Goal: Information Seeking & Learning: Learn about a topic

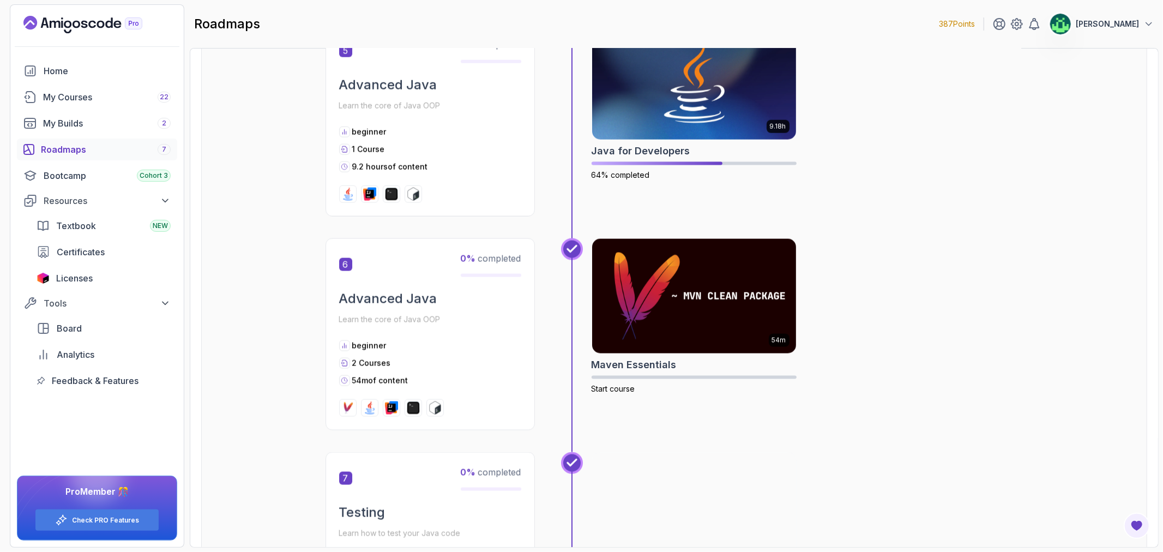
scroll to position [1272, 0]
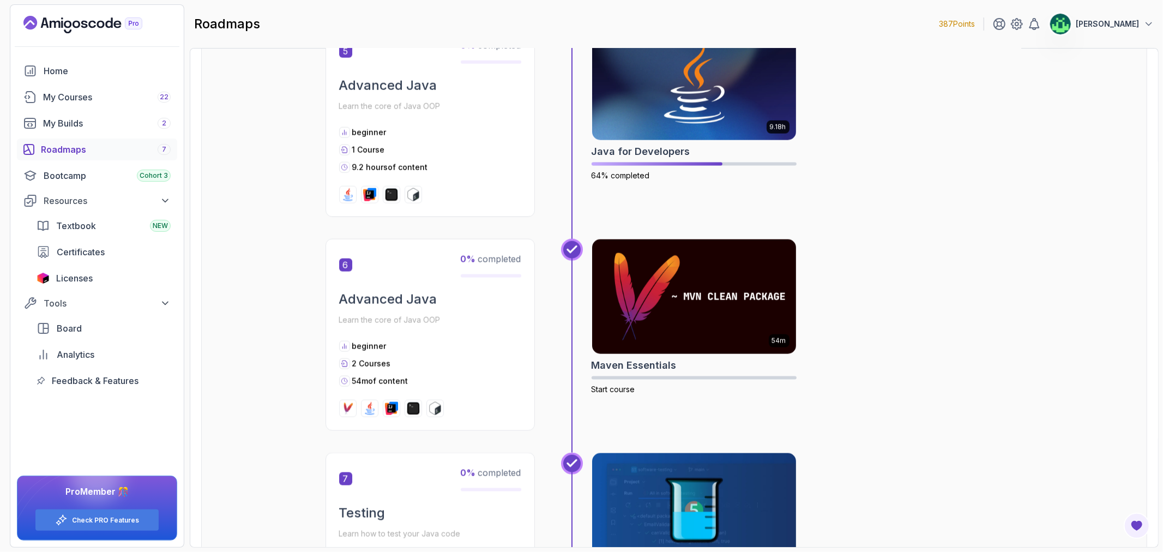
click at [128, 150] on div "Roadmaps 7" at bounding box center [106, 149] width 130 height 13
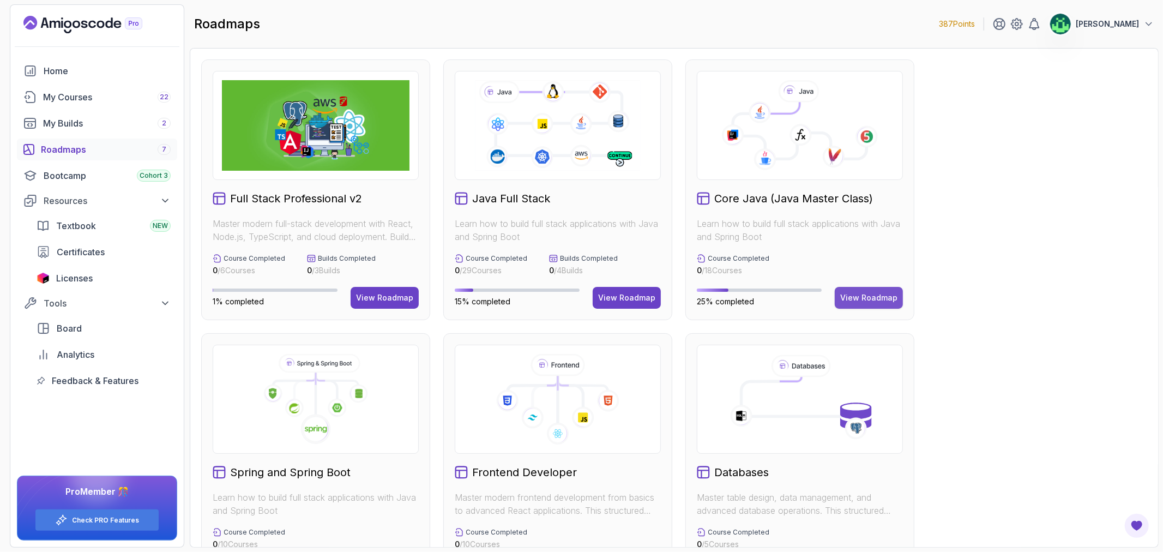
click at [887, 295] on div "View Roadmap" at bounding box center [868, 297] width 57 height 11
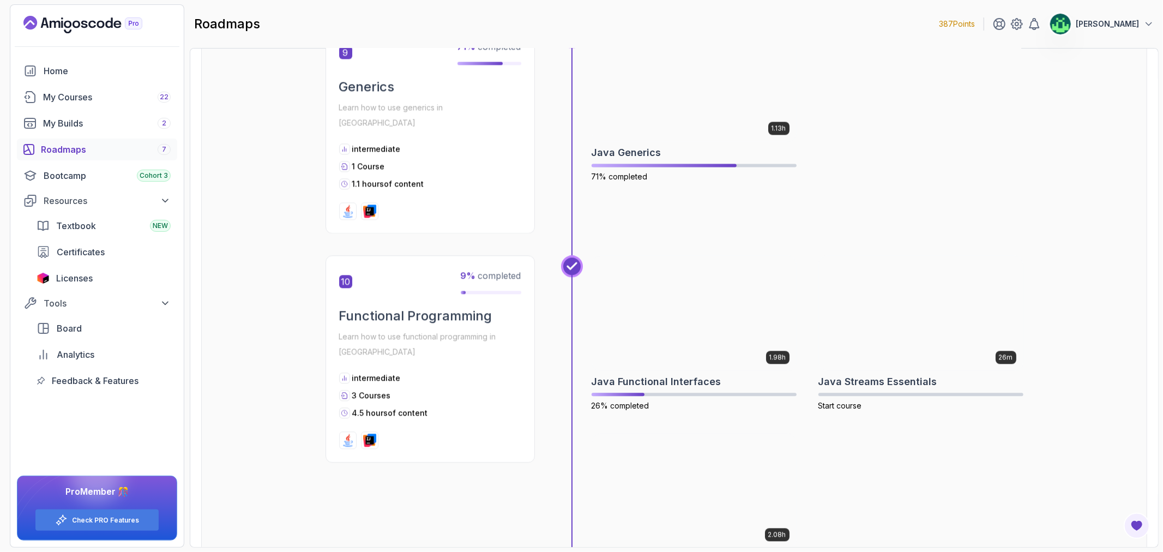
scroll to position [2060, 0]
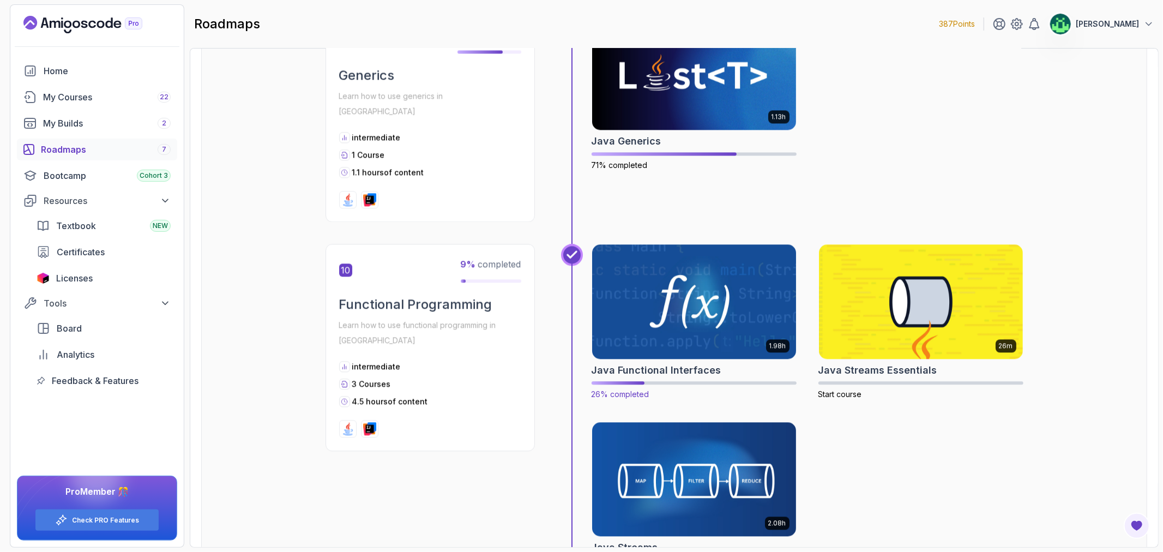
click at [689, 295] on img at bounding box center [694, 302] width 214 height 120
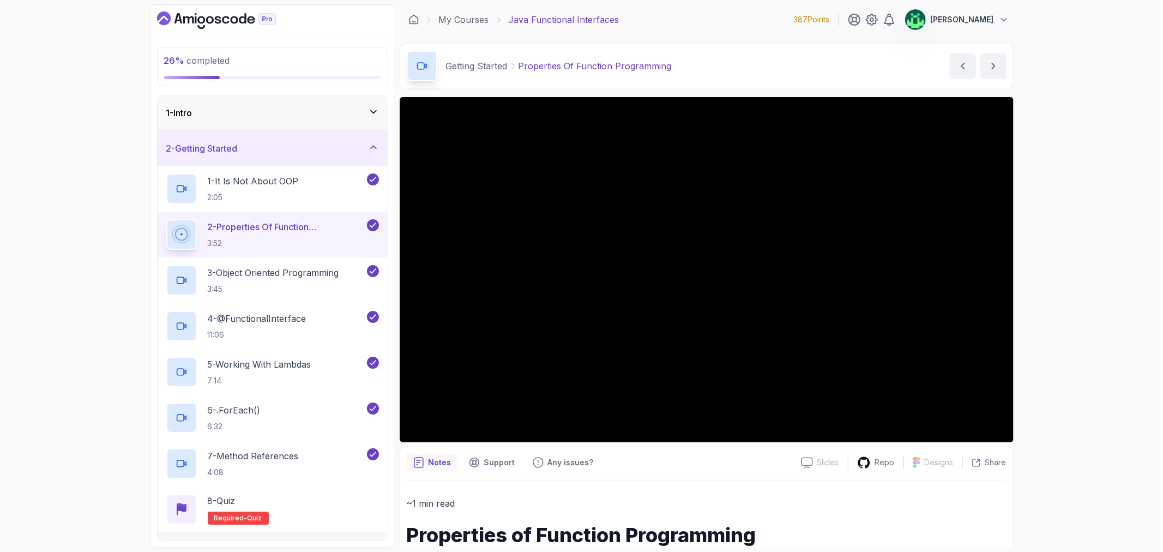
click at [257, 109] on div "1 - Intro" at bounding box center [272, 112] width 213 height 13
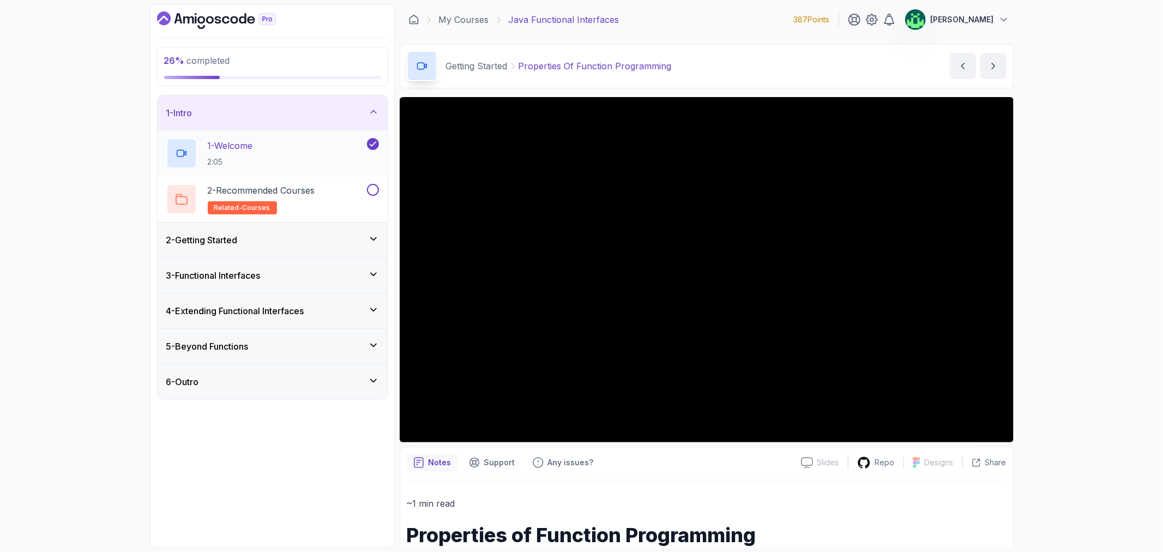
click at [268, 146] on div "1 - Welcome 2:05" at bounding box center [265, 153] width 199 height 31
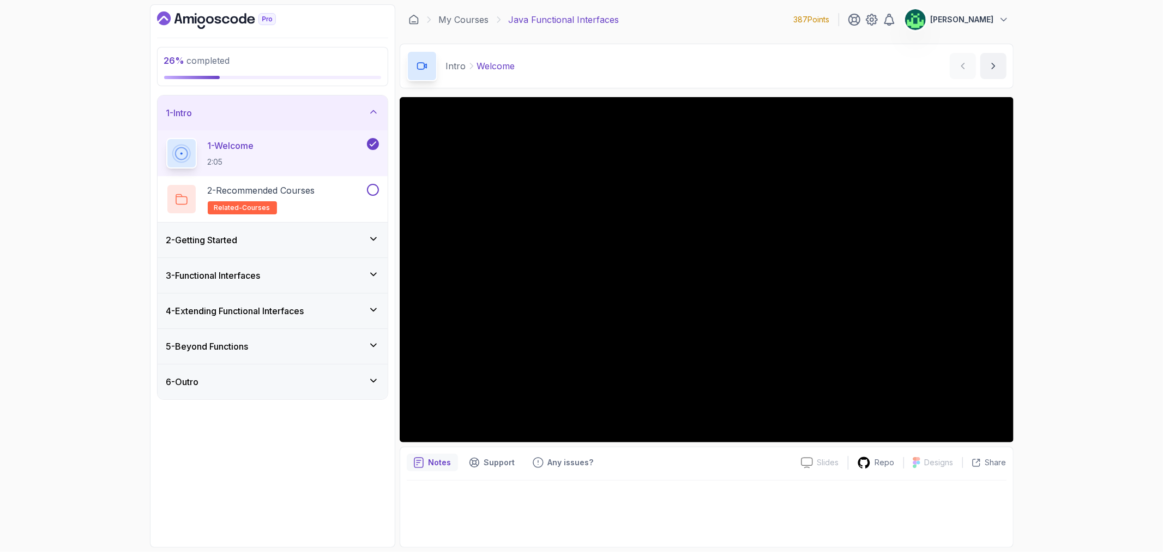
click at [258, 243] on div "2 - Getting Started" at bounding box center [272, 239] width 213 height 13
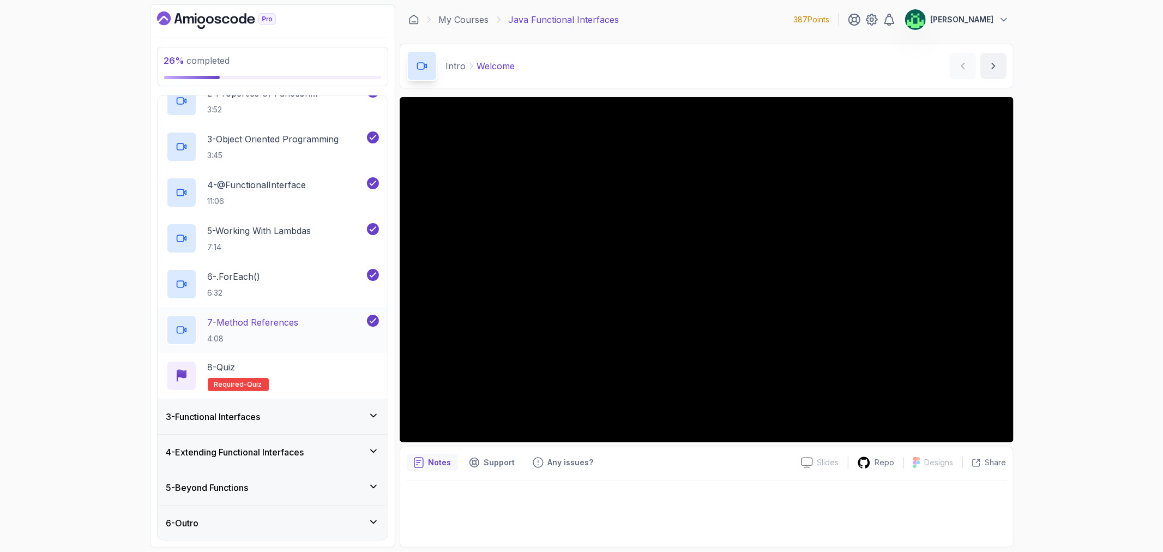
scroll to position [134, 0]
click at [286, 423] on div "3 - Functional Interfaces" at bounding box center [273, 416] width 230 height 35
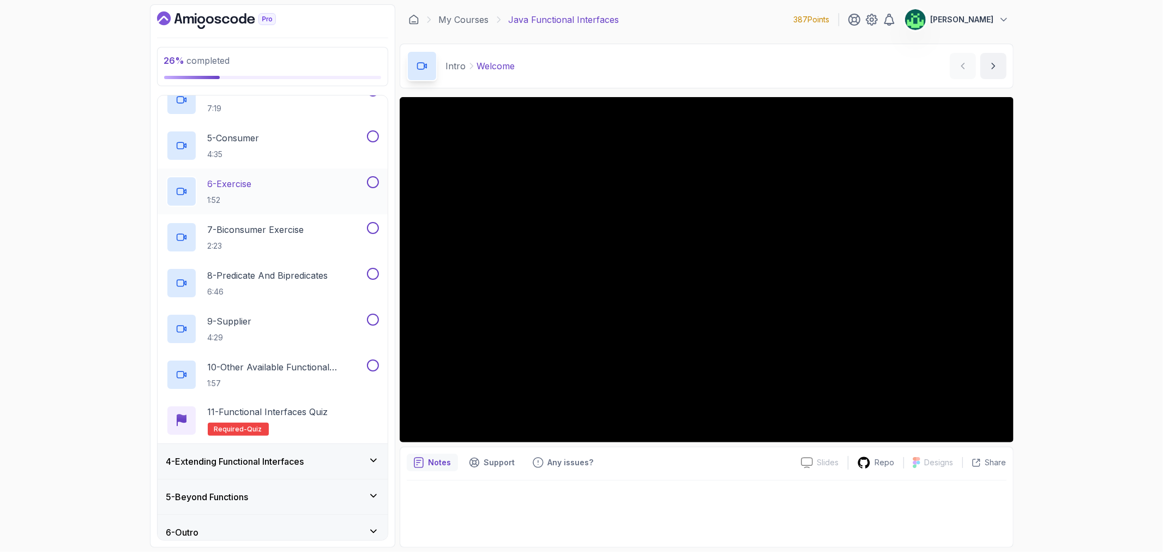
scroll to position [271, 0]
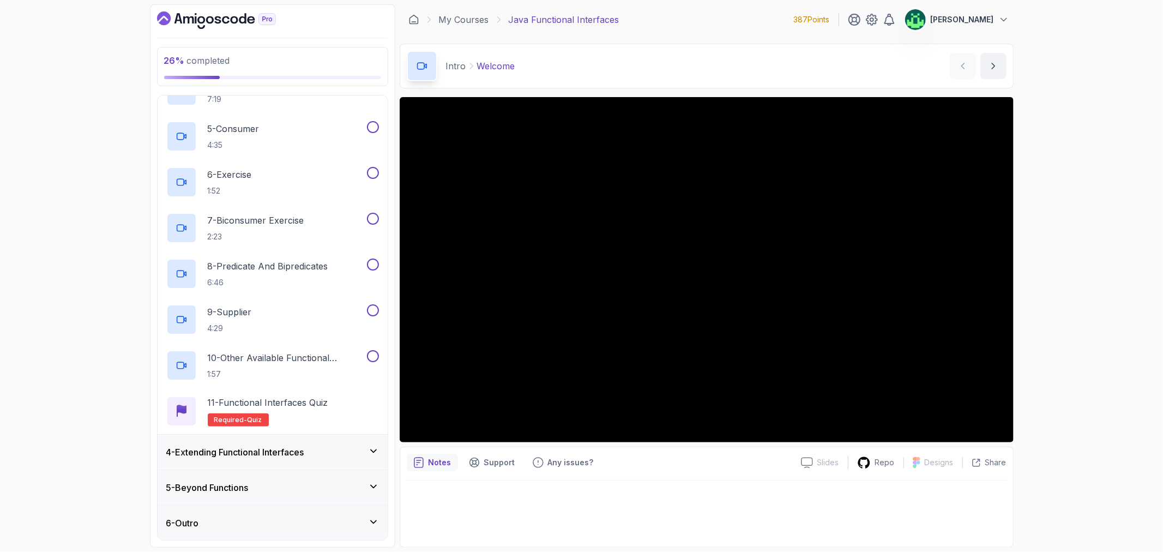
click at [299, 455] on h3 "4 - Extending Functional Interfaces" at bounding box center [235, 452] width 138 height 13
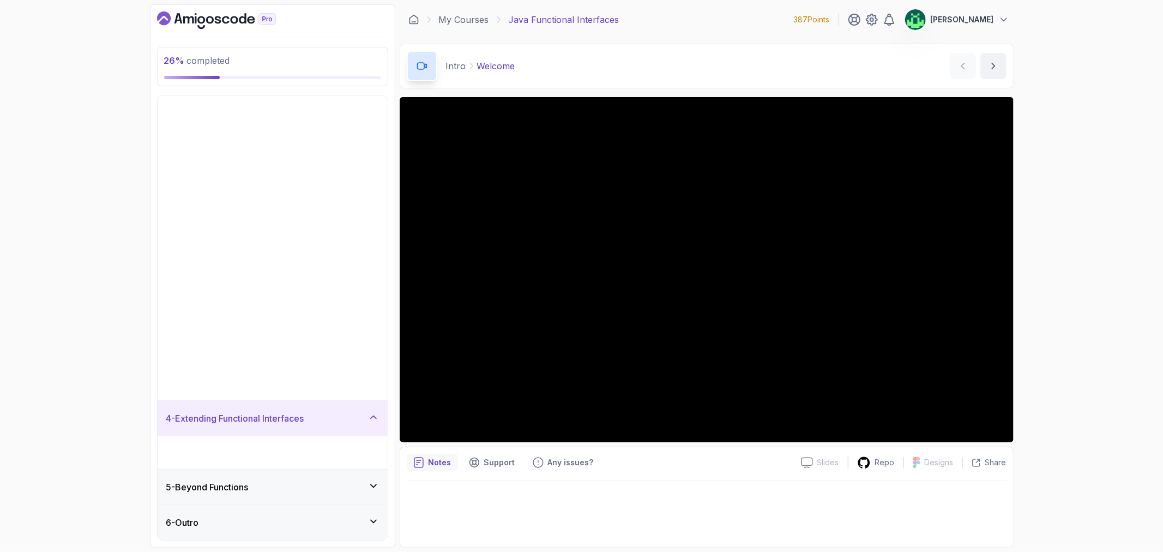
scroll to position [0, 0]
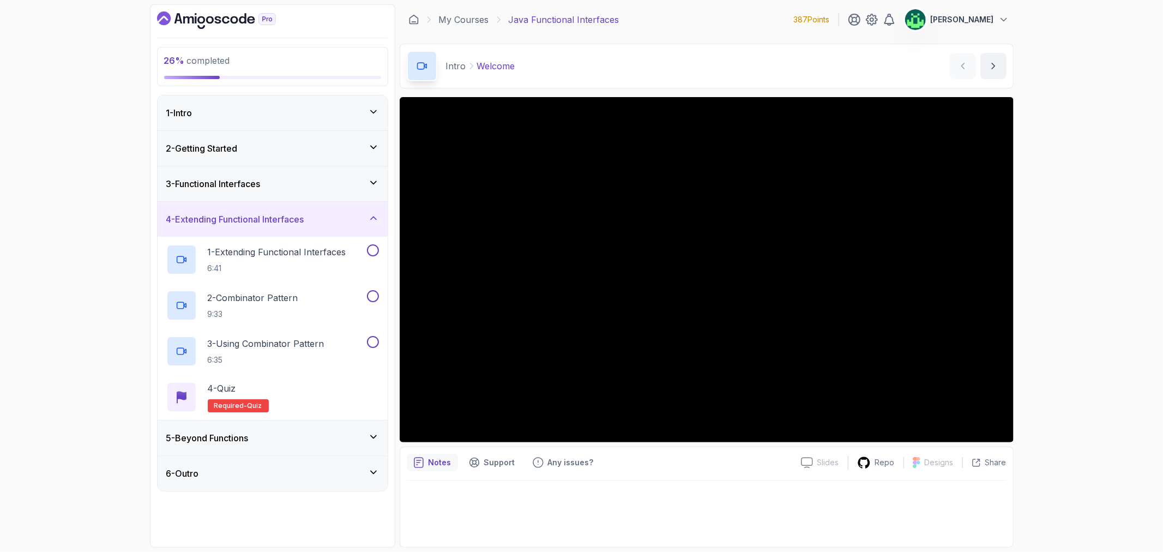
click at [307, 437] on div "5 - Beyond Functions" at bounding box center [272, 437] width 213 height 13
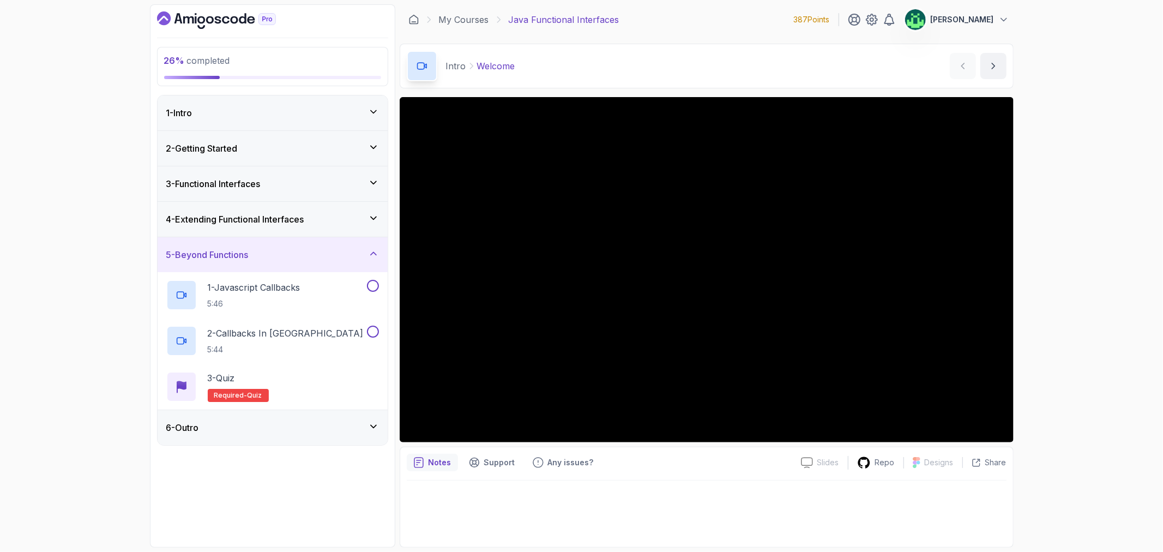
click at [308, 435] on div "6 - Outro" at bounding box center [273, 427] width 230 height 35
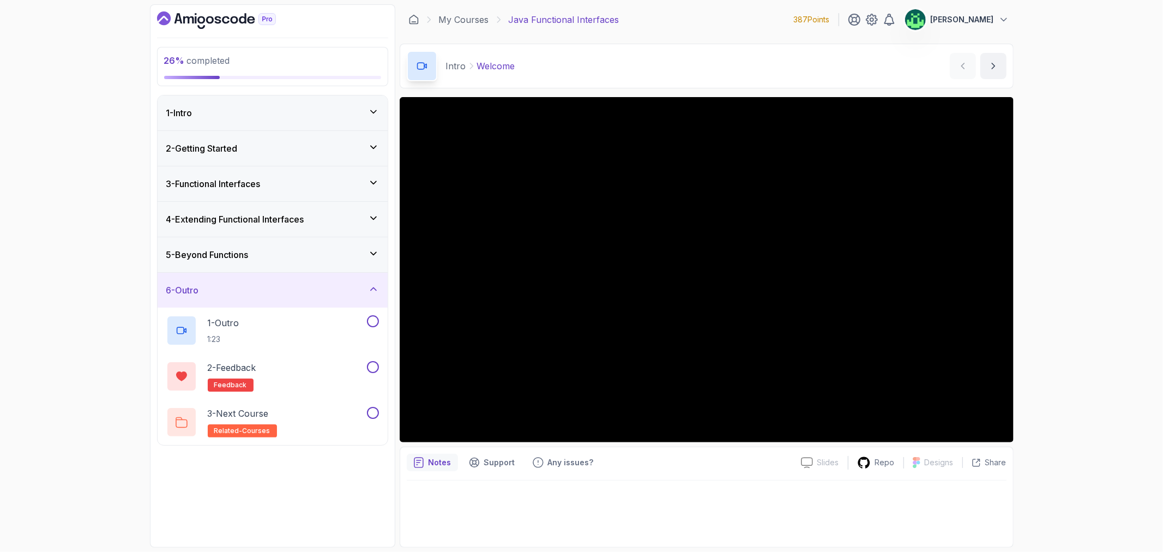
click at [341, 287] on div "6 - Outro" at bounding box center [272, 290] width 213 height 13
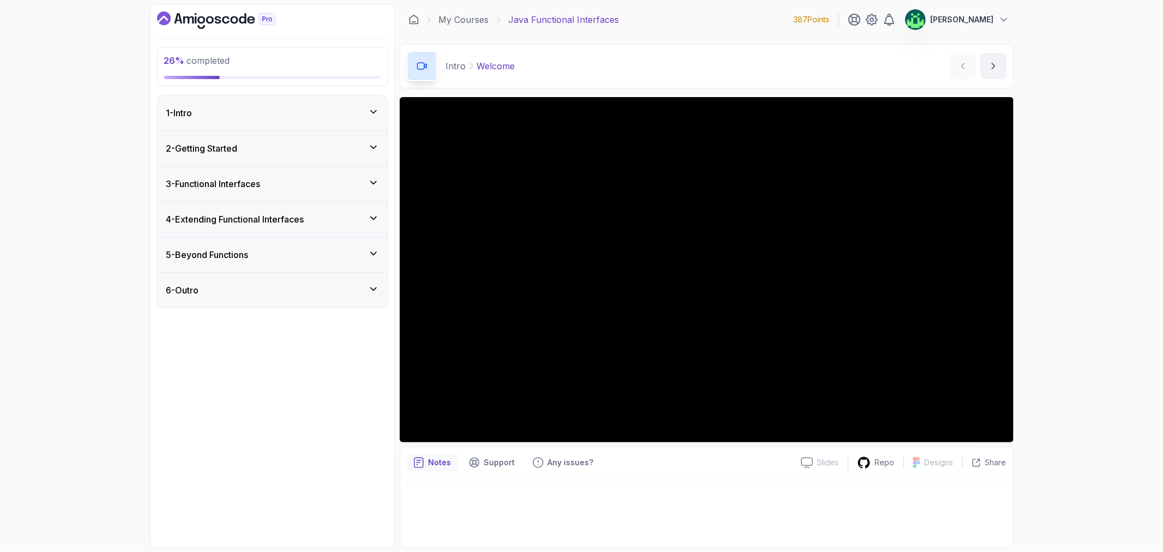
click at [352, 254] on div "5 - Beyond Functions" at bounding box center [272, 254] width 213 height 13
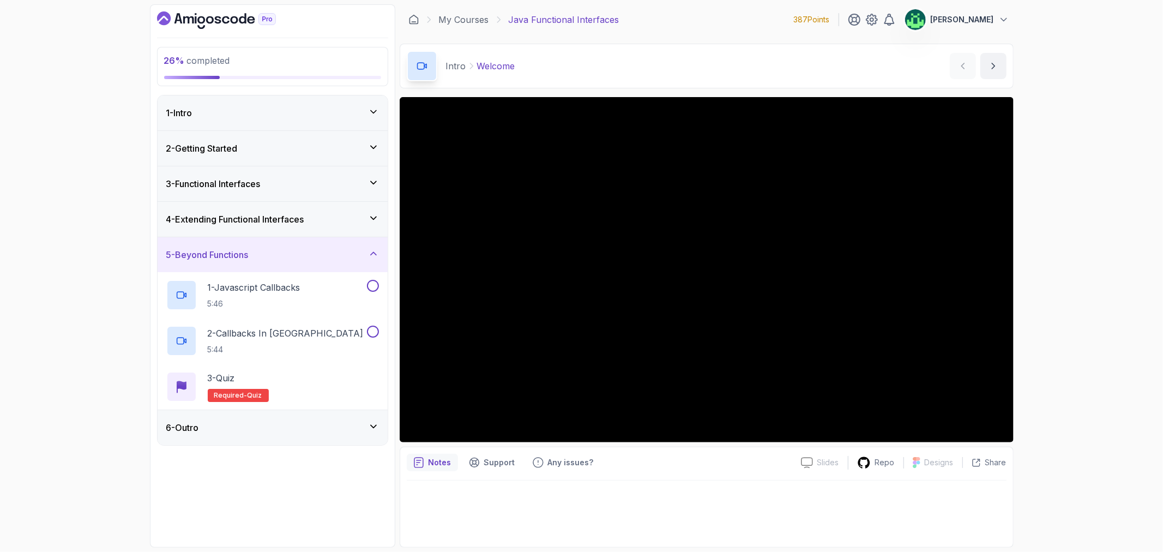
click at [345, 220] on div "4 - Extending Functional Interfaces" at bounding box center [272, 219] width 213 height 13
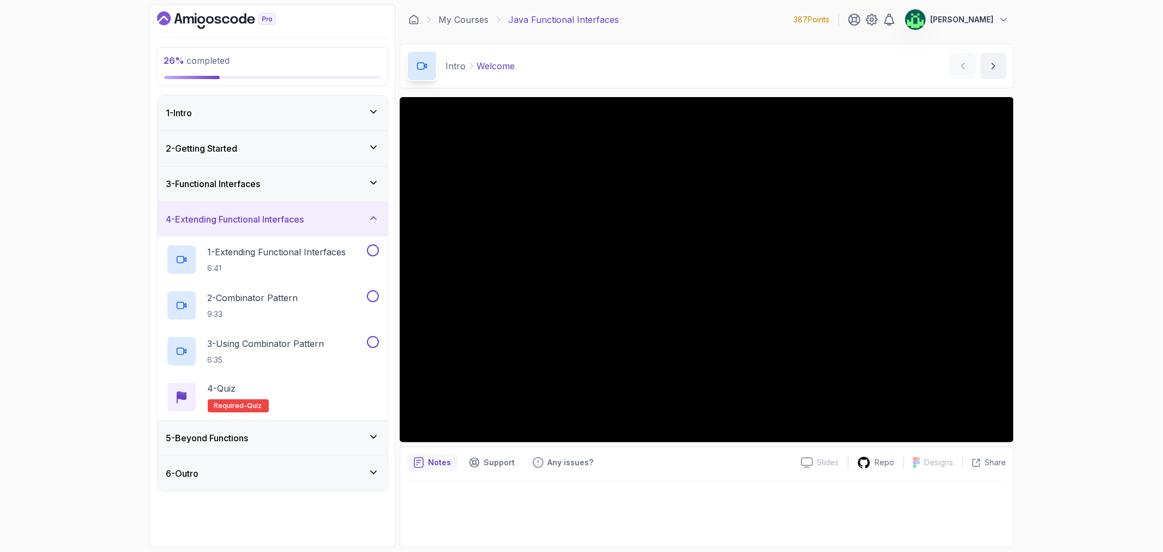
click at [351, 183] on div "3 - Functional Interfaces" at bounding box center [272, 183] width 213 height 13
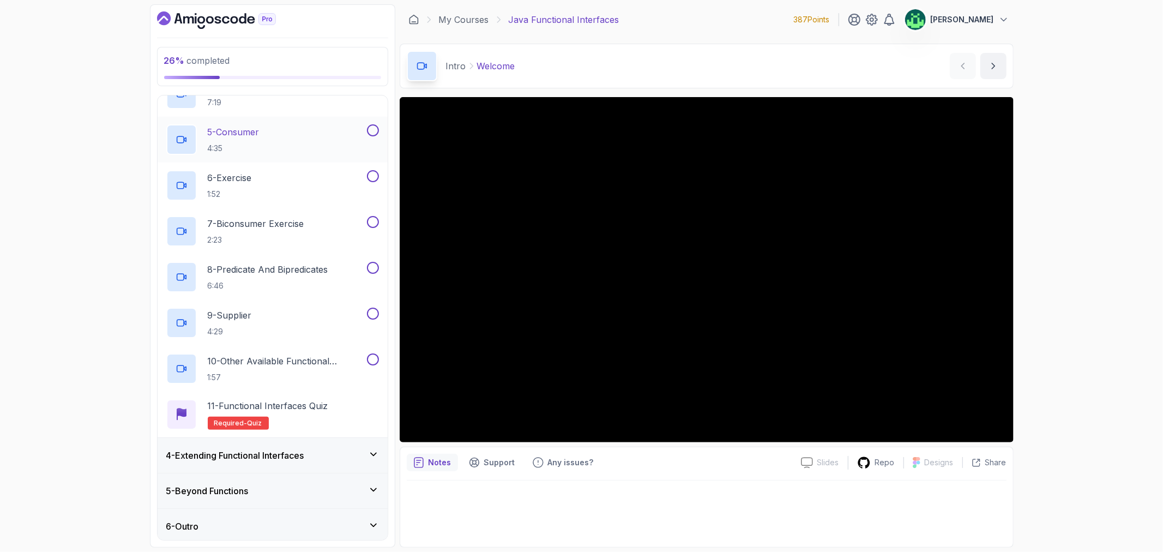
scroll to position [271, 0]
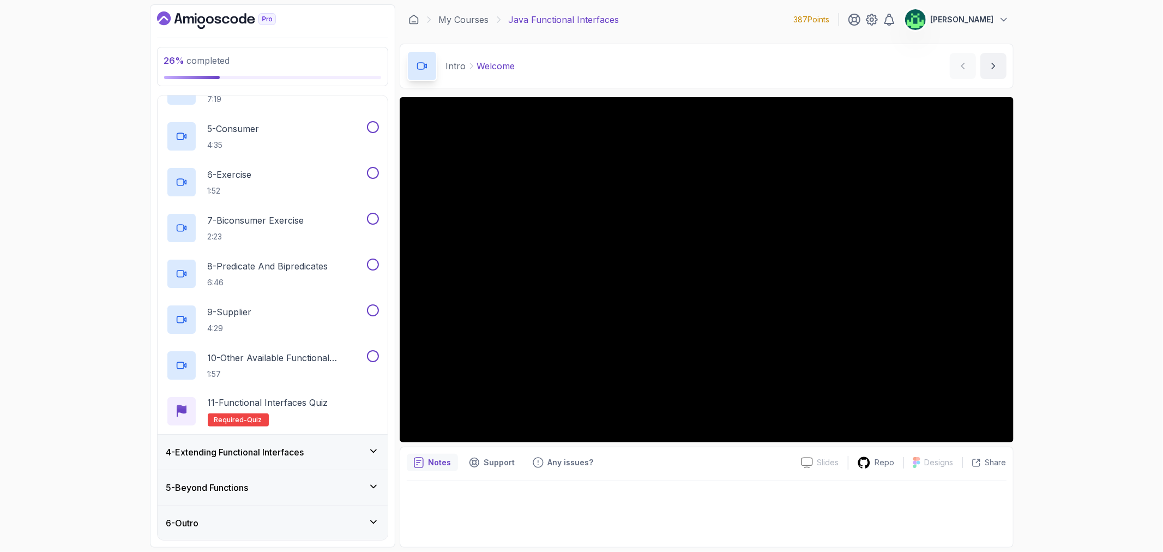
click at [325, 446] on div "4 - Extending Functional Interfaces" at bounding box center [272, 452] width 213 height 13
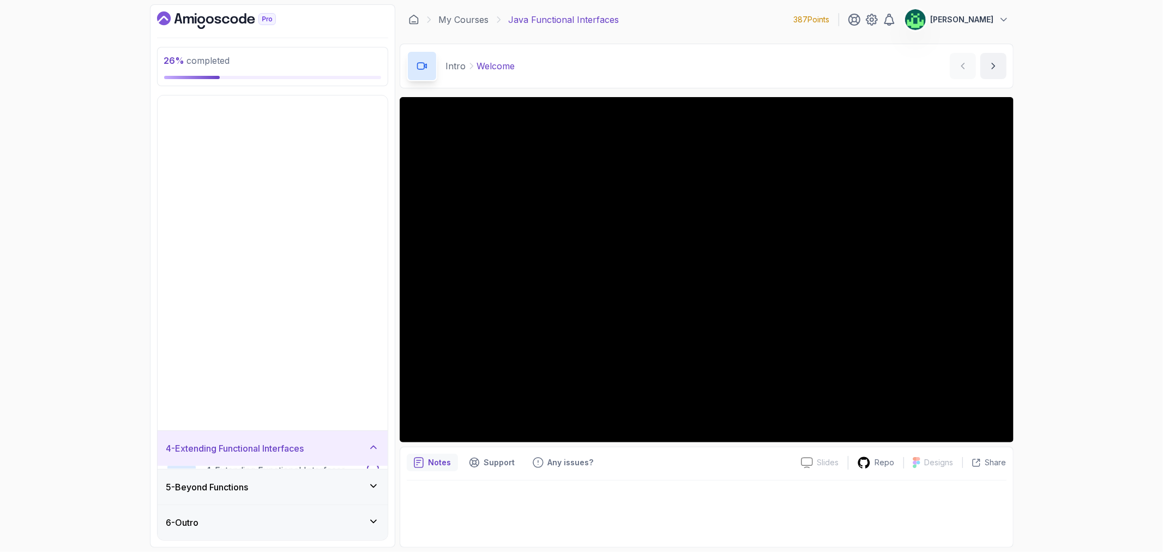
scroll to position [0, 0]
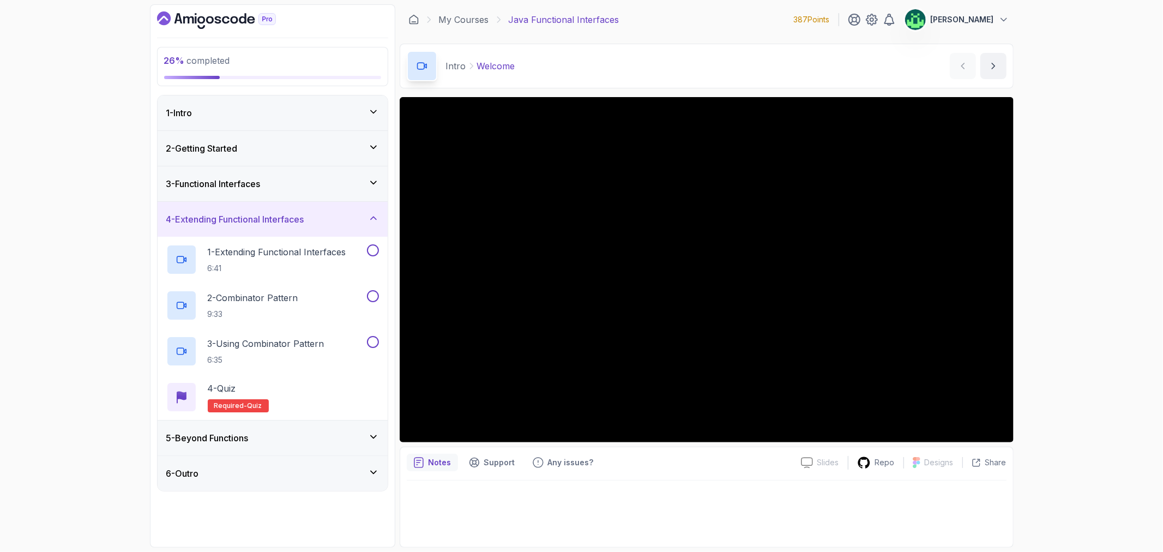
click at [300, 116] on div "1 - Intro" at bounding box center [272, 112] width 213 height 13
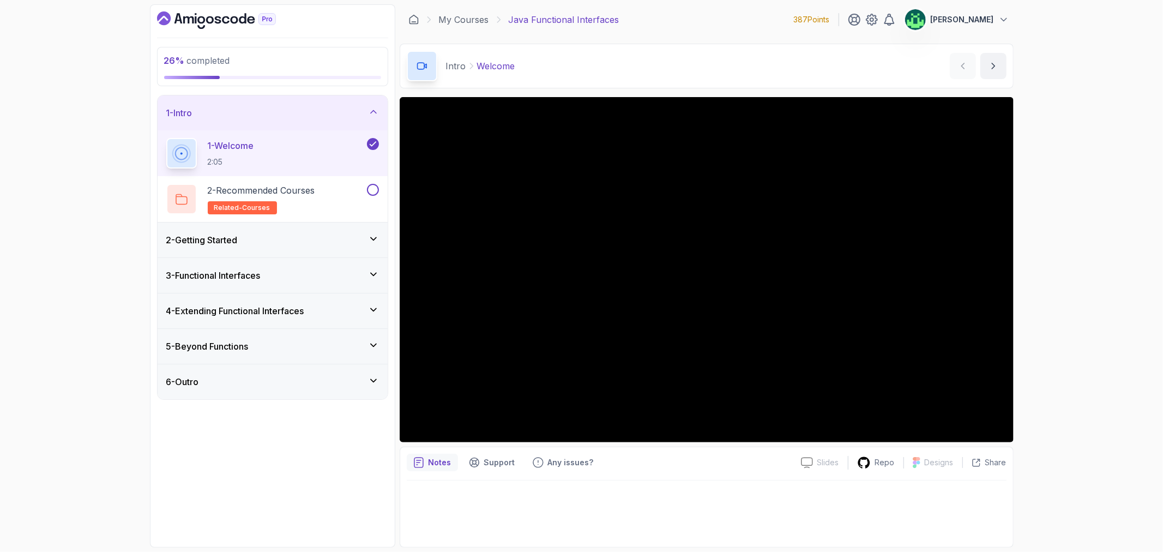
click at [304, 148] on div "1 - Welcome 2:05" at bounding box center [265, 153] width 199 height 31
click at [1065, 268] on div "26 % completed 1 - Intro 1 - Welcome 2:05 2 - Recommended Courses related-cours…" at bounding box center [581, 276] width 1163 height 552
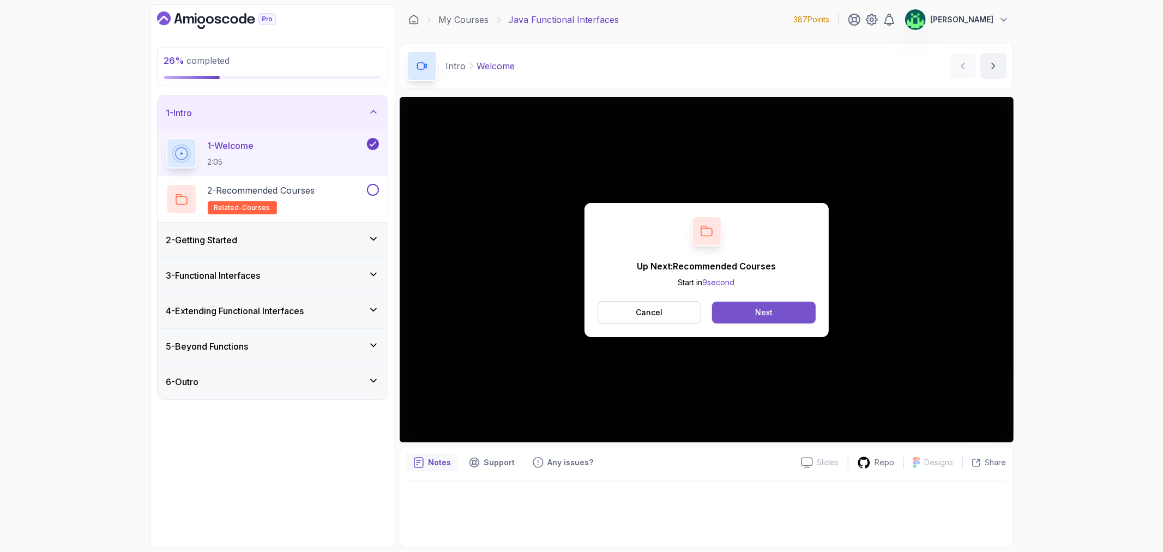
click at [784, 317] on button "Next" at bounding box center [763, 313] width 103 height 22
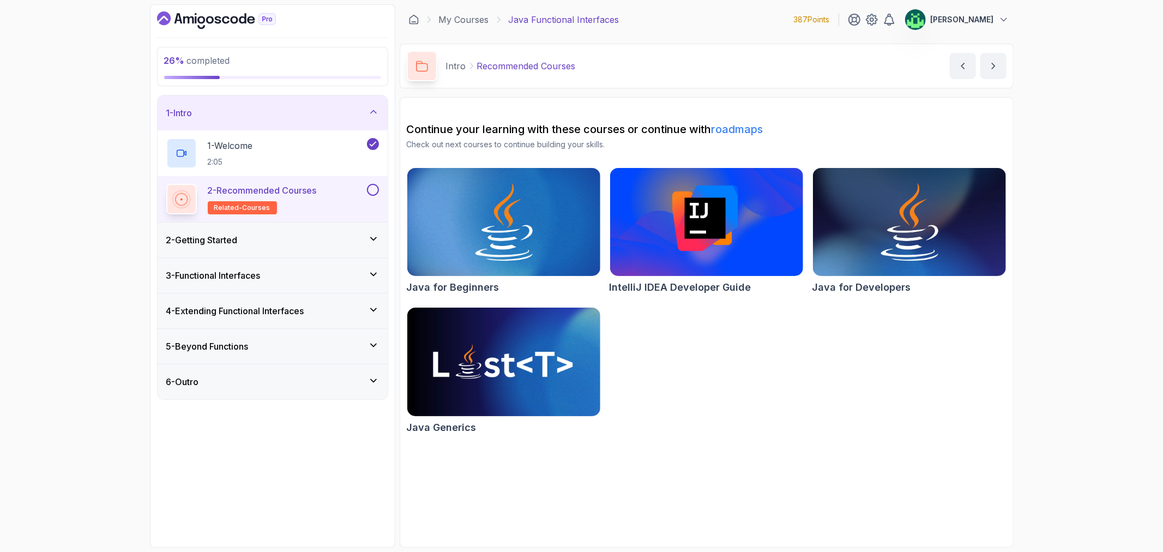
click at [321, 235] on div "2 - Getting Started" at bounding box center [272, 239] width 213 height 13
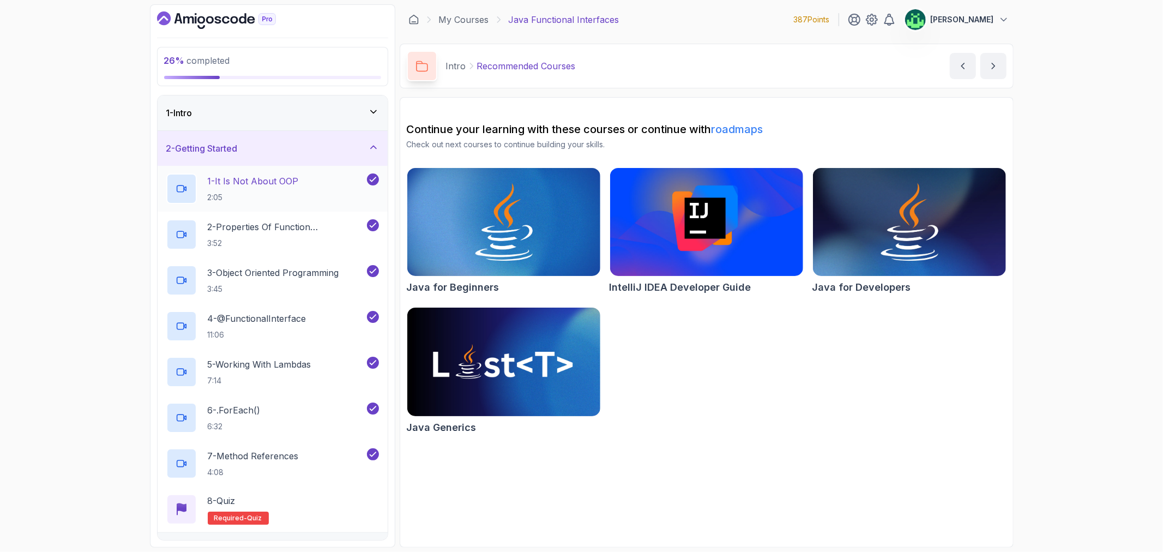
click at [309, 180] on div "1 - It Is Not About OOP 2:05" at bounding box center [265, 188] width 199 height 31
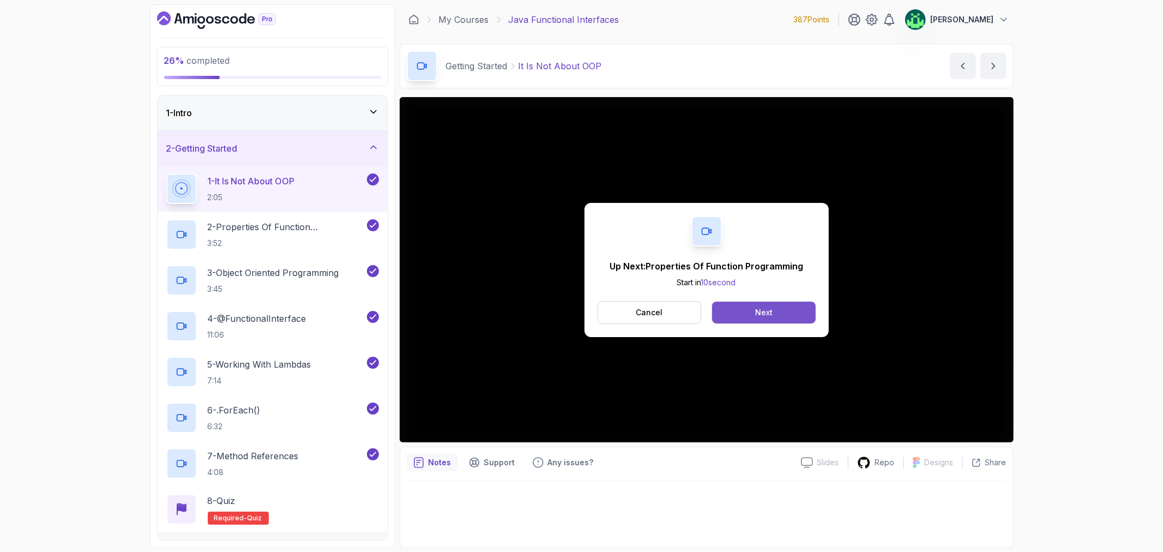
click at [796, 316] on button "Next" at bounding box center [763, 313] width 103 height 22
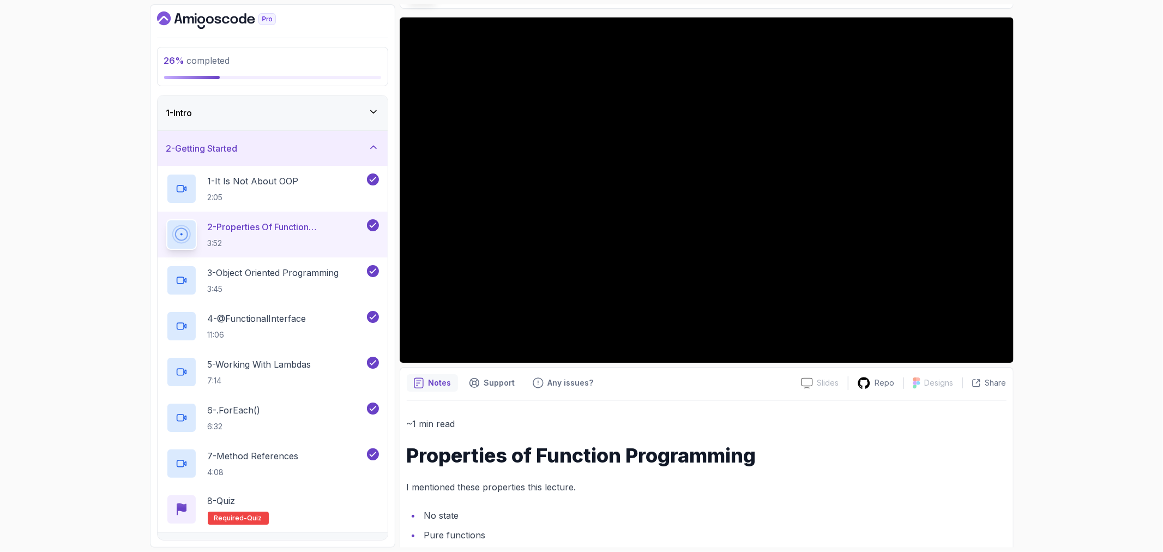
scroll to position [61, 0]
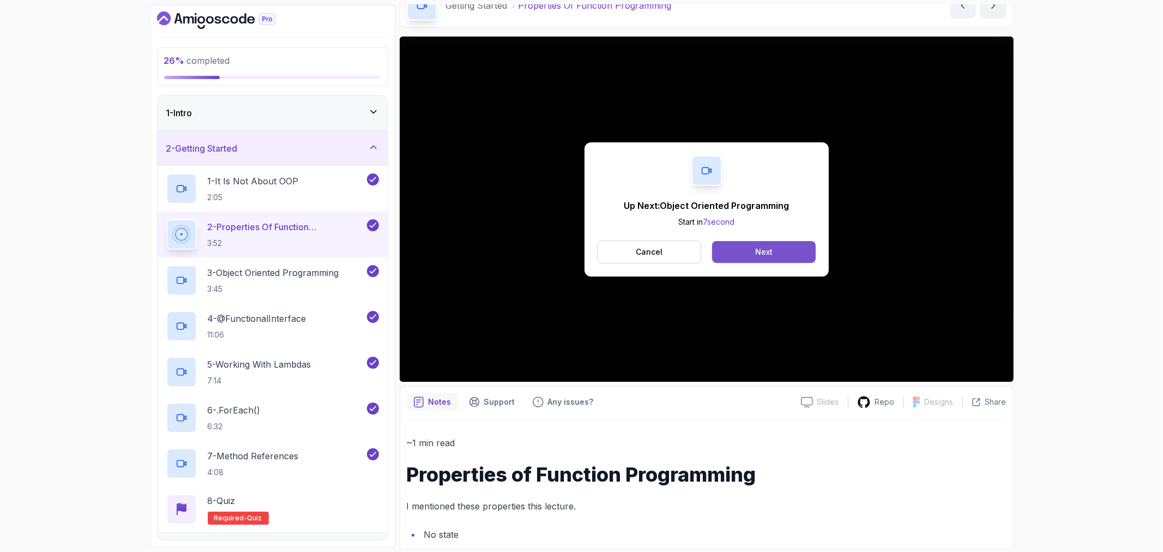
click at [773, 250] on button "Next" at bounding box center [763, 252] width 103 height 22
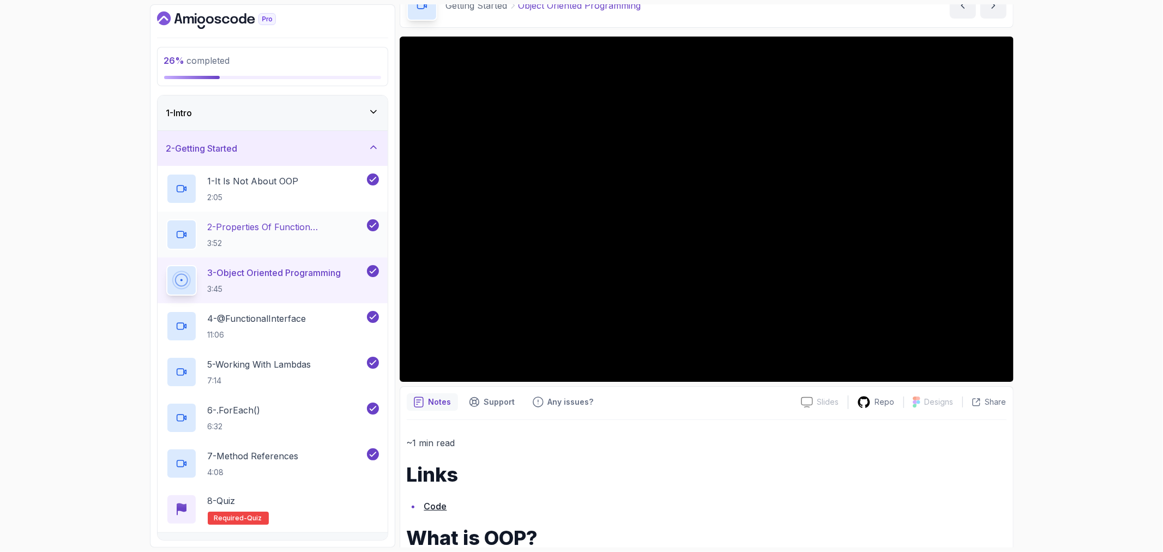
click at [290, 226] on p "2 - Properties Of Function Programming" at bounding box center [286, 226] width 157 height 13
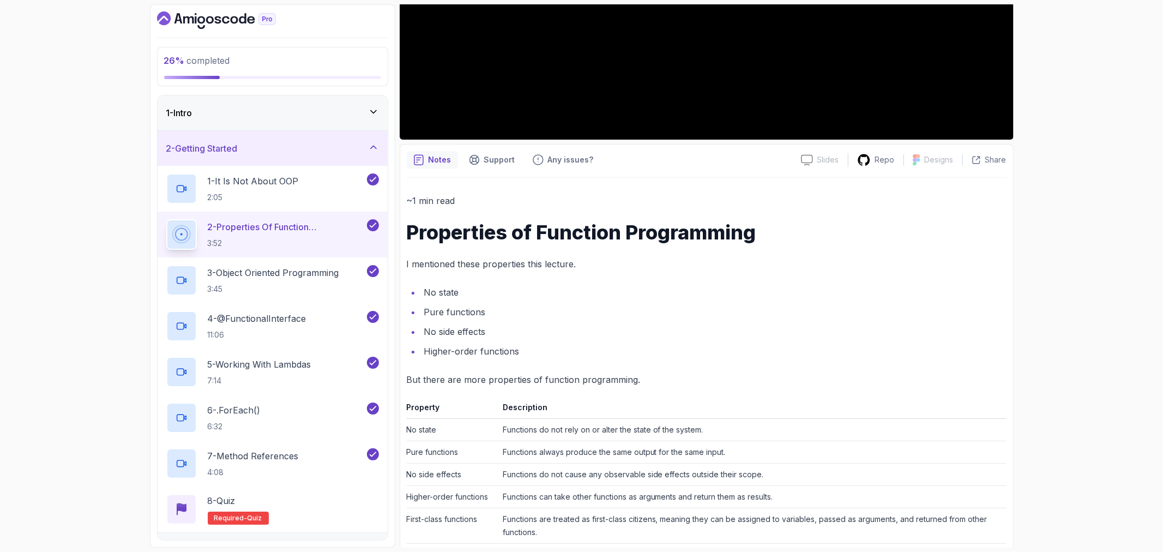
scroll to position [363, 0]
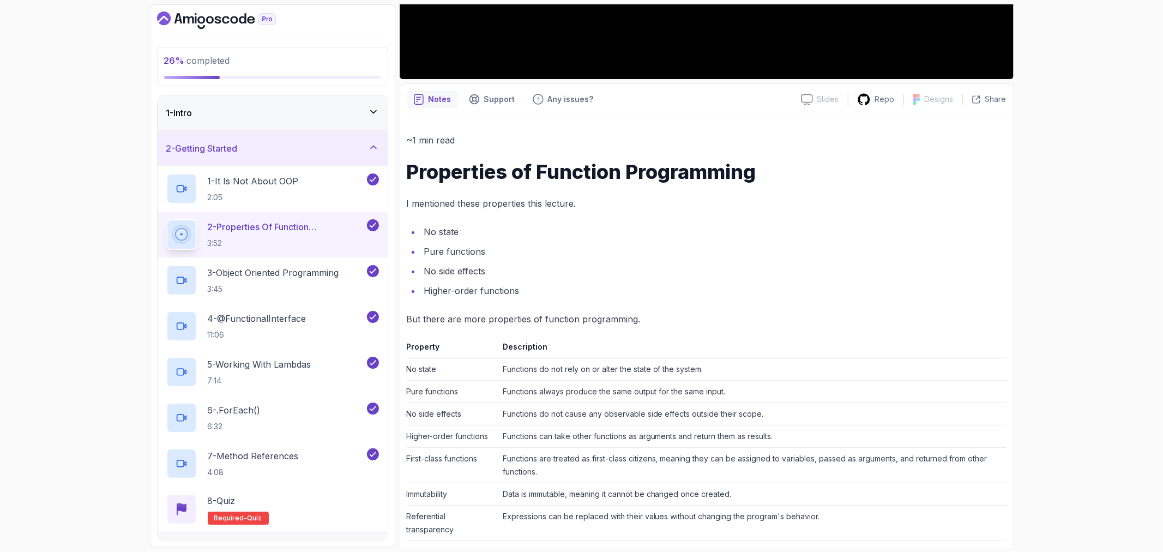
click at [407, 166] on h1 "Properties of Function Programming" at bounding box center [707, 172] width 600 height 22
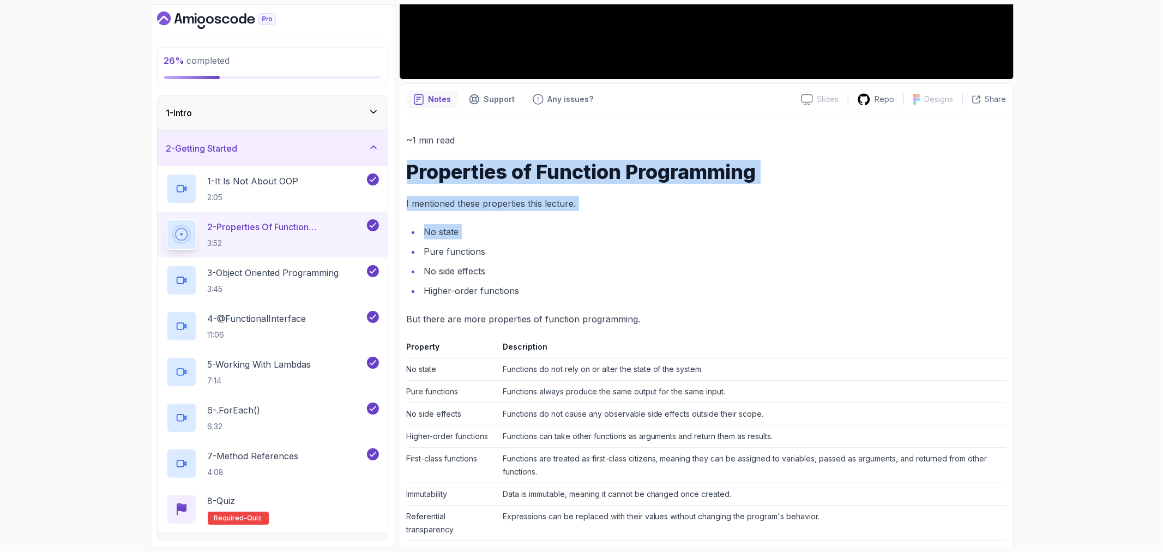
drag, startPoint x: 406, startPoint y: 166, endPoint x: 720, endPoint y: 214, distance: 317.3
click at [720, 214] on div "~1 min read Properties of Function Programming I mentioned these properties thi…" at bounding box center [707, 359] width 600 height 453
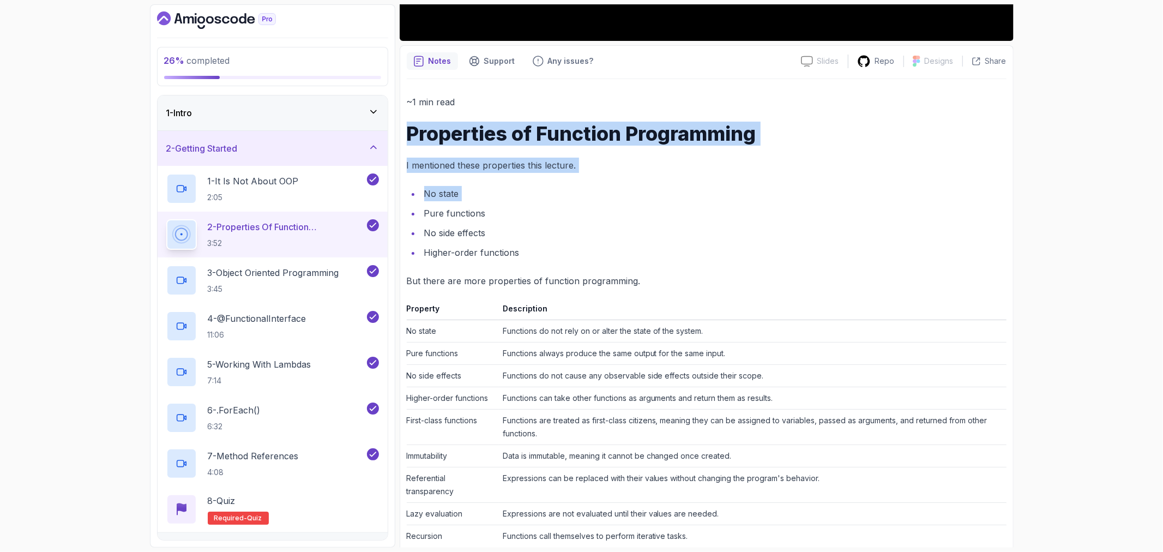
scroll to position [423, 0]
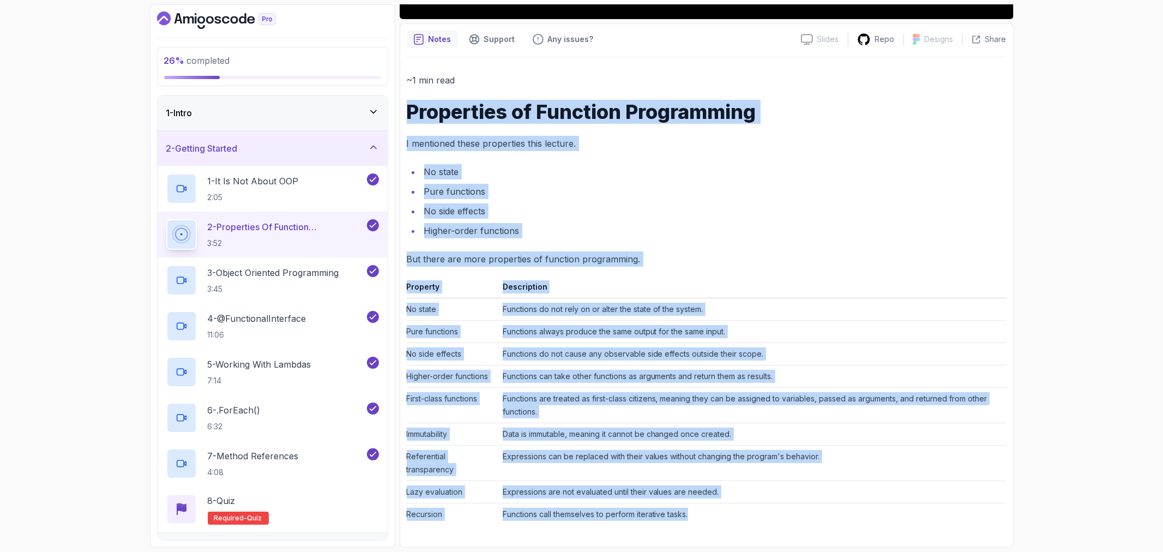
click at [755, 516] on td "Functions call themselves to perform iterative tasks." at bounding box center [752, 514] width 508 height 22
copy div "Properties of Function Programming I mentioned these properties this lecture. N…"
click at [470, 164] on li "No state" at bounding box center [714, 171] width 586 height 15
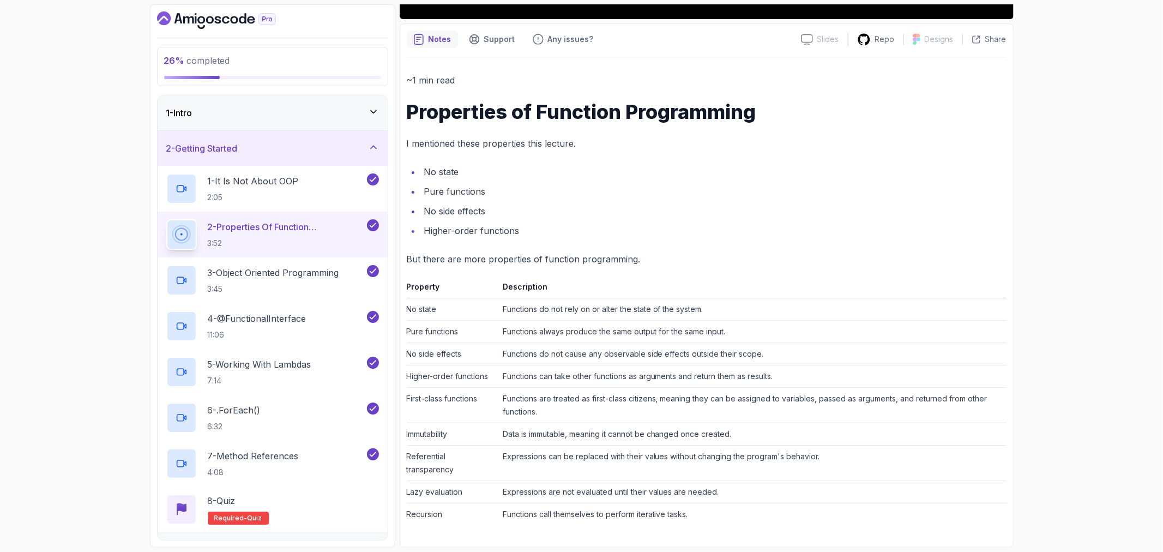
click at [406, 142] on div "Notes Support Any issues? Slides Slides not available Repo Designs Design not a…" at bounding box center [707, 285] width 614 height 524
drag, startPoint x: 492, startPoint y: 177, endPoint x: 539, endPoint y: 188, distance: 47.5
click at [537, 186] on div "~1 min read Properties of Function Programming I mentioned these properties thi…" at bounding box center [707, 299] width 600 height 453
click at [527, 218] on li "No side effects" at bounding box center [714, 210] width 586 height 15
click at [525, 237] on li "Higher-order functions" at bounding box center [714, 230] width 586 height 15
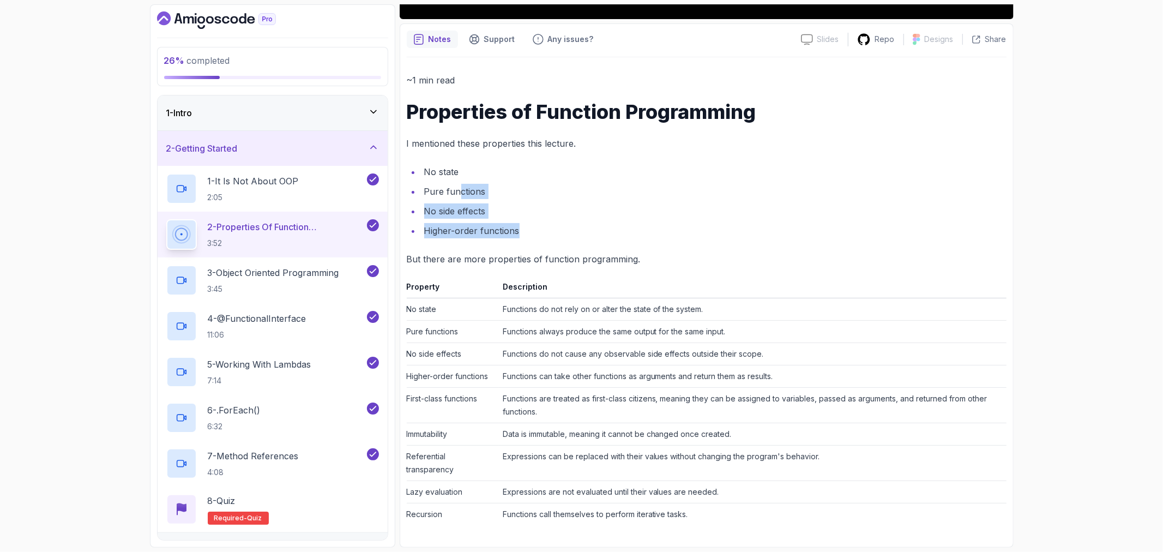
drag, startPoint x: 517, startPoint y: 232, endPoint x: 449, endPoint y: 186, distance: 82.1
click at [455, 191] on ul "No state Pure functions No side effects Higher-order functions" at bounding box center [707, 201] width 600 height 74
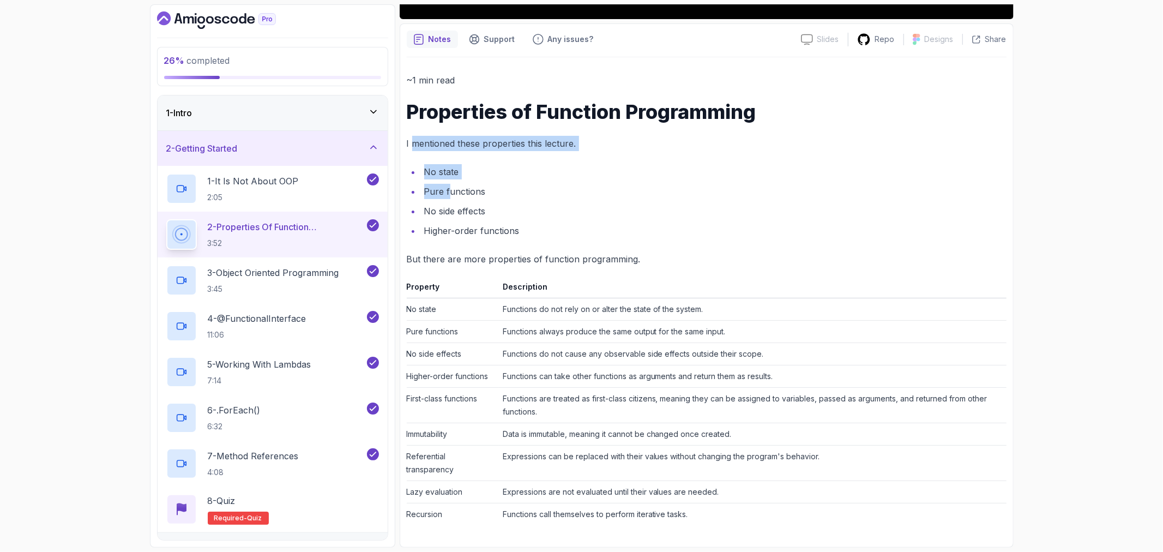
drag, startPoint x: 449, startPoint y: 186, endPoint x: 405, endPoint y: 139, distance: 64.1
click at [410, 143] on div "~1 min read Properties of Function Programming I mentioned these properties thi…" at bounding box center [707, 299] width 600 height 453
click at [408, 141] on p "I mentioned these properties this lecture." at bounding box center [707, 143] width 600 height 15
click at [407, 143] on p "I mentioned these properties this lecture." at bounding box center [707, 143] width 600 height 15
drag, startPoint x: 407, startPoint y: 143, endPoint x: 420, endPoint y: 151, distance: 15.2
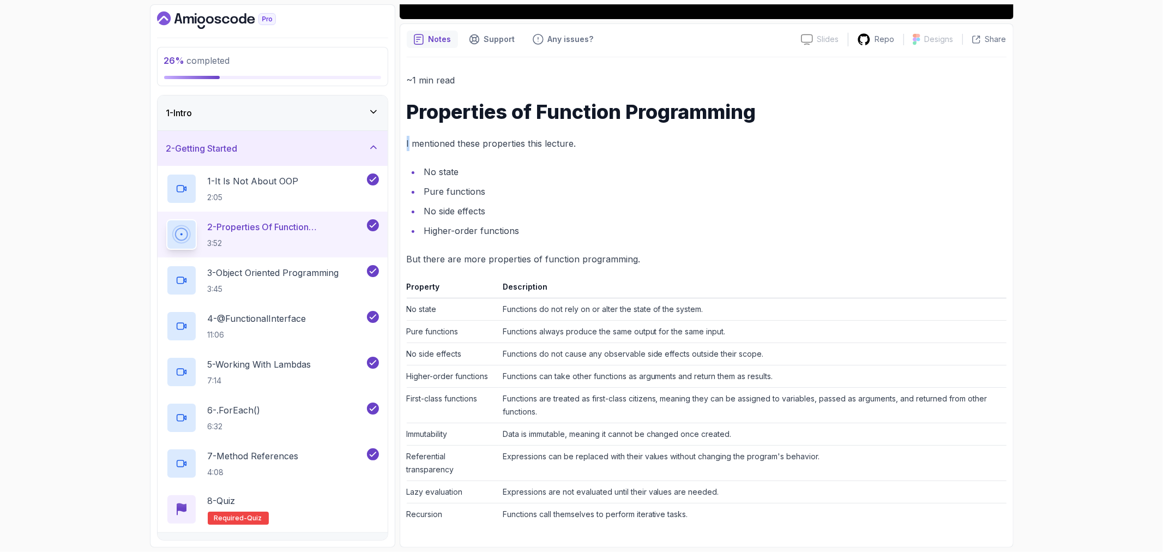
click at [408, 145] on p "I mentioned these properties this lecture." at bounding box center [707, 143] width 600 height 15
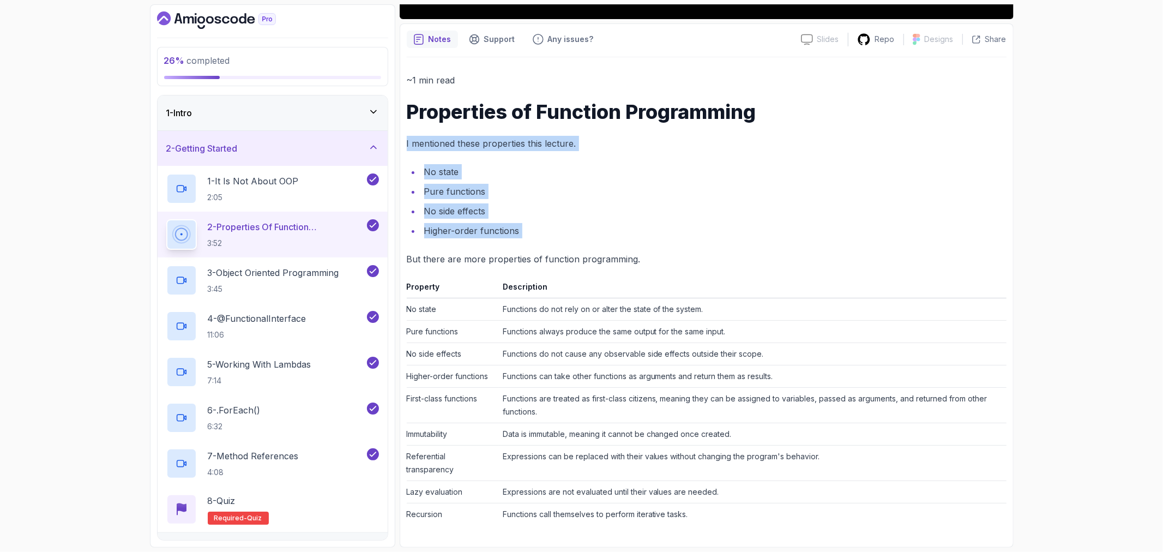
click at [525, 231] on li "Higher-order functions" at bounding box center [714, 230] width 586 height 15
copy div "I mentioned these properties this lecture. No state Pure functions No side effe…"
click at [280, 278] on p "3 - Object Oriented Programming" at bounding box center [273, 272] width 131 height 13
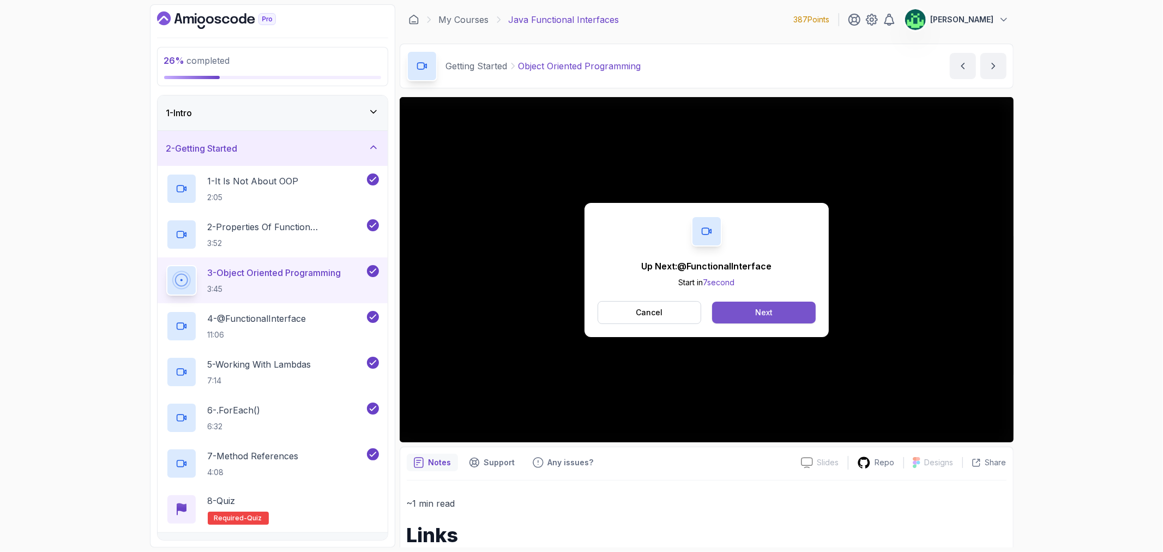
click at [770, 307] on div "Next" at bounding box center [763, 312] width 17 height 11
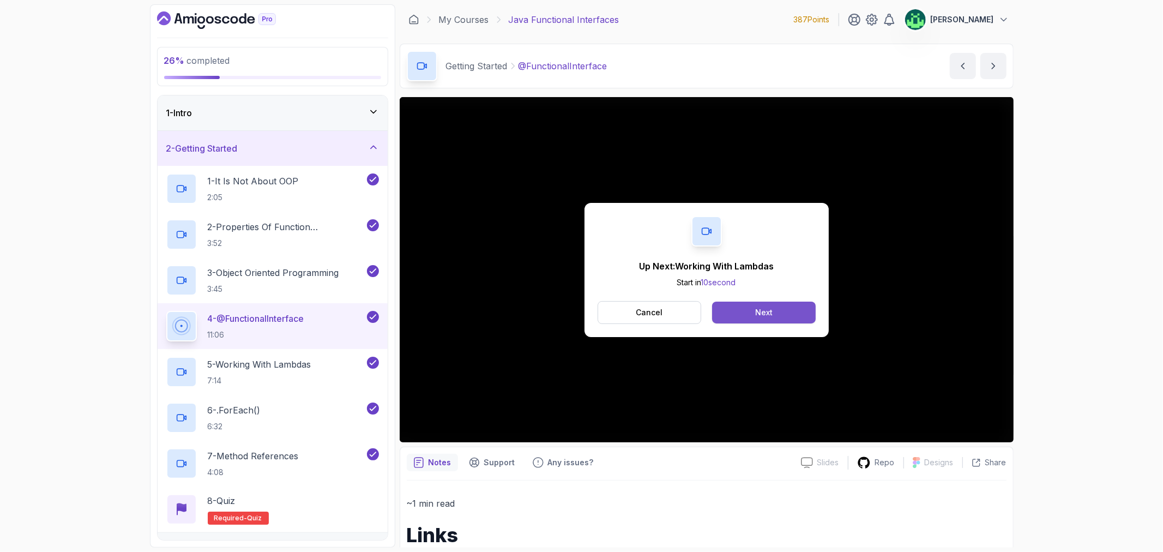
click at [771, 304] on button "Next" at bounding box center [763, 313] width 103 height 22
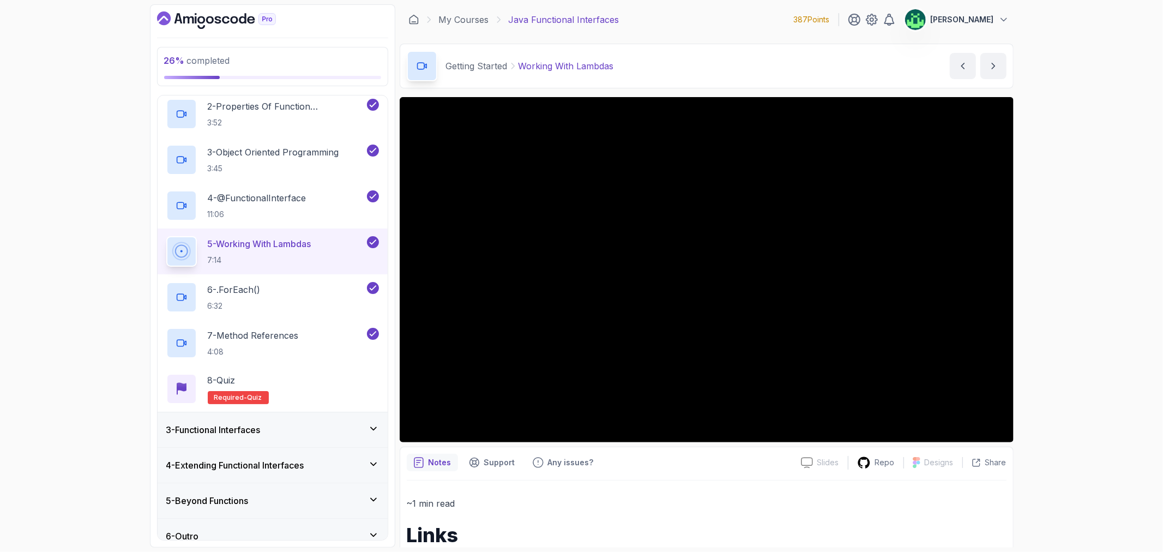
scroll to position [121, 0]
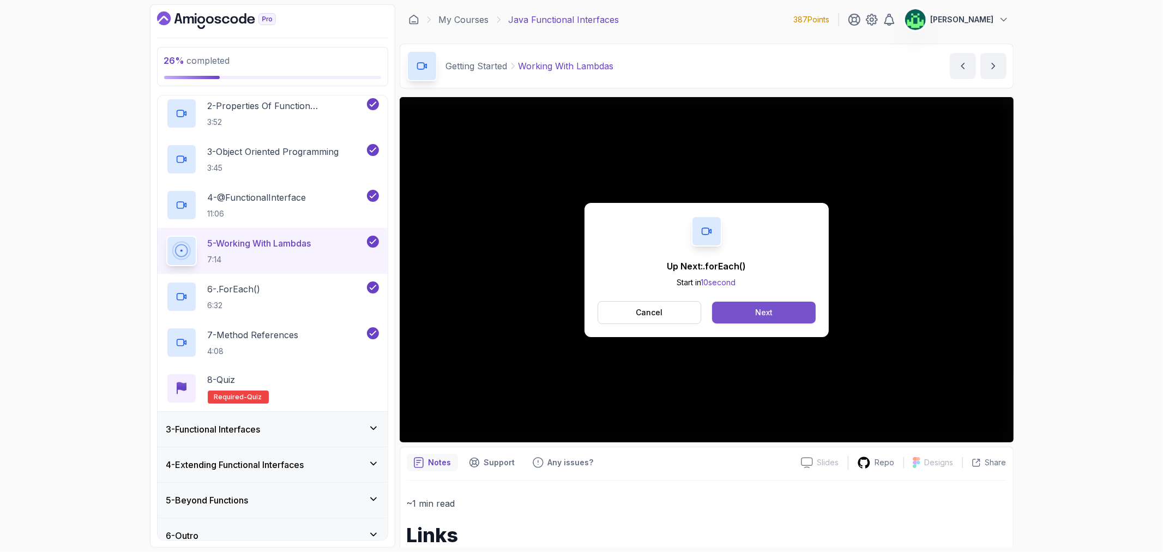
click at [754, 316] on button "Next" at bounding box center [763, 313] width 103 height 22
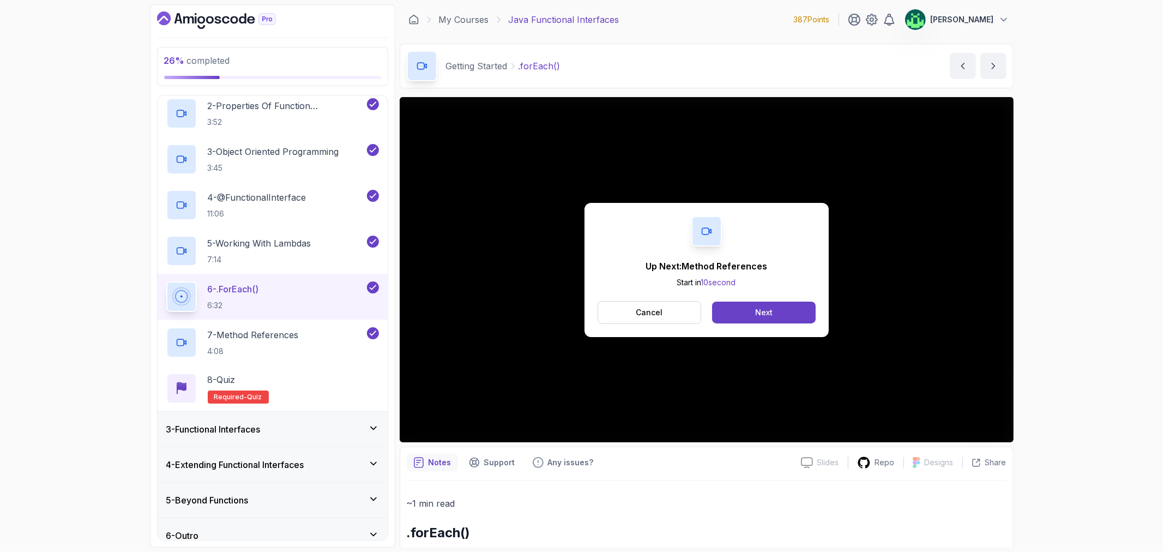
click at [860, 299] on div "Up Next: Method References Start in 10 second Cancel Next" at bounding box center [707, 269] width 614 height 345
click at [633, 311] on button "Cancel" at bounding box center [650, 312] width 104 height 23
click at [773, 313] on button "Next" at bounding box center [763, 313] width 103 height 22
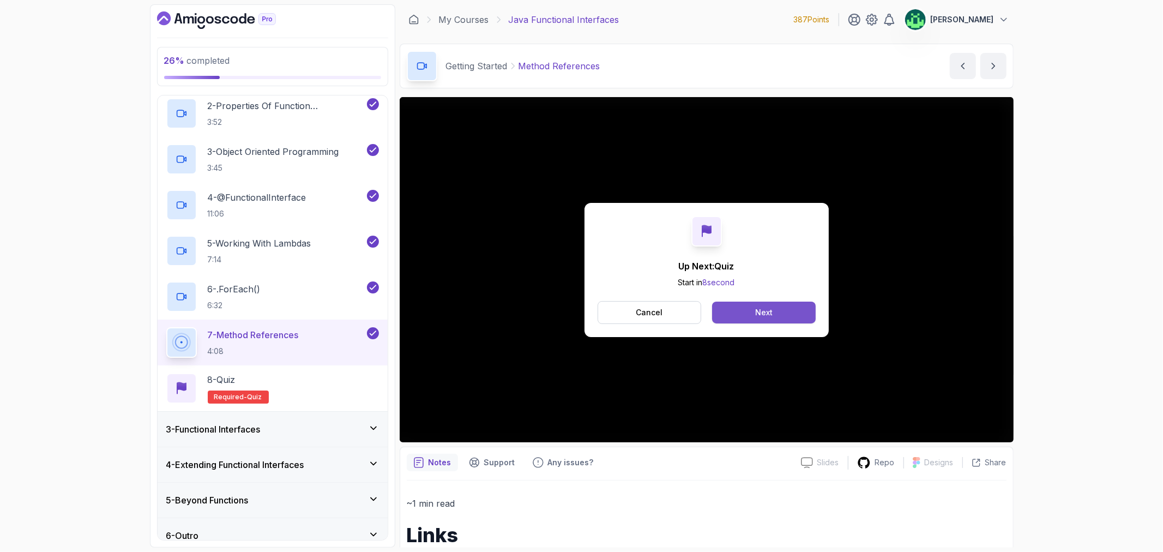
click at [793, 310] on button "Next" at bounding box center [763, 313] width 103 height 22
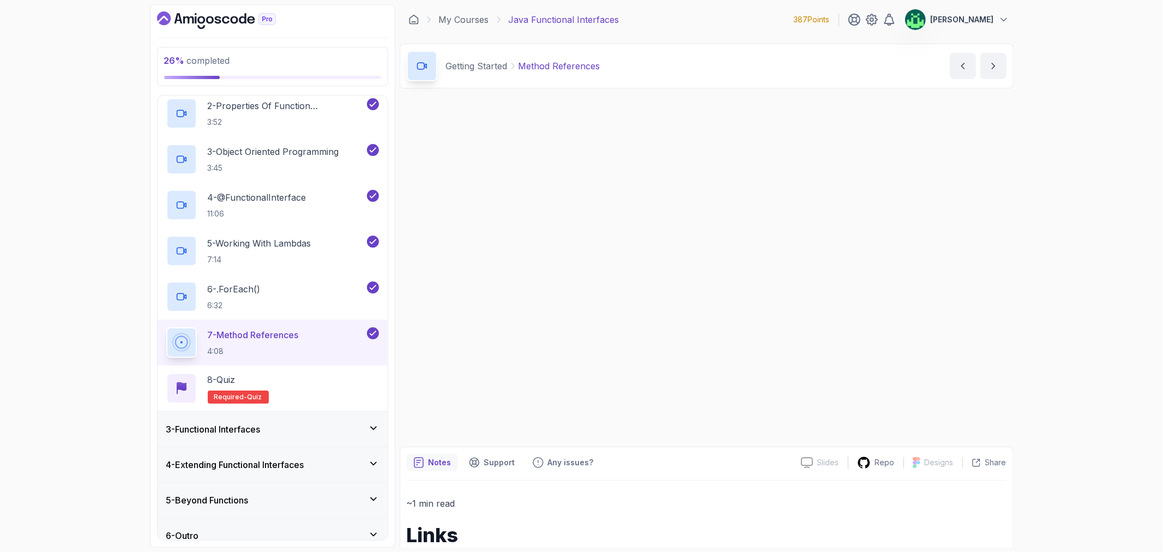
click at [793, 310] on div "Up Next: Quiz Start in 8 second Cancel Next Slides Slides not available Repo De…" at bounding box center [707, 349] width 614 height 504
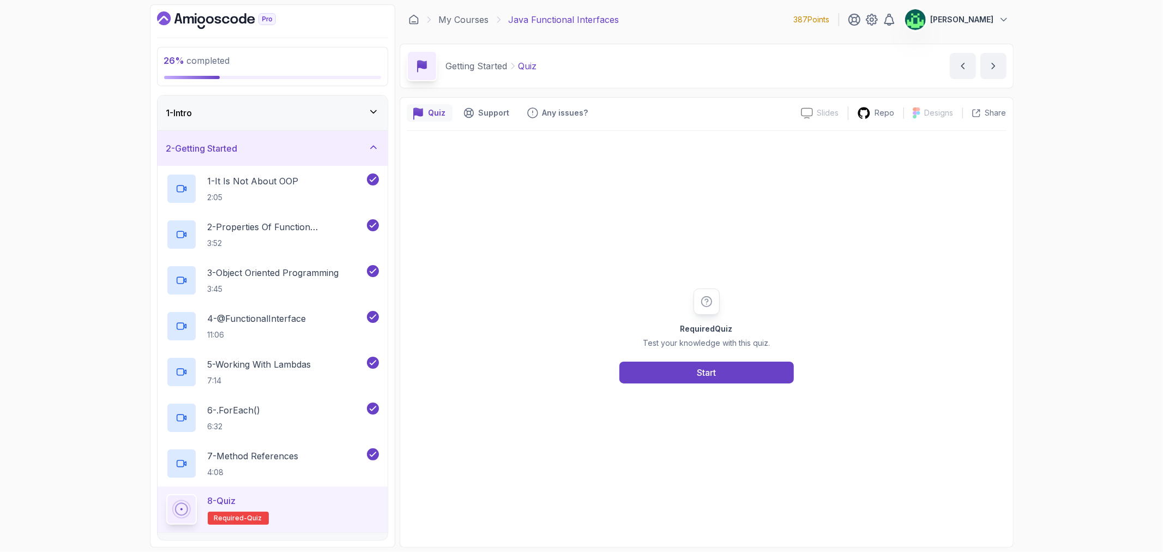
click at [347, 149] on div "2 - Getting Started" at bounding box center [272, 148] width 213 height 13
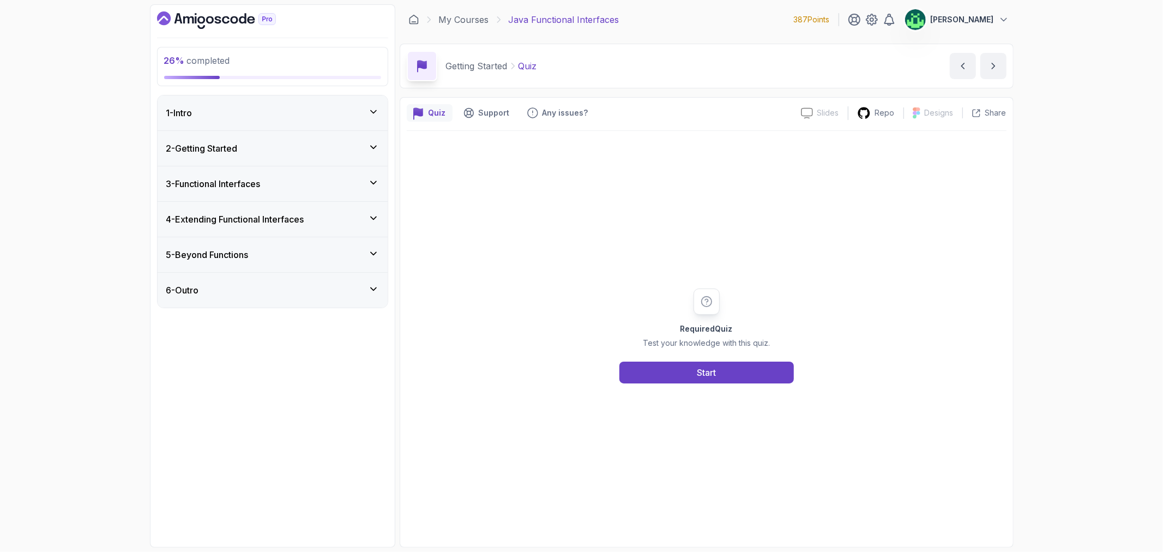
click at [341, 183] on div "3 - Functional Interfaces" at bounding box center [272, 183] width 213 height 13
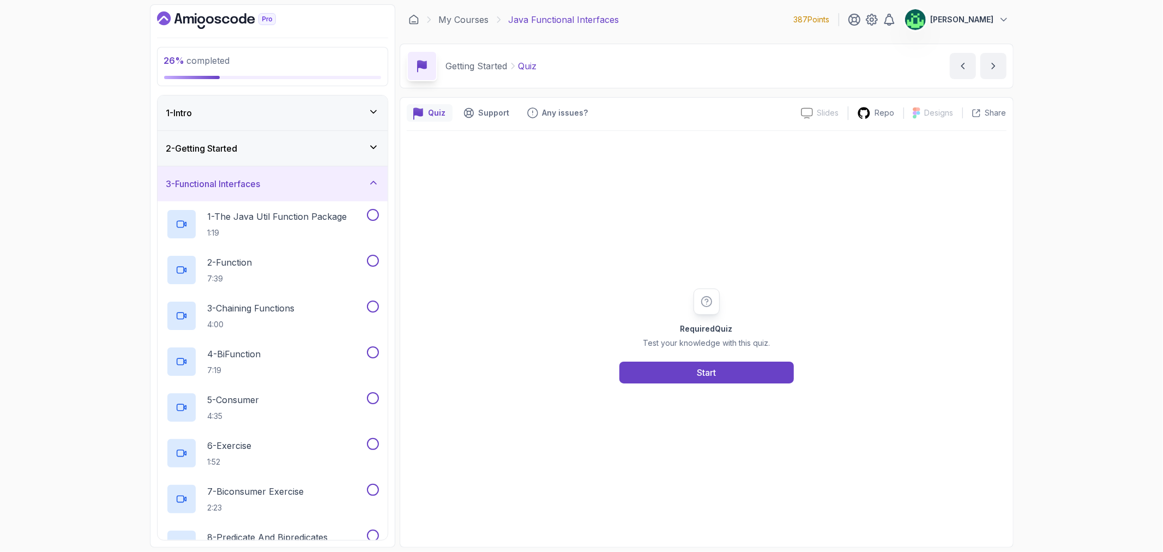
click at [346, 147] on div "2 - Getting Started" at bounding box center [272, 148] width 213 height 13
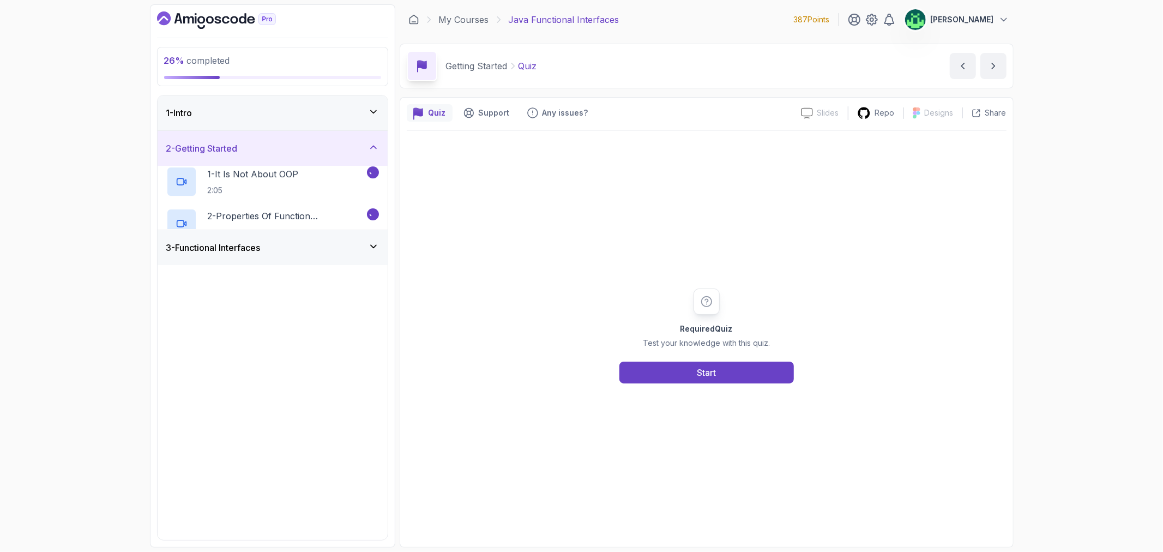
click at [346, 147] on div "2 - Getting Started" at bounding box center [272, 148] width 213 height 13
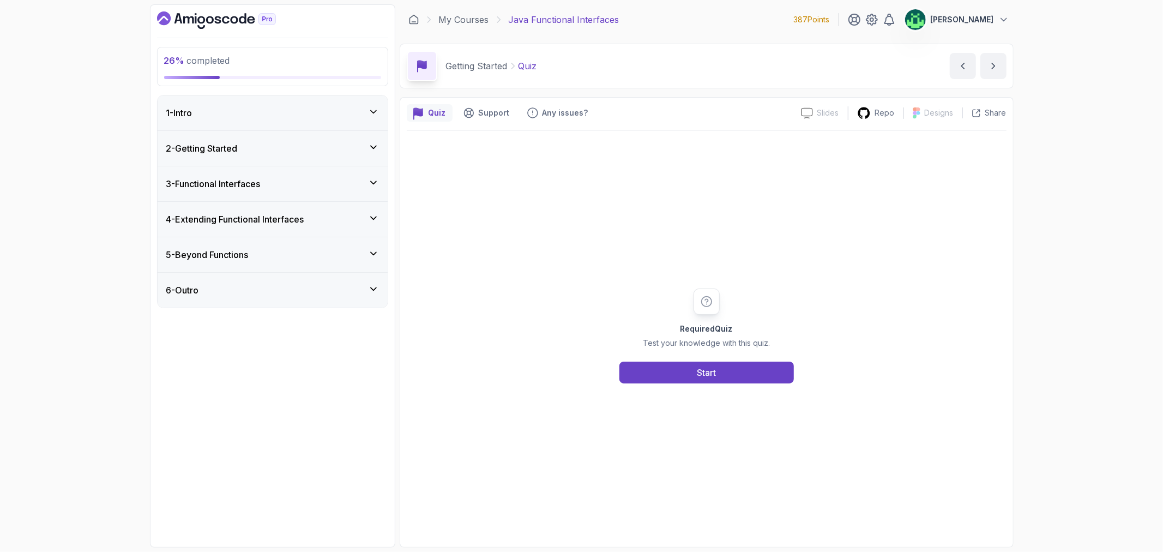
click at [346, 147] on div "2 - Getting Started" at bounding box center [272, 148] width 213 height 13
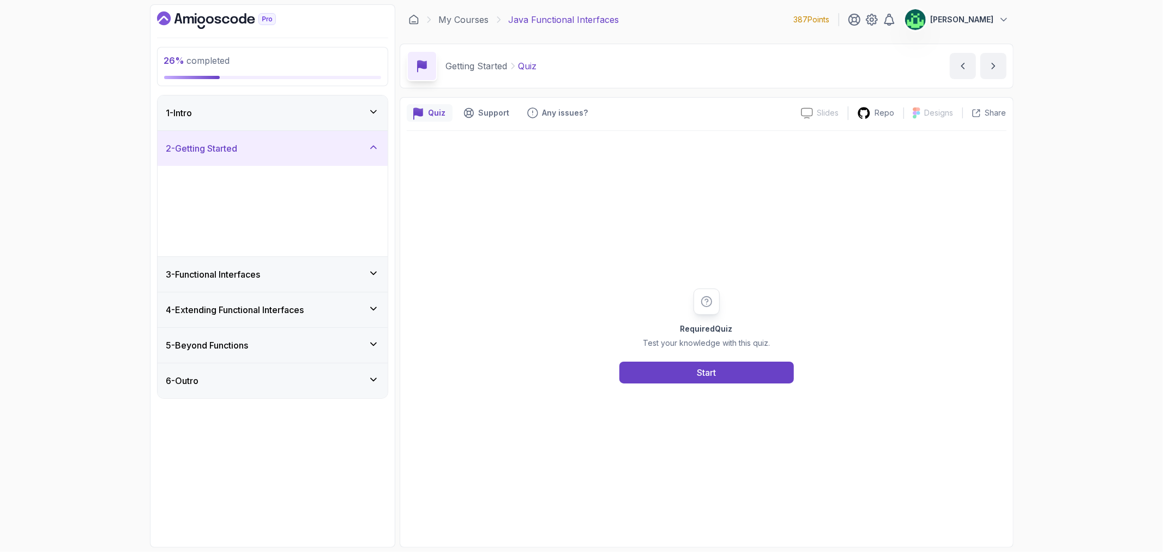
click at [346, 147] on div "2 - Getting Started" at bounding box center [272, 148] width 213 height 13
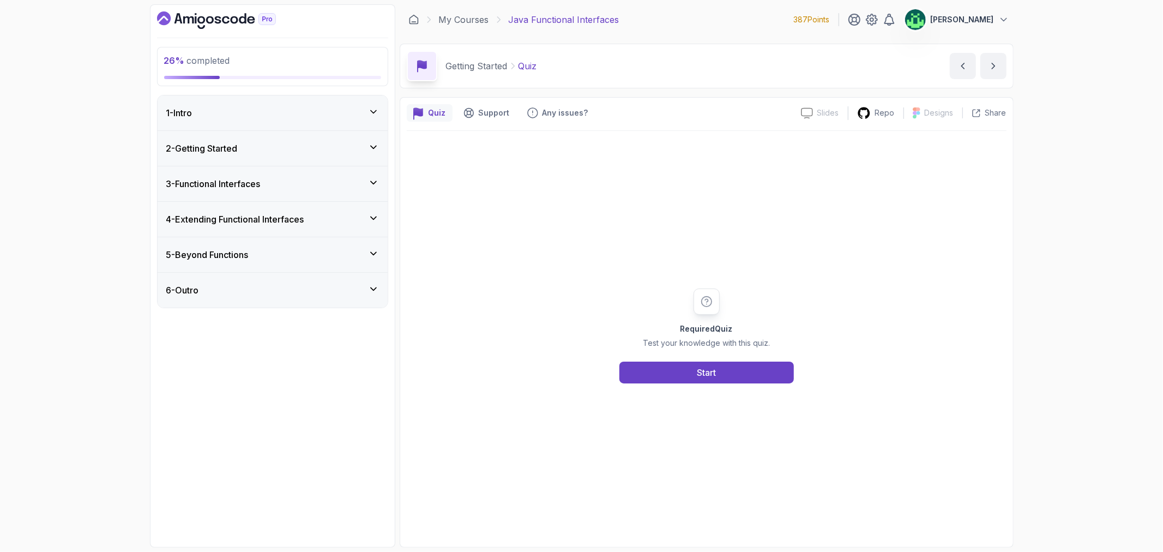
click at [346, 147] on div "2 - Getting Started" at bounding box center [272, 148] width 213 height 13
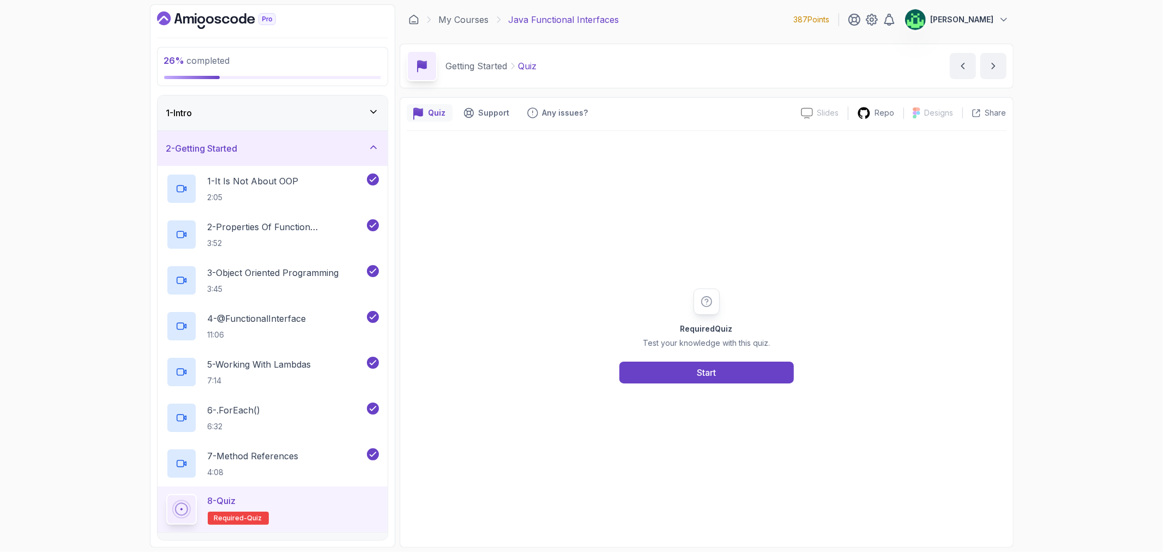
click at [346, 147] on div "2 - Getting Started" at bounding box center [272, 148] width 213 height 13
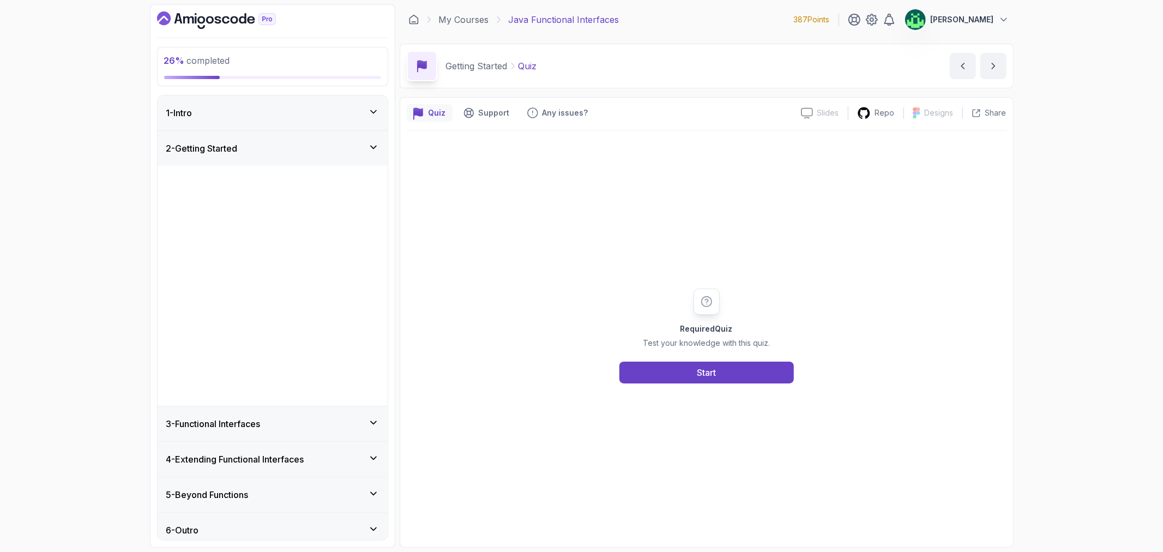
click at [346, 147] on div "2 - Getting Started" at bounding box center [272, 148] width 213 height 13
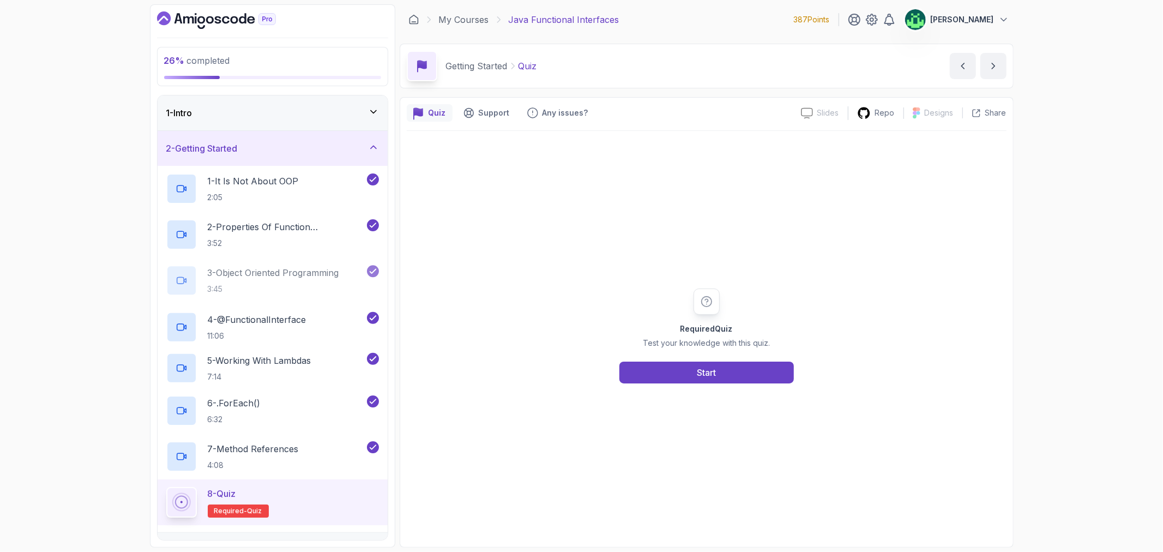
click at [347, 146] on div "2 - Getting Started" at bounding box center [272, 148] width 213 height 13
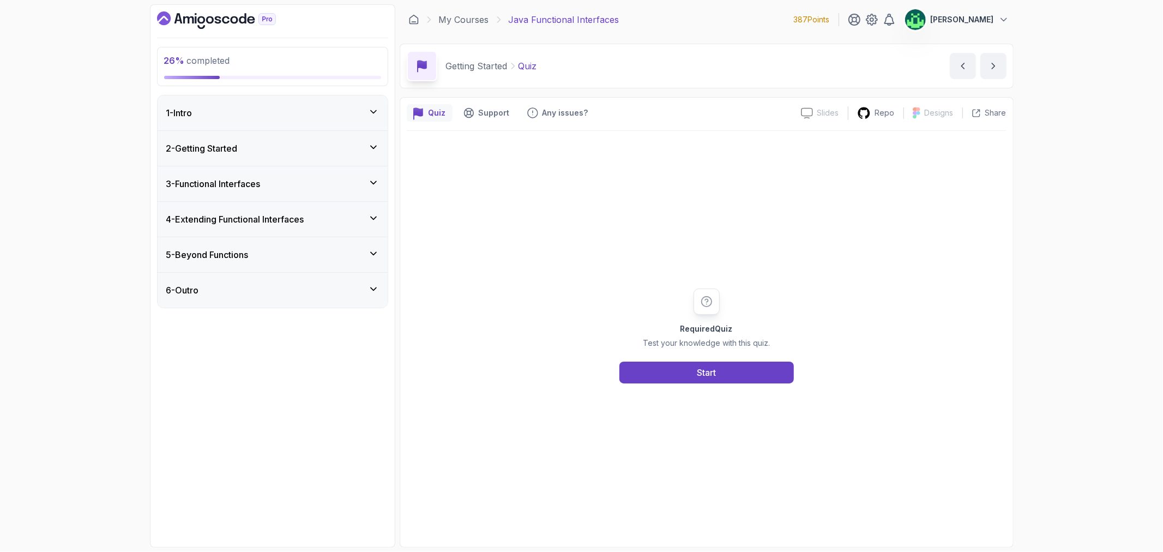
click at [351, 183] on div "3 - Functional Interfaces" at bounding box center [272, 183] width 213 height 13
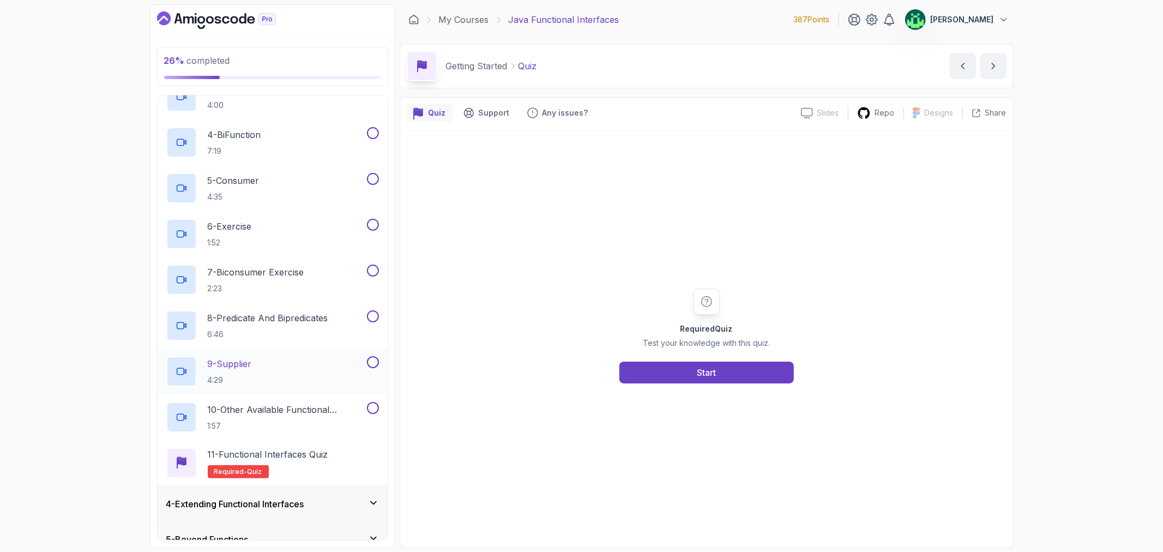
scroll to position [271, 0]
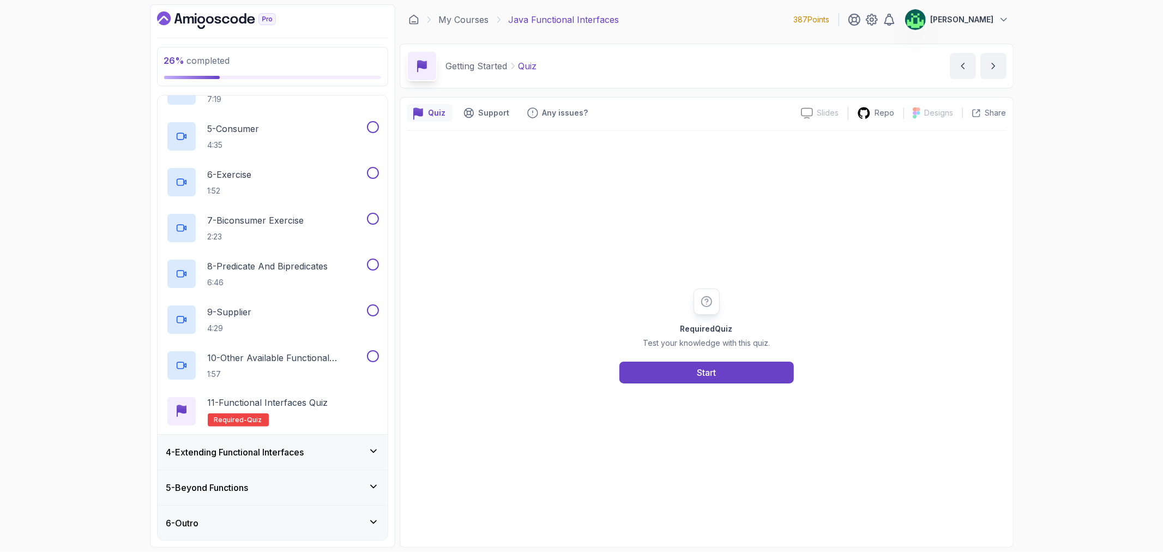
click at [355, 458] on div "4 - Extending Functional Interfaces" at bounding box center [272, 452] width 213 height 13
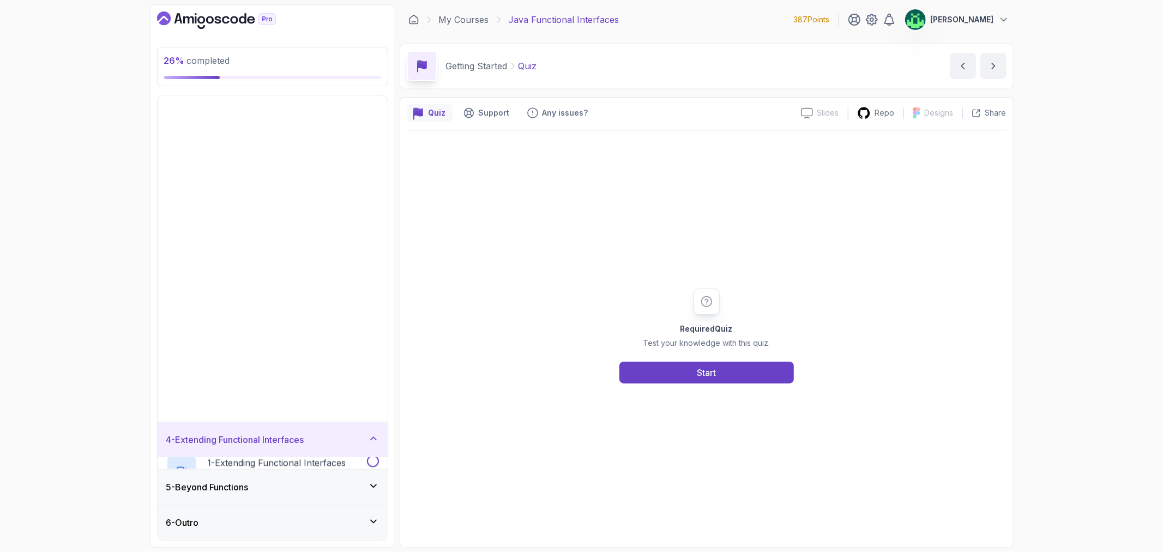
scroll to position [0, 0]
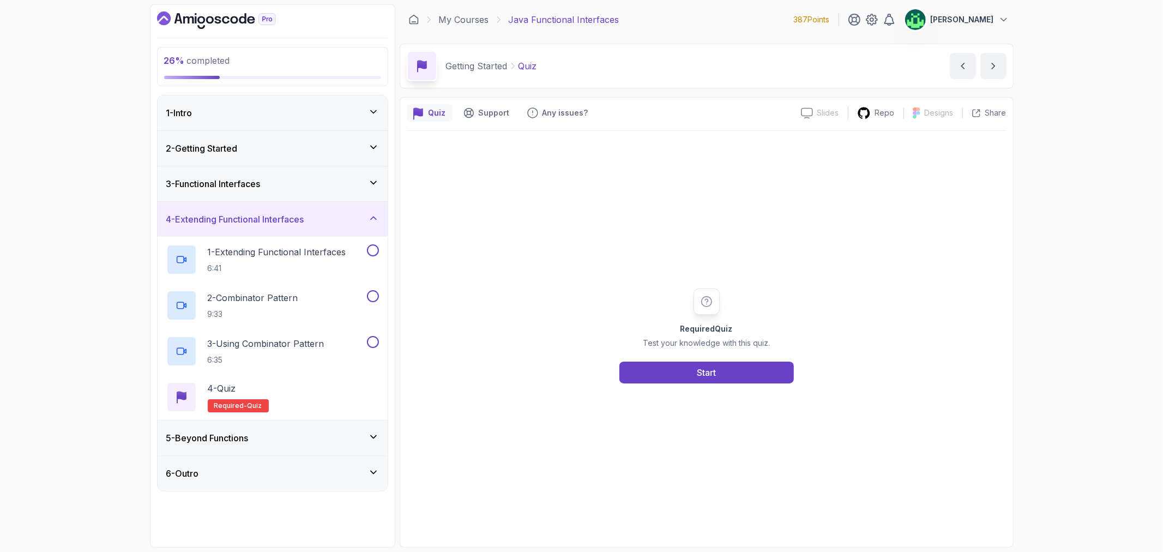
click at [330, 440] on div "5 - Beyond Functions" at bounding box center [272, 437] width 213 height 13
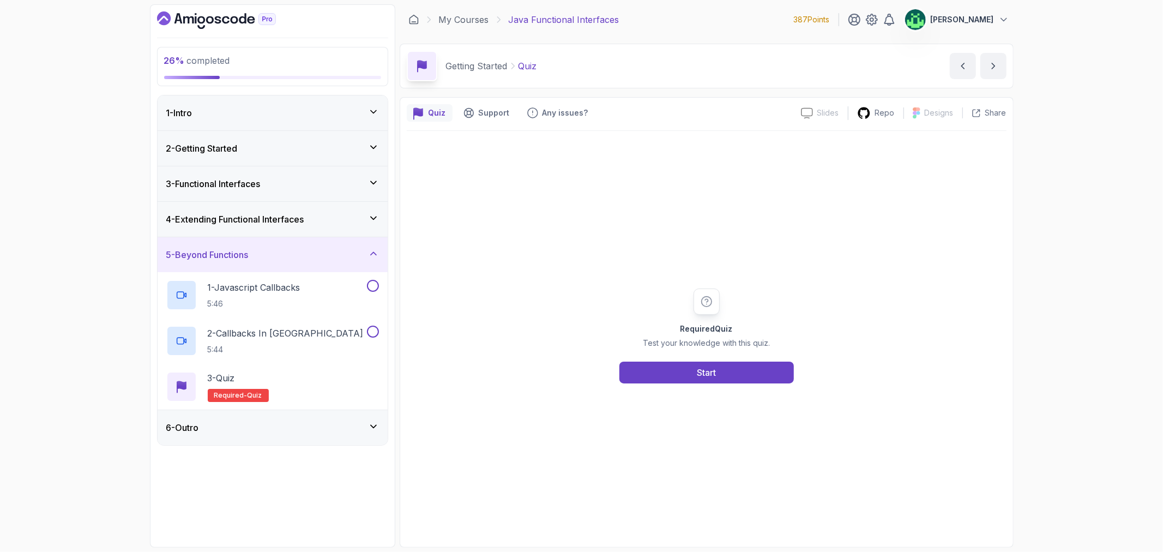
click at [344, 253] on div "5 - Beyond Functions" at bounding box center [272, 254] width 213 height 13
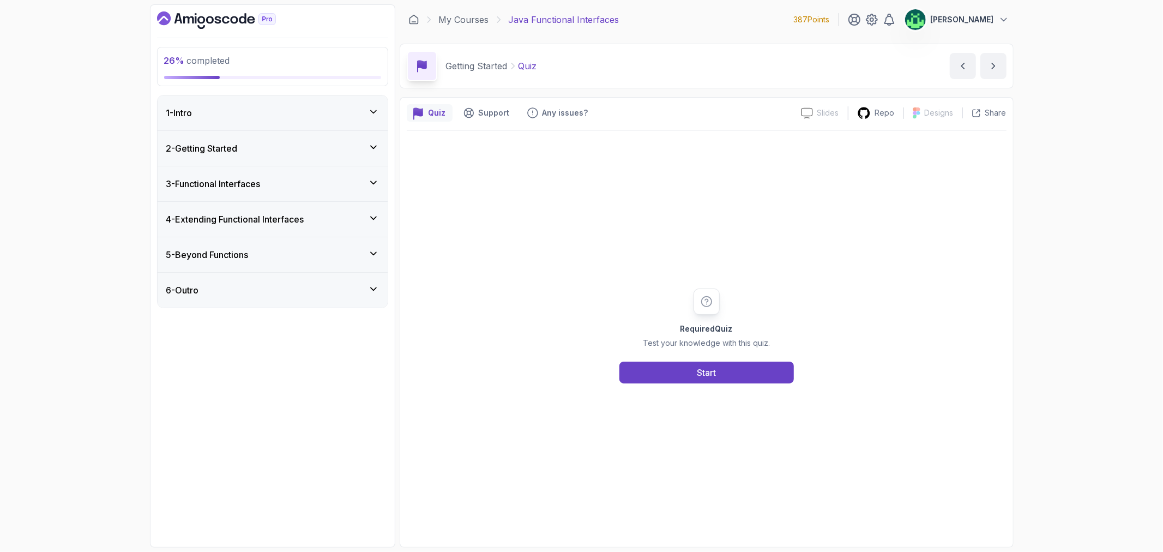
click at [355, 176] on div "3 - Functional Interfaces" at bounding box center [273, 183] width 230 height 35
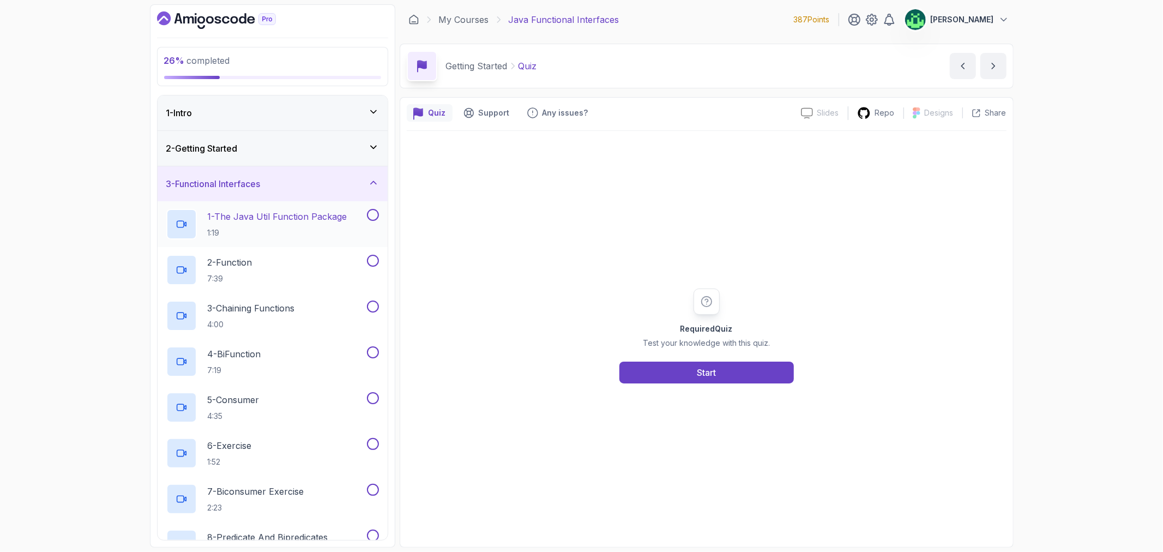
click at [323, 224] on h2 "1 - The Java Util Function Package 1:19" at bounding box center [278, 224] width 140 height 28
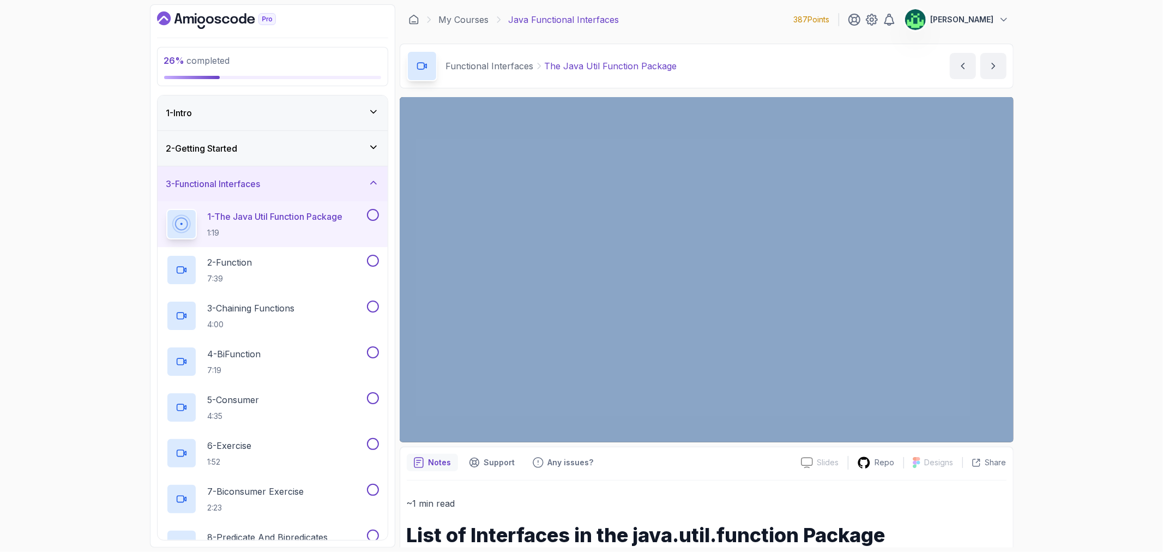
click at [1103, 411] on div "26 % completed 1 - Intro 2 - Getting Started 3 - Functional Interfaces 1 - The …" at bounding box center [581, 276] width 1163 height 552
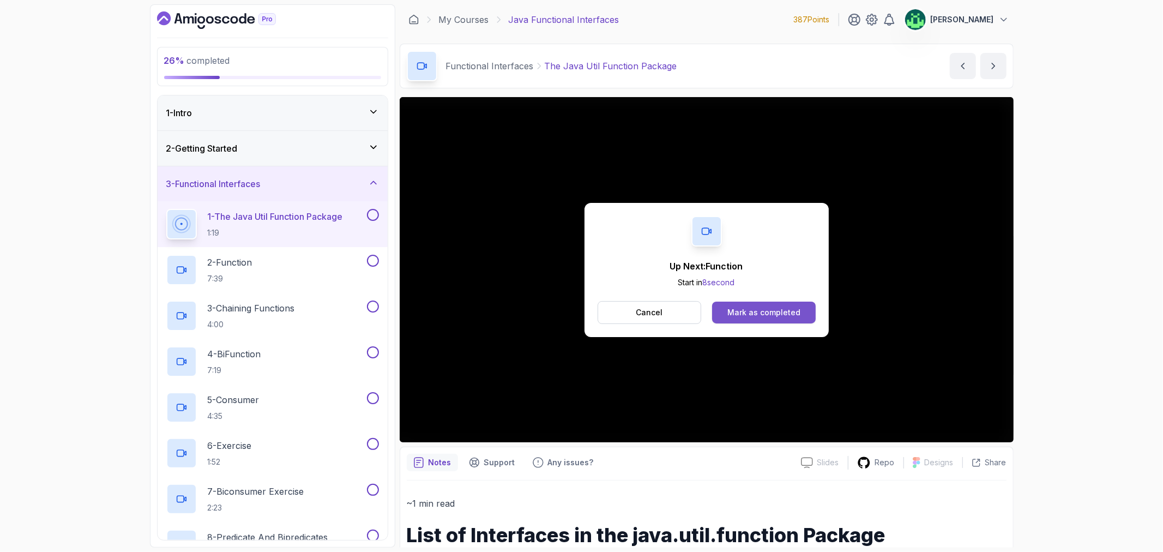
click at [752, 309] on div "Mark as completed" at bounding box center [764, 312] width 73 height 11
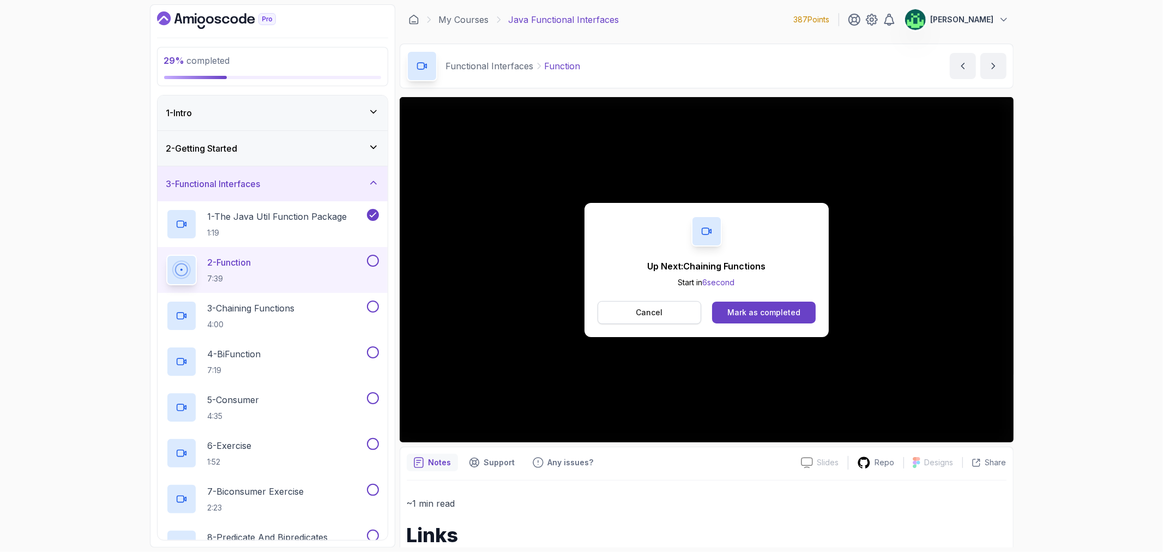
click at [668, 307] on button "Cancel" at bounding box center [650, 312] width 104 height 23
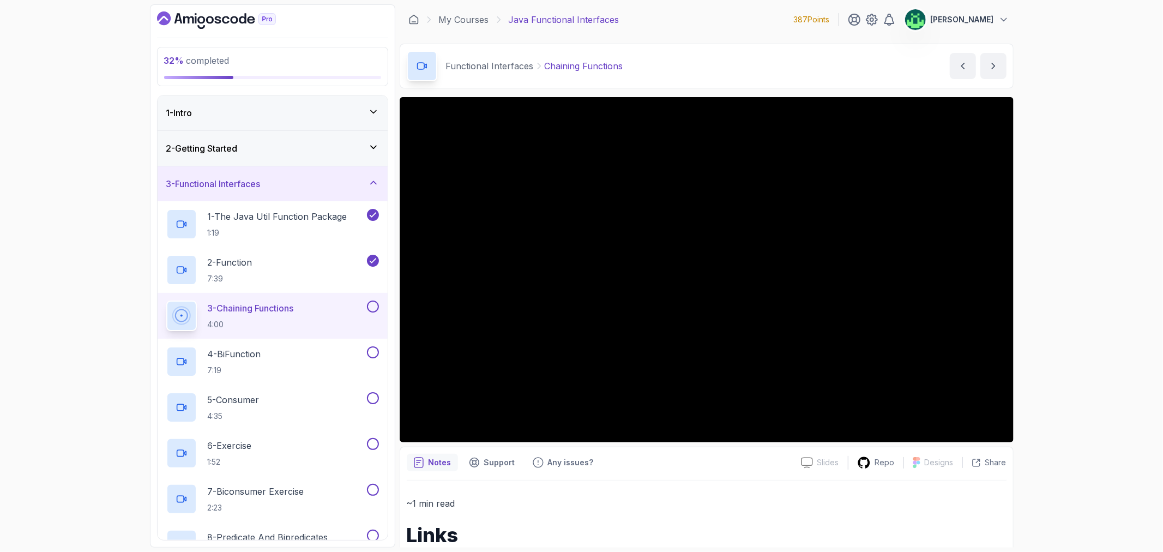
click at [1076, 332] on div "32 % completed 1 - Intro 2 - Getting Started 3 - Functional Interfaces 1 - The …" at bounding box center [581, 276] width 1163 height 552
click at [1052, 287] on div "32 % completed 1 - Intro 2 - Getting Started 3 - Functional Interfaces 1 - The …" at bounding box center [581, 276] width 1163 height 552
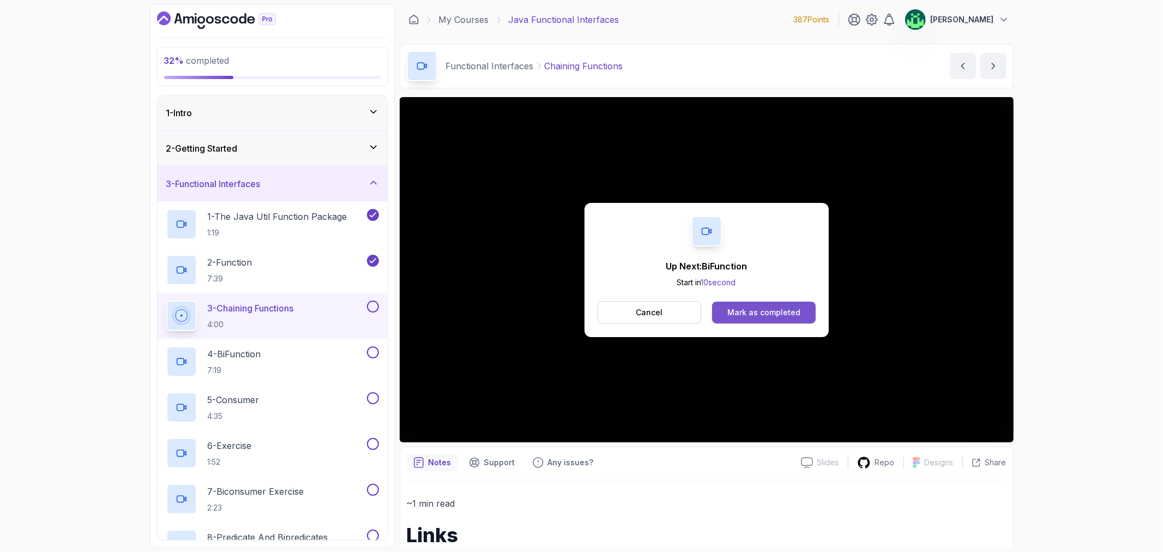
click at [776, 311] on div "Mark as completed" at bounding box center [764, 312] width 73 height 11
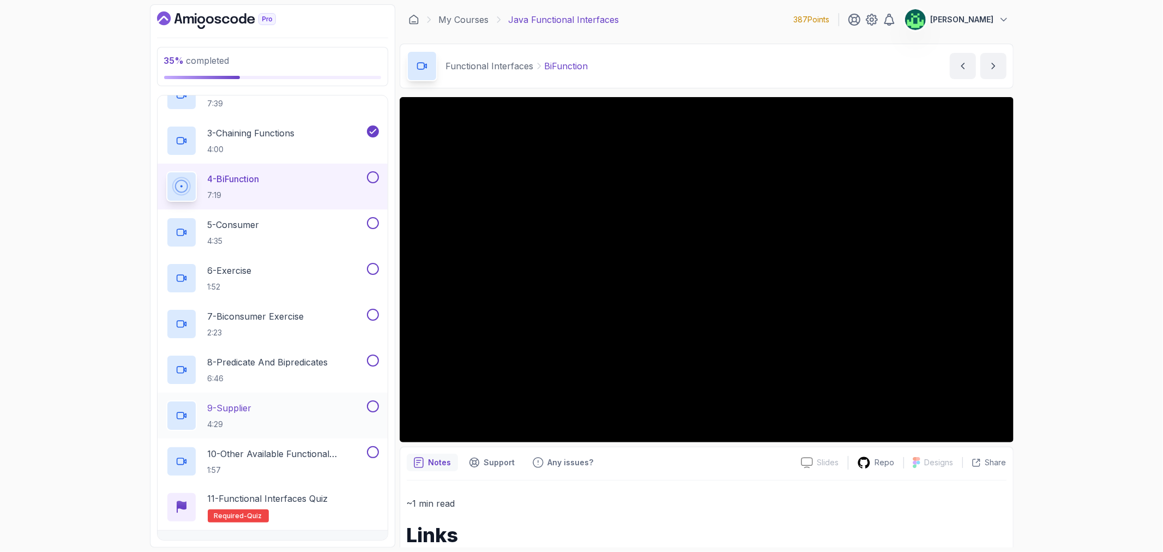
scroll to position [242, 0]
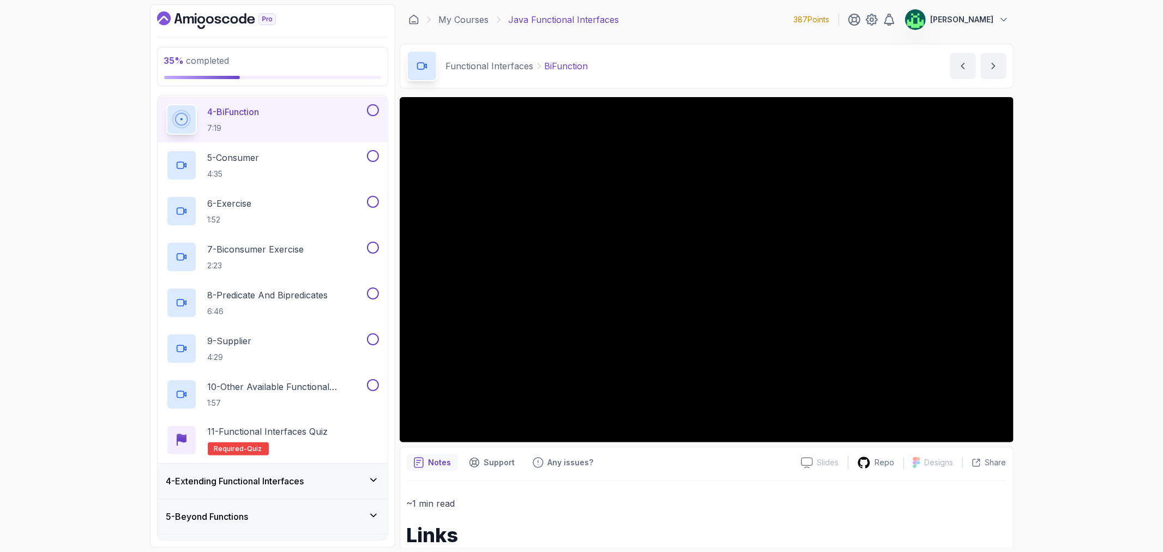
click at [355, 480] on div "4 - Extending Functional Interfaces" at bounding box center [272, 481] width 213 height 13
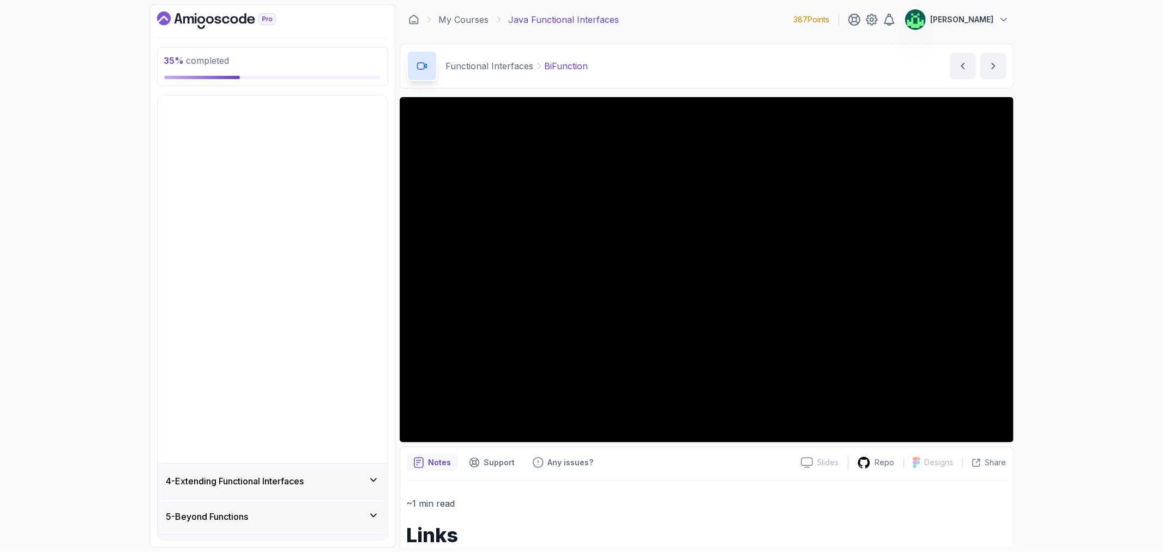
scroll to position [0, 0]
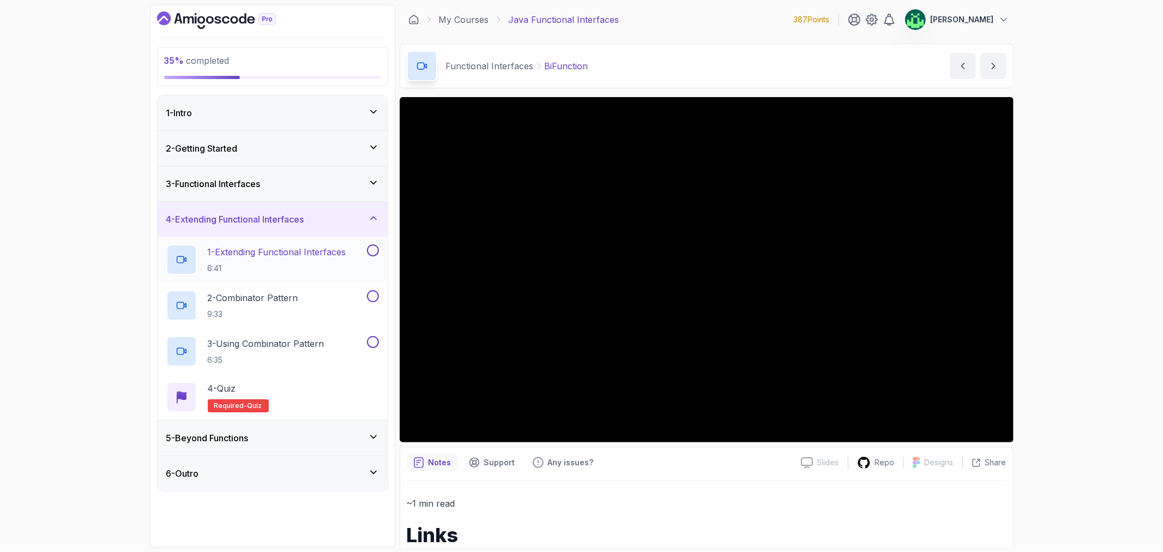
click at [306, 254] on p "1 - Extending Functional Interfaces" at bounding box center [277, 251] width 139 height 13
click at [279, 296] on p "2 - Combinator Pattern" at bounding box center [253, 297] width 91 height 13
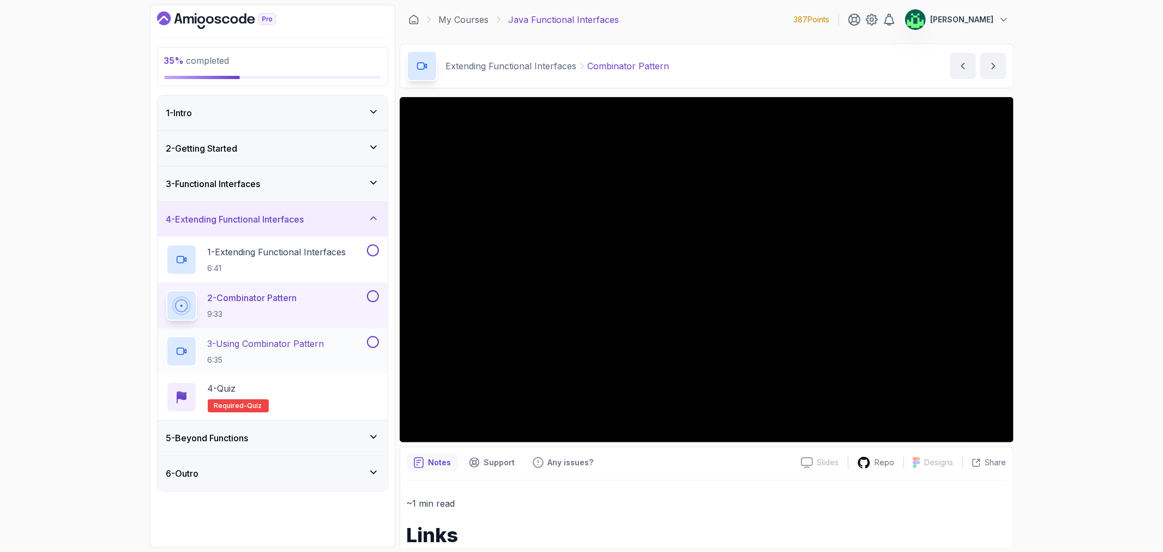
click at [260, 346] on p "3 - Using Combinator Pattern" at bounding box center [266, 343] width 117 height 13
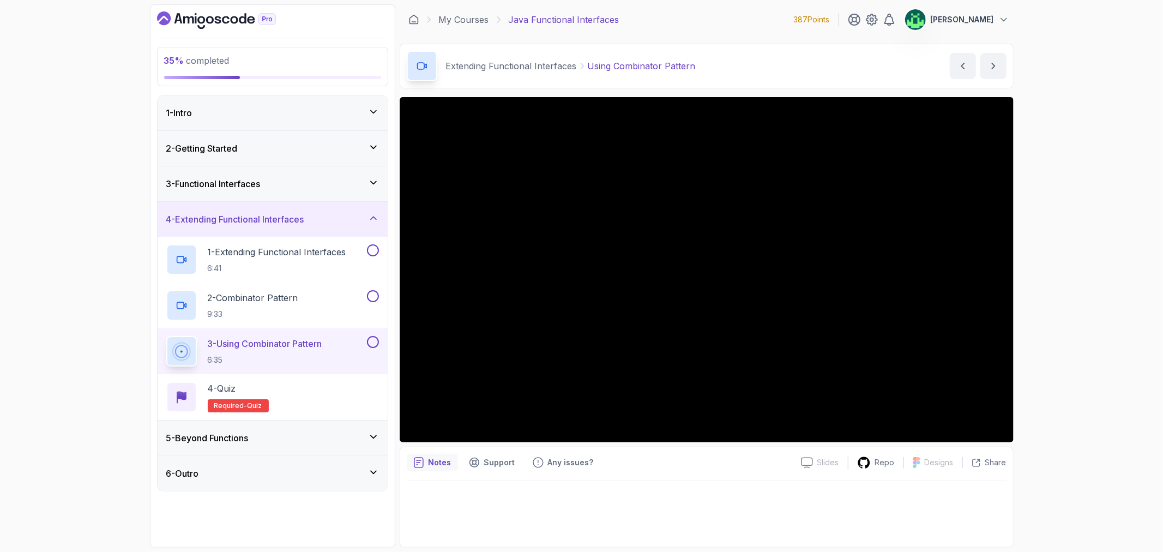
click at [335, 435] on div "5 - Beyond Functions" at bounding box center [272, 437] width 213 height 13
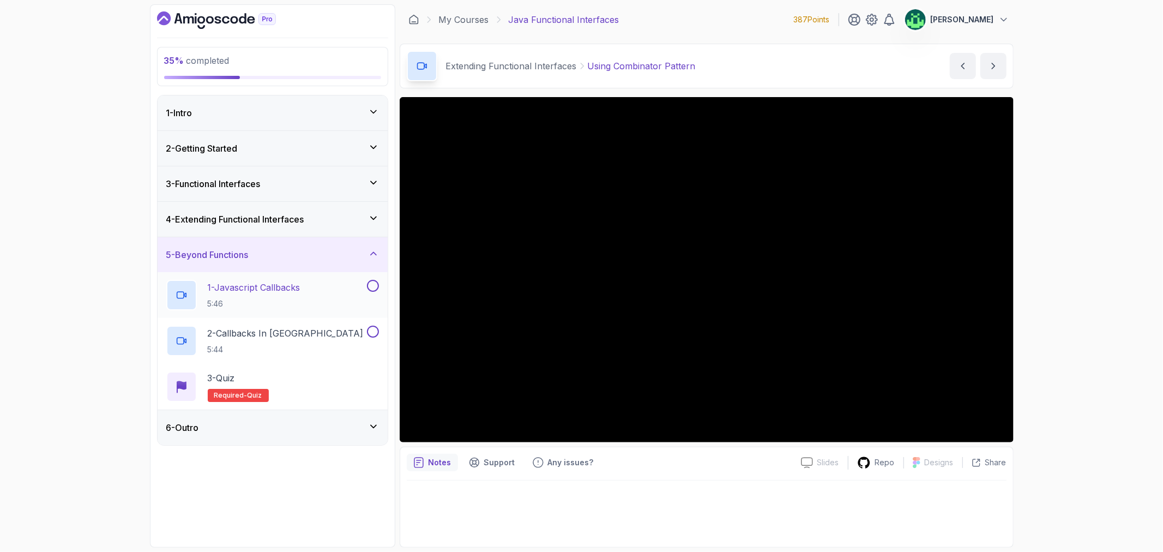
click at [327, 295] on div "1 - Javascript Callbacks 5:46" at bounding box center [265, 295] width 199 height 31
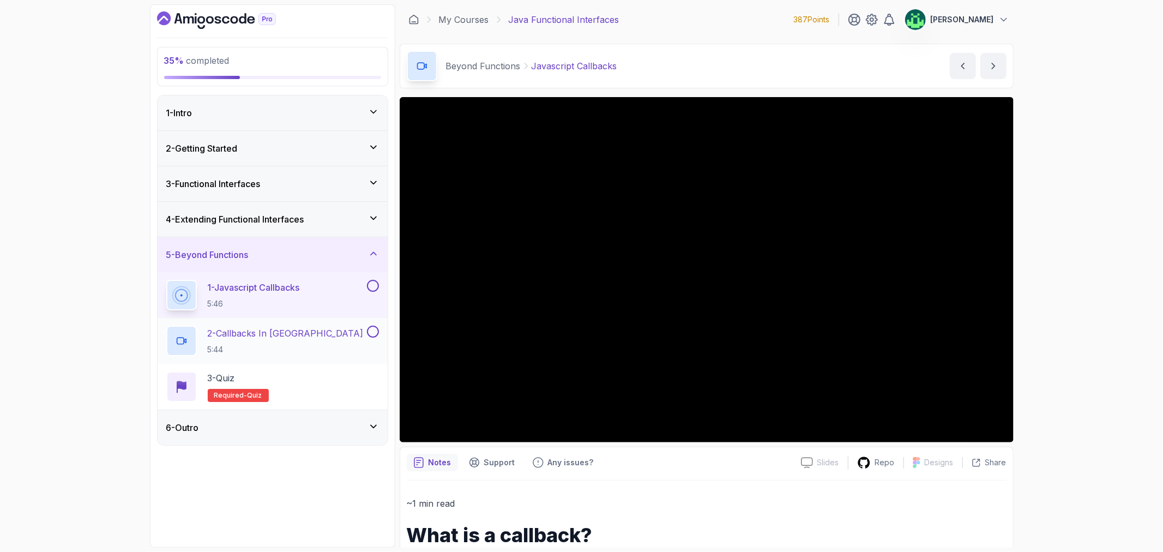
click at [331, 344] on div "2 - Callbacks In Java 5:44" at bounding box center [265, 341] width 199 height 31
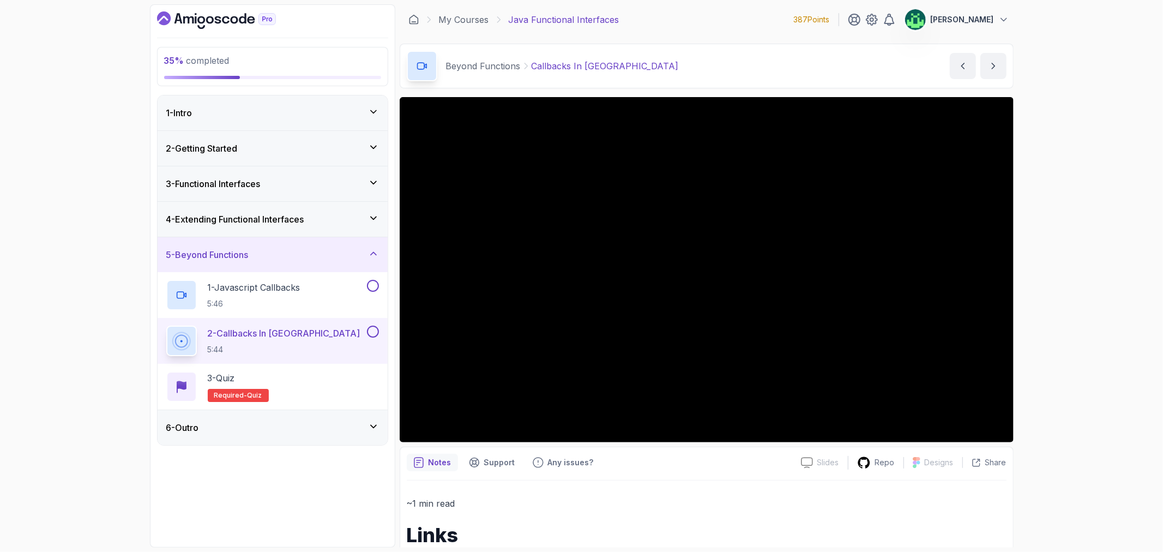
click at [359, 261] on div "5 - Beyond Functions" at bounding box center [272, 254] width 213 height 13
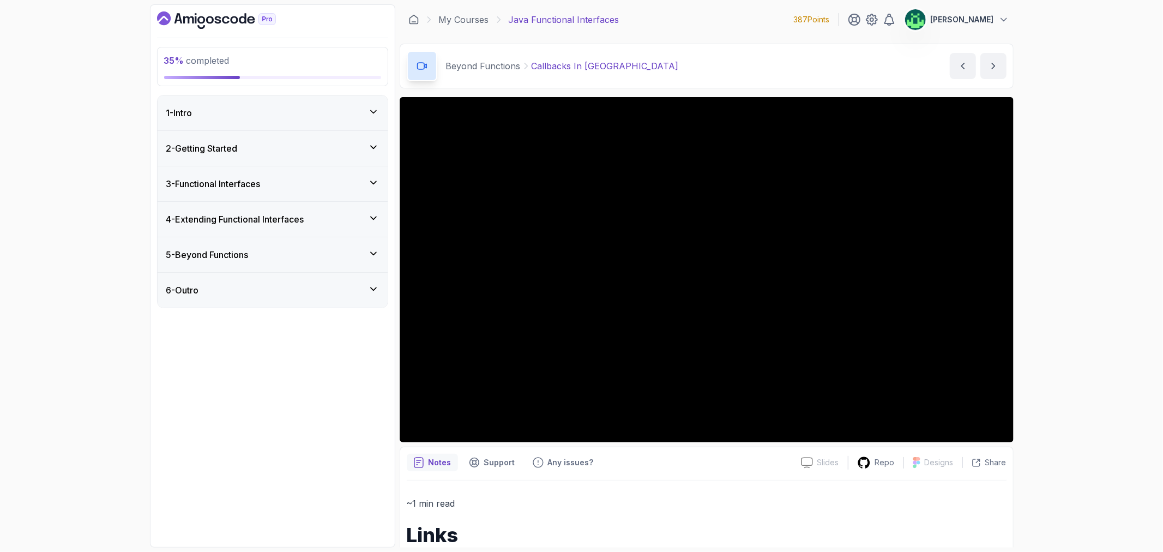
click at [357, 220] on div "4 - Extending Functional Interfaces" at bounding box center [272, 219] width 213 height 13
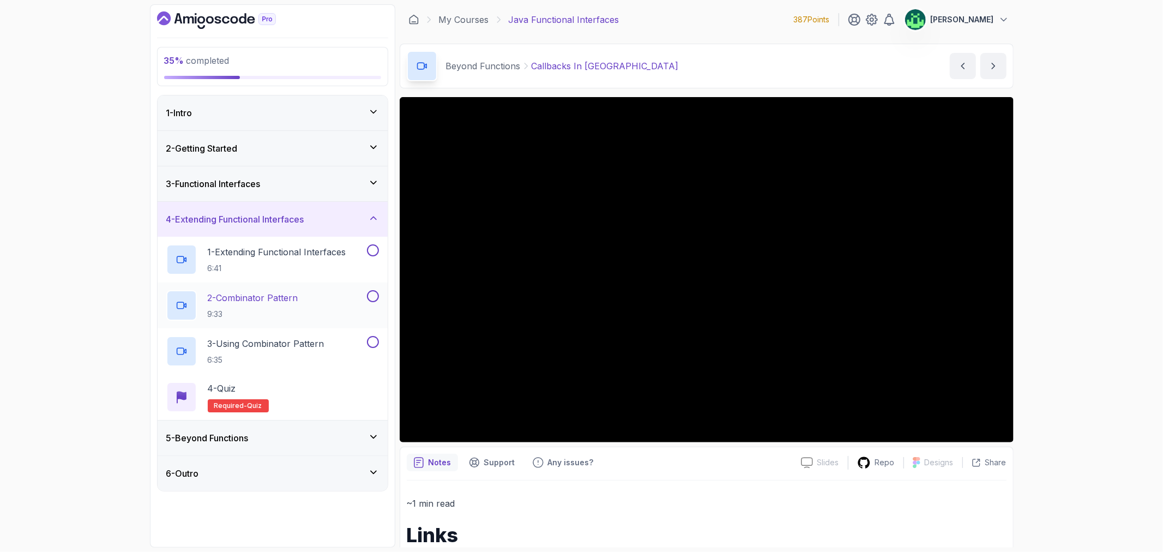
click at [323, 303] on div "2 - Combinator Pattern 9:33" at bounding box center [265, 305] width 199 height 31
click at [336, 221] on div "4 - Extending Functional Interfaces" at bounding box center [272, 219] width 213 height 13
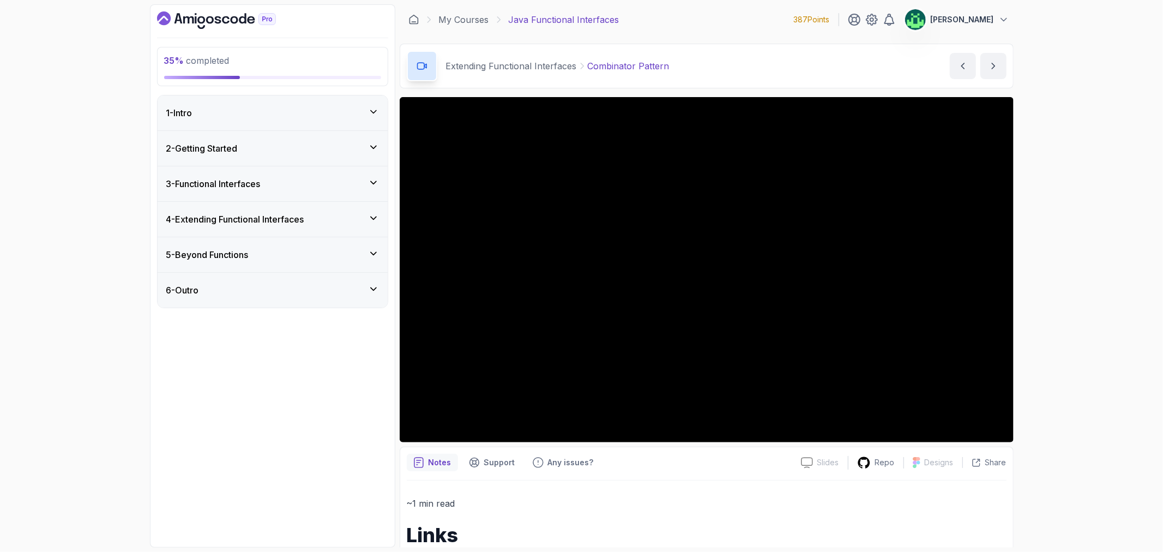
click at [328, 184] on div "3 - Functional Interfaces" at bounding box center [272, 183] width 213 height 13
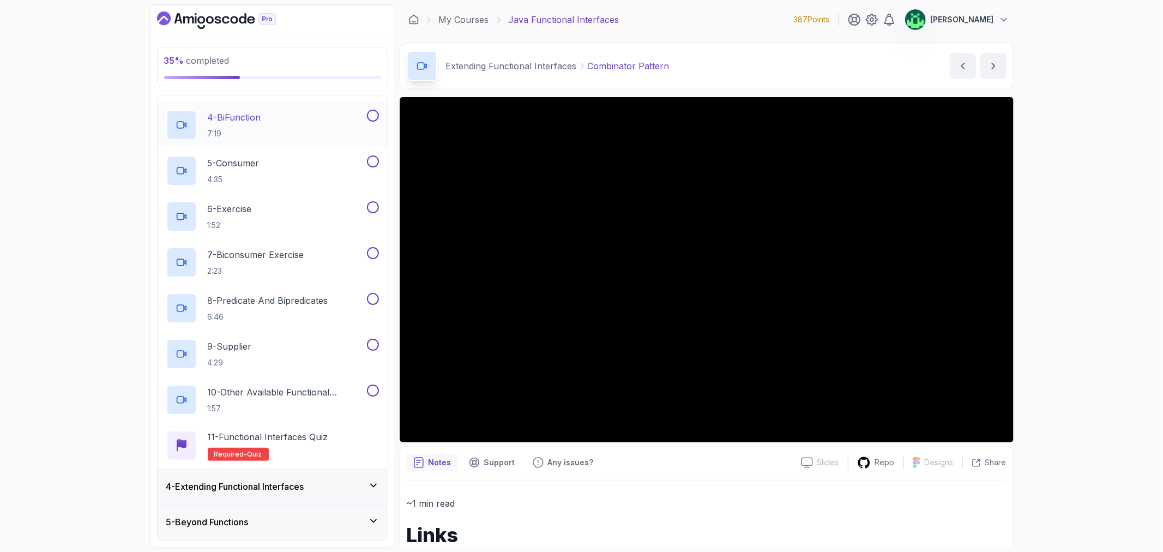
scroll to position [242, 0]
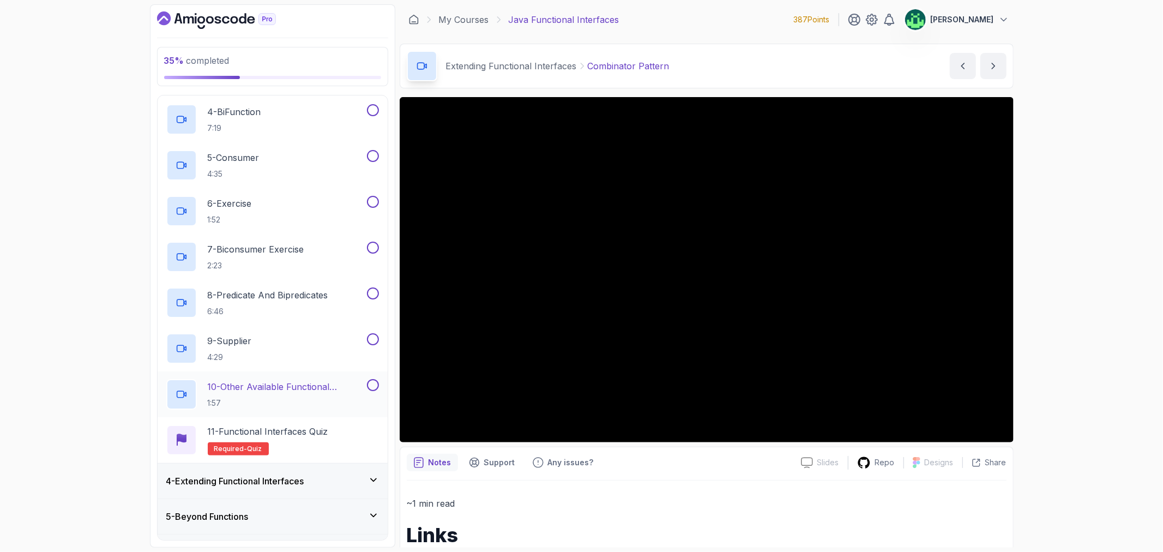
click at [342, 388] on p "10 - Other Available Functional Interfaces" at bounding box center [286, 386] width 157 height 13
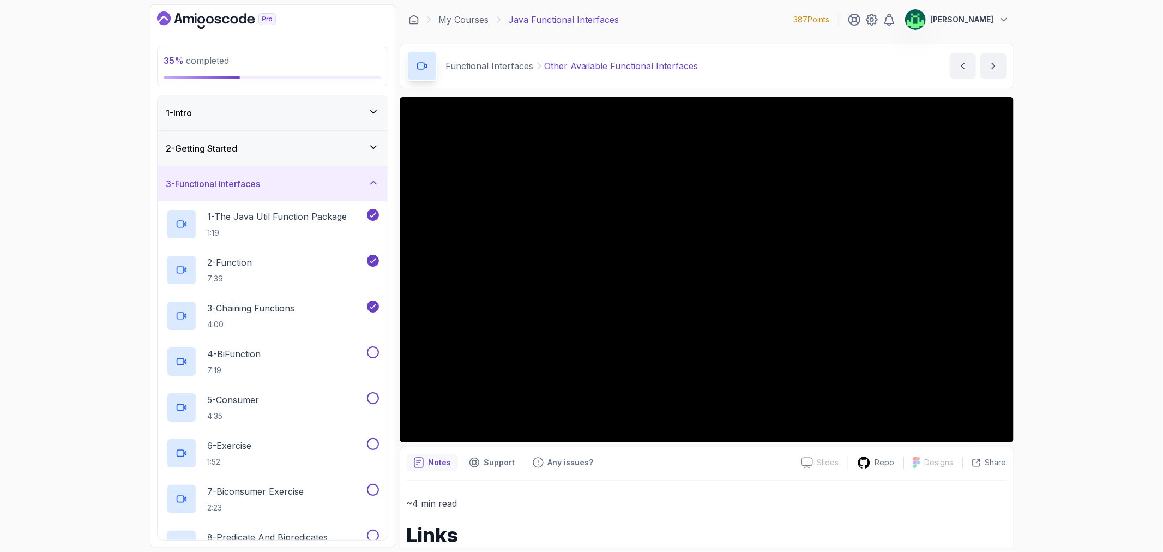
click at [363, 187] on div "3 - Functional Interfaces" at bounding box center [272, 183] width 213 height 13
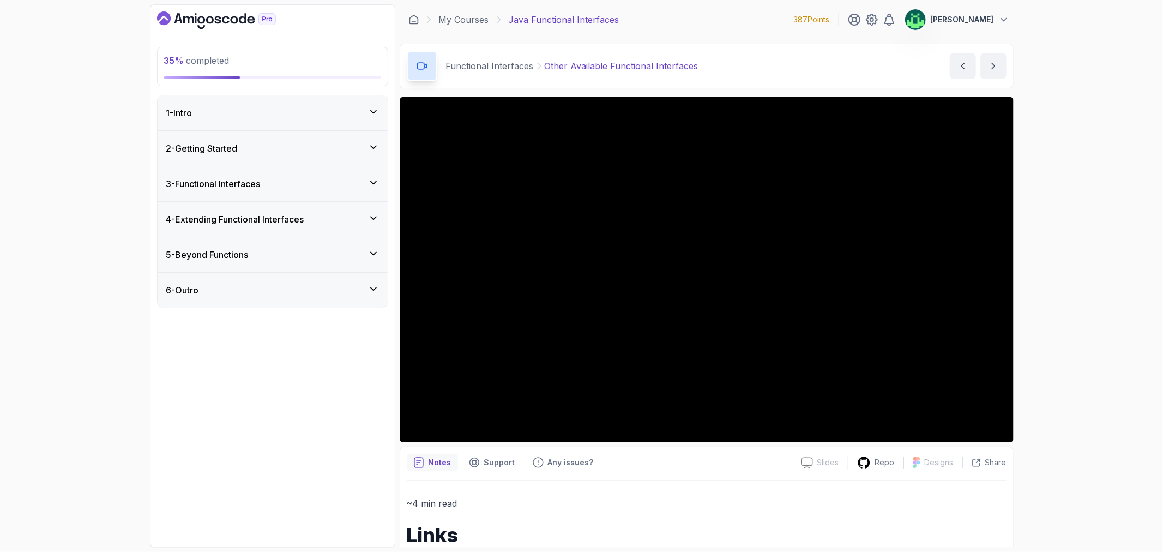
click at [364, 148] on div "2 - Getting Started" at bounding box center [272, 148] width 213 height 13
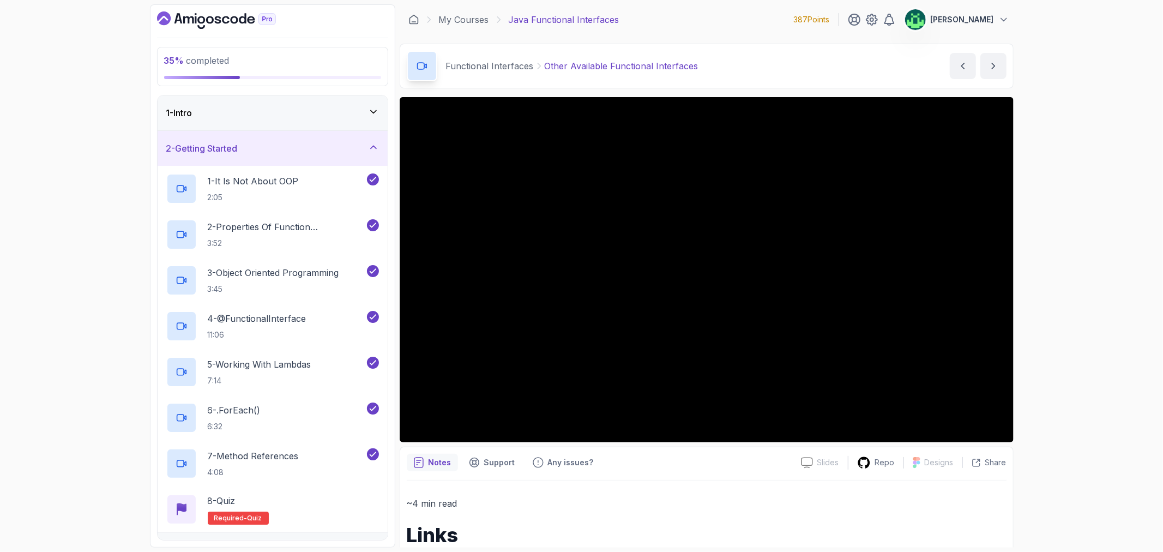
click at [364, 148] on div "2 - Getting Started" at bounding box center [272, 148] width 213 height 13
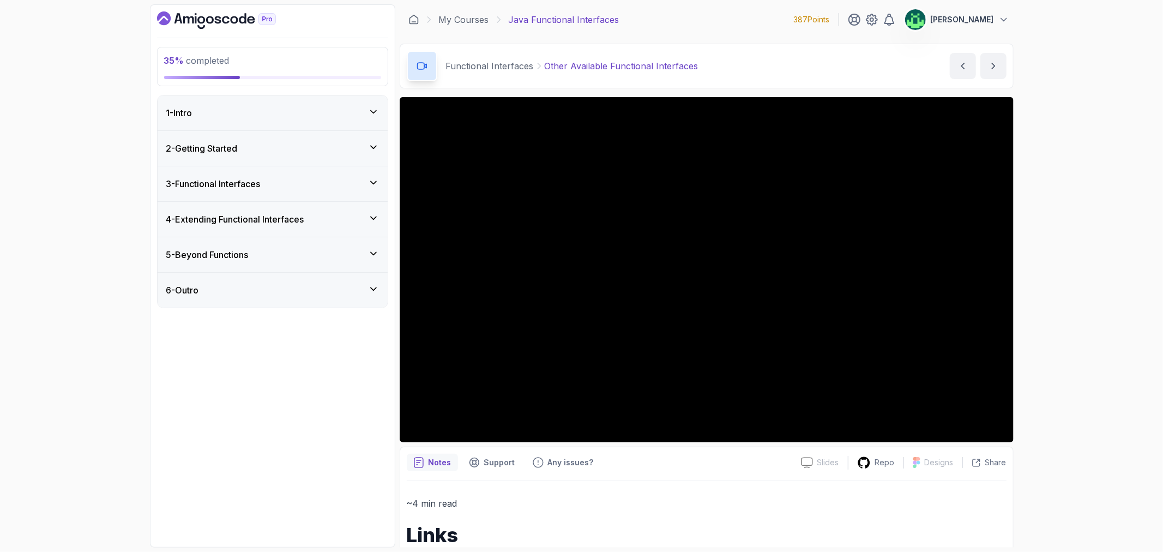
click at [363, 187] on div "3 - Functional Interfaces" at bounding box center [272, 183] width 213 height 13
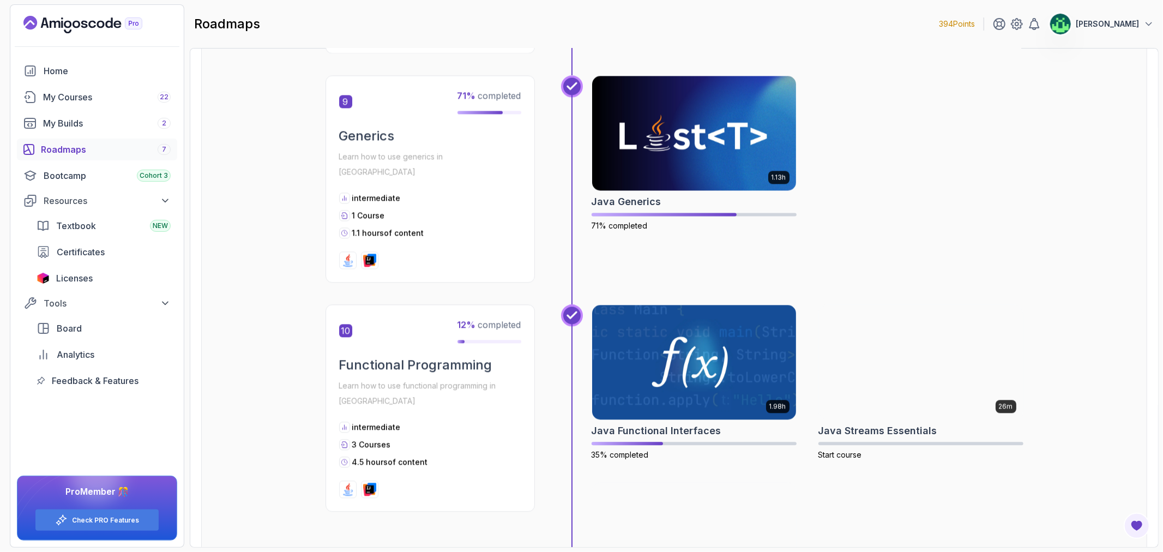
scroll to position [2182, 0]
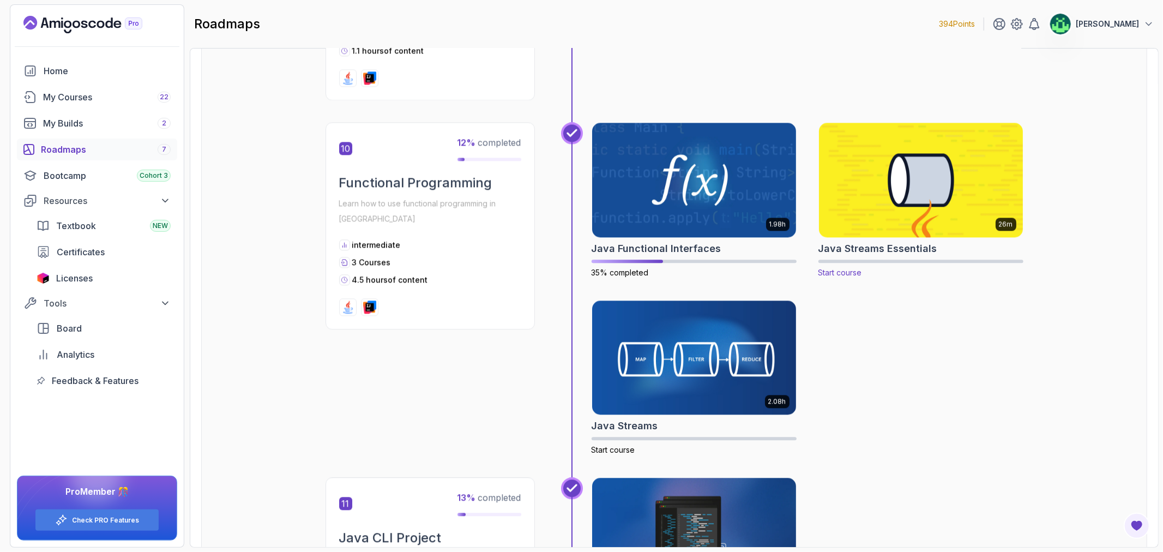
click at [958, 160] on img at bounding box center [921, 180] width 214 height 120
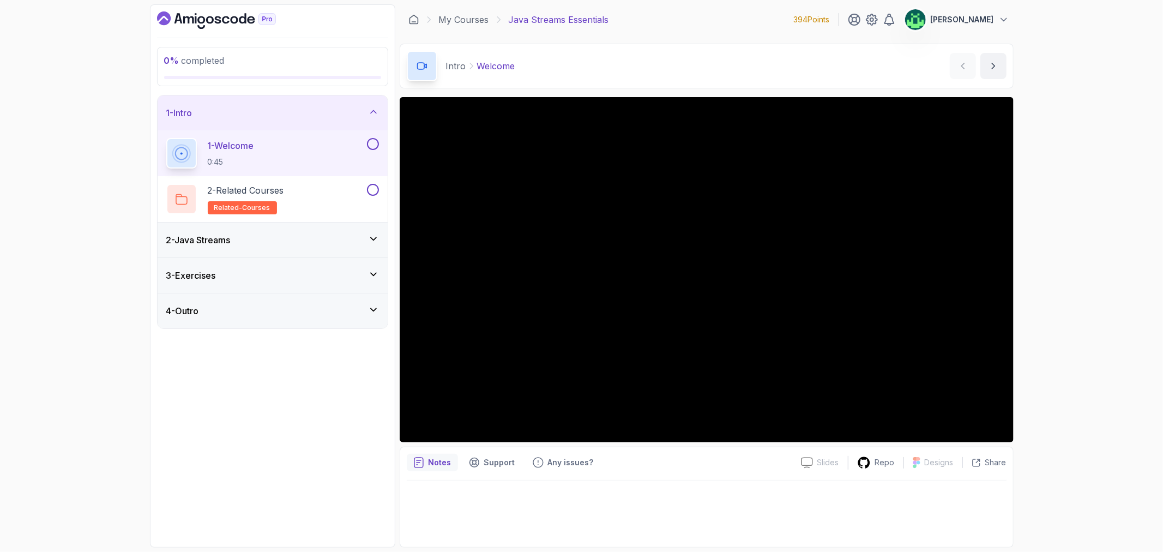
click at [337, 242] on div "2 - Java Streams" at bounding box center [272, 239] width 213 height 13
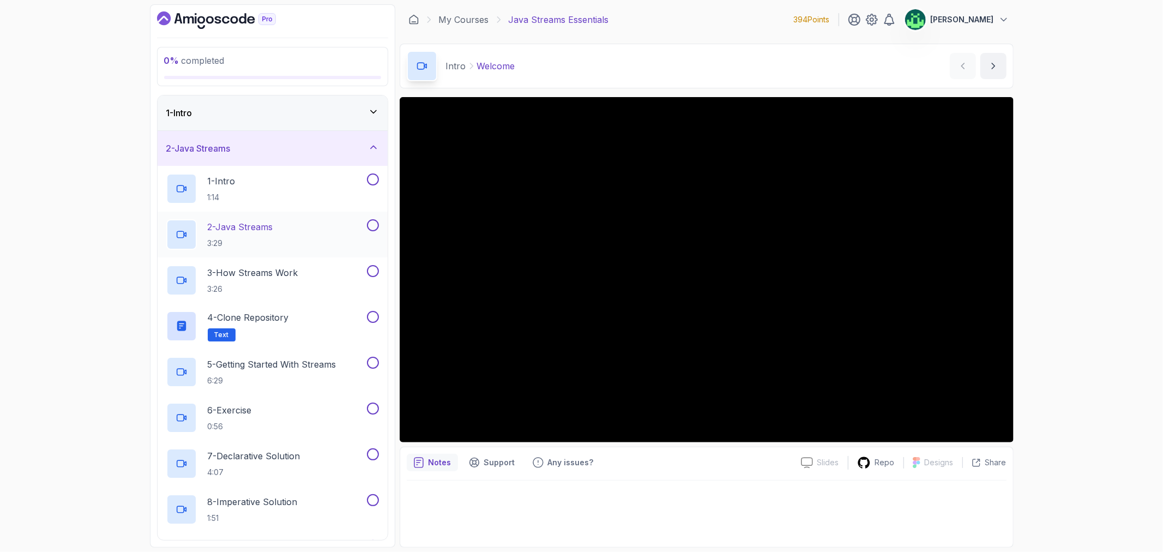
click at [331, 242] on div "2 - Java Streams 3:29" at bounding box center [265, 234] width 199 height 31
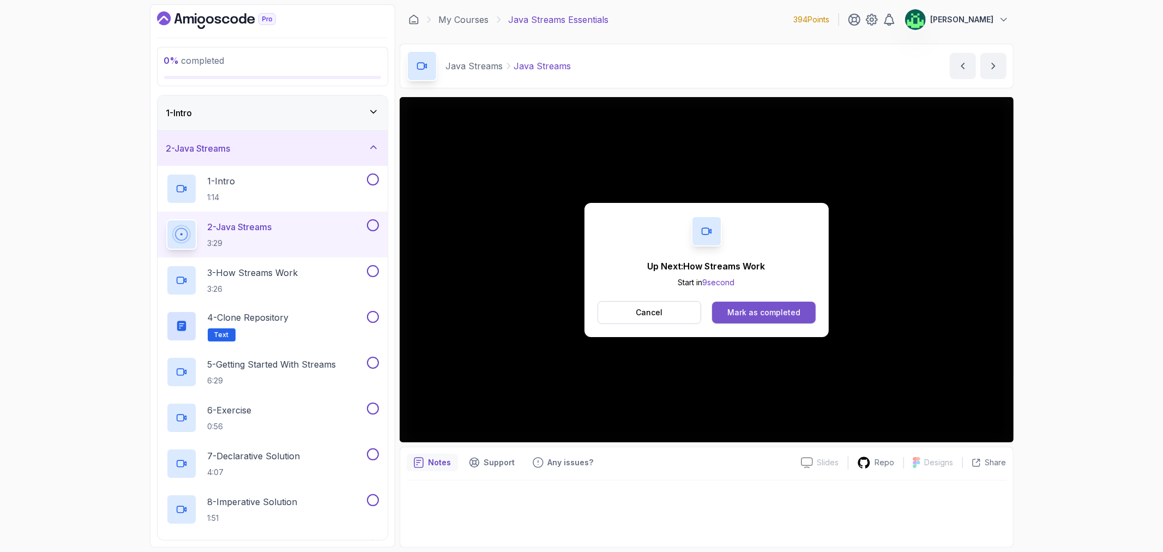
click at [778, 314] on div "Mark as completed" at bounding box center [764, 312] width 73 height 11
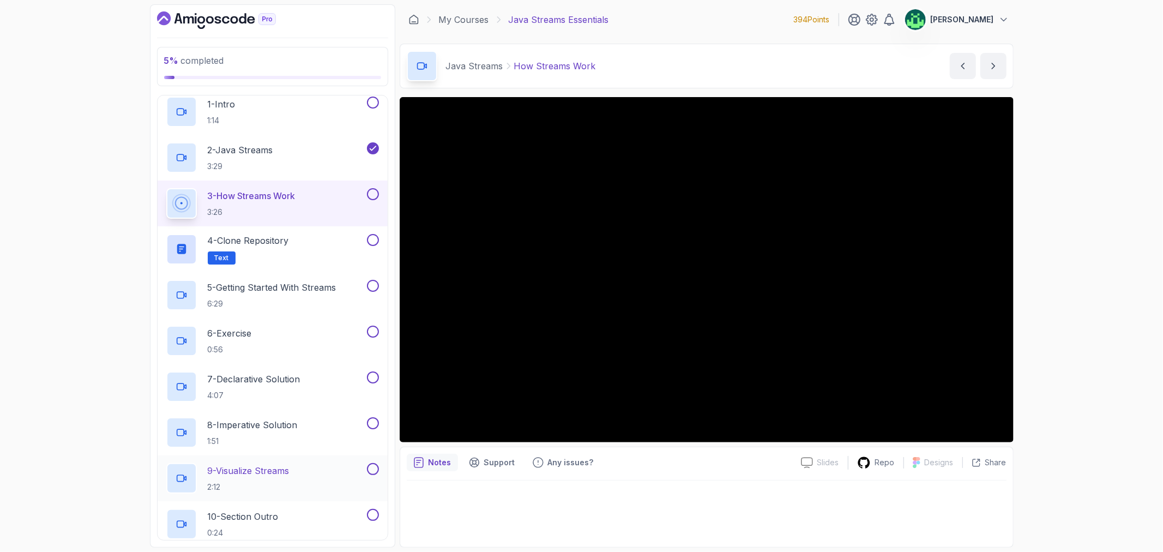
scroll to position [61, 0]
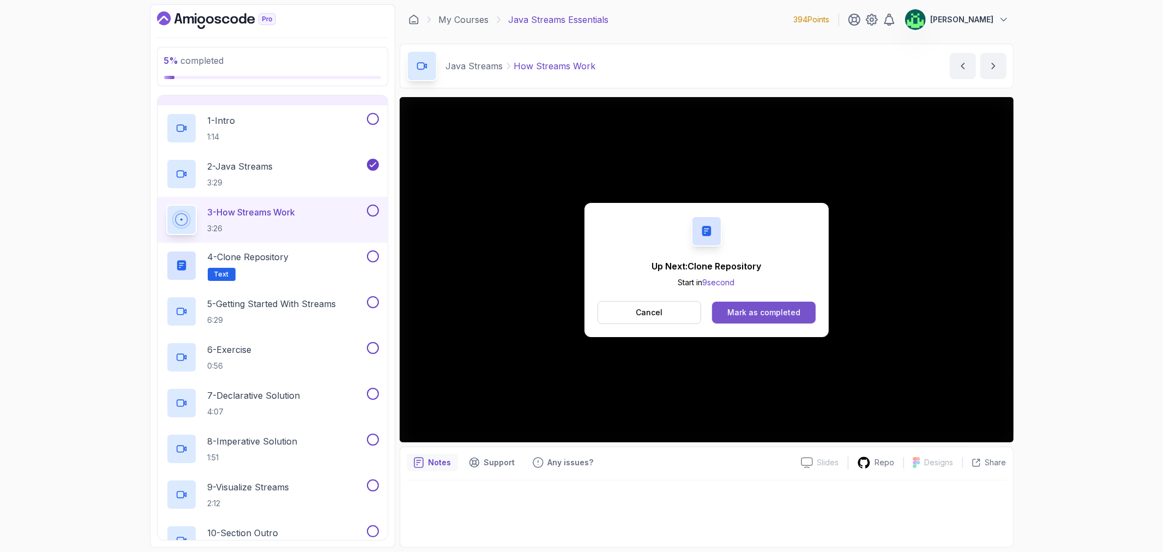
click at [797, 313] on div "Mark as completed" at bounding box center [764, 312] width 73 height 11
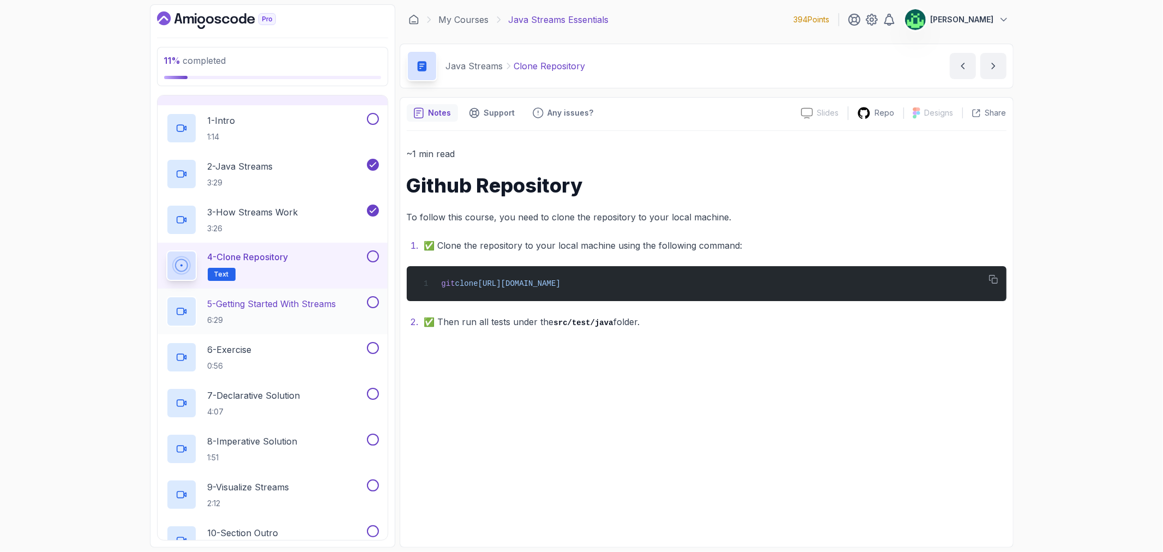
click at [334, 306] on p "5 - Getting Started With Streams" at bounding box center [272, 303] width 129 height 13
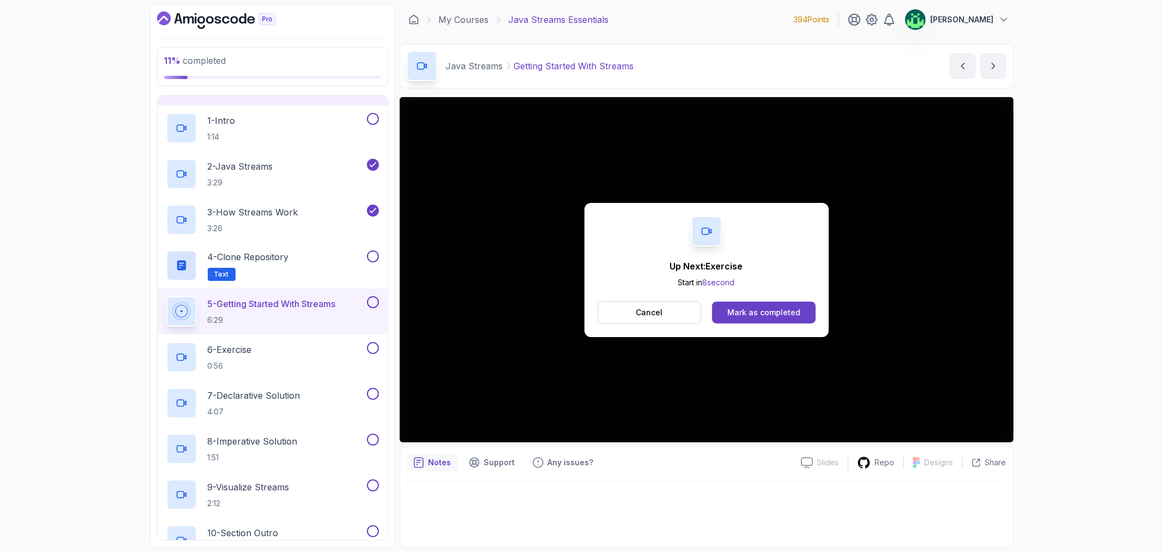
click at [800, 313] on button "Mark as completed" at bounding box center [763, 313] width 103 height 22
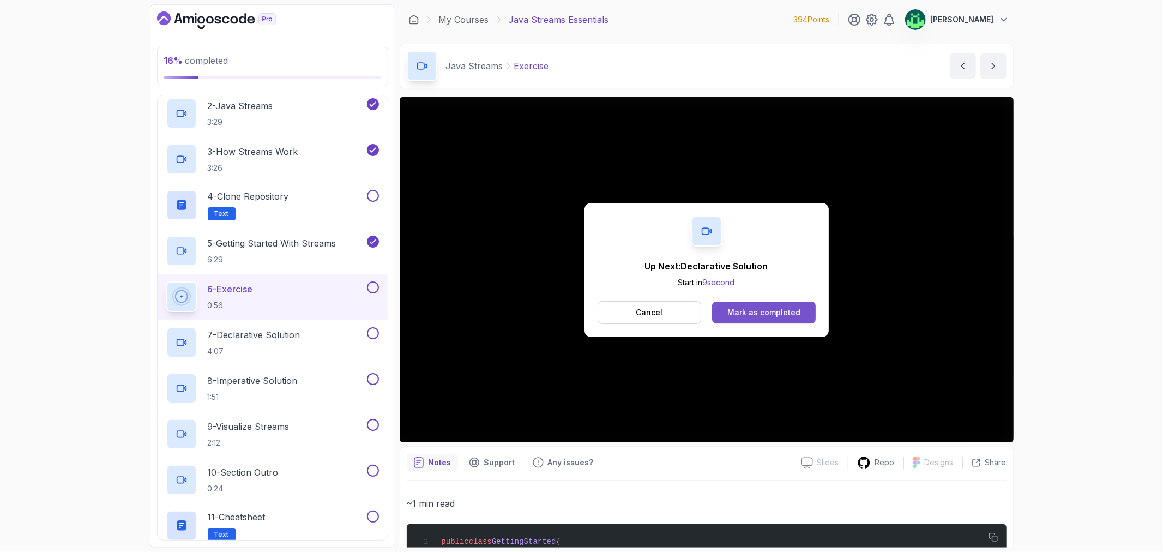
click at [780, 322] on button "Mark as completed" at bounding box center [763, 313] width 103 height 22
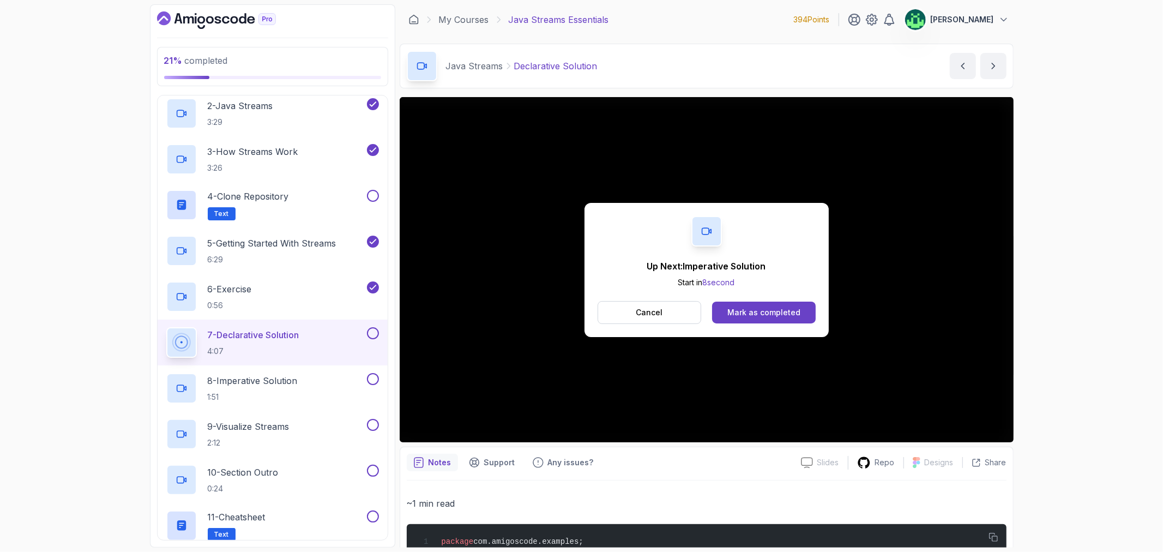
click at [649, 313] on p "Cancel" at bounding box center [649, 312] width 27 height 11
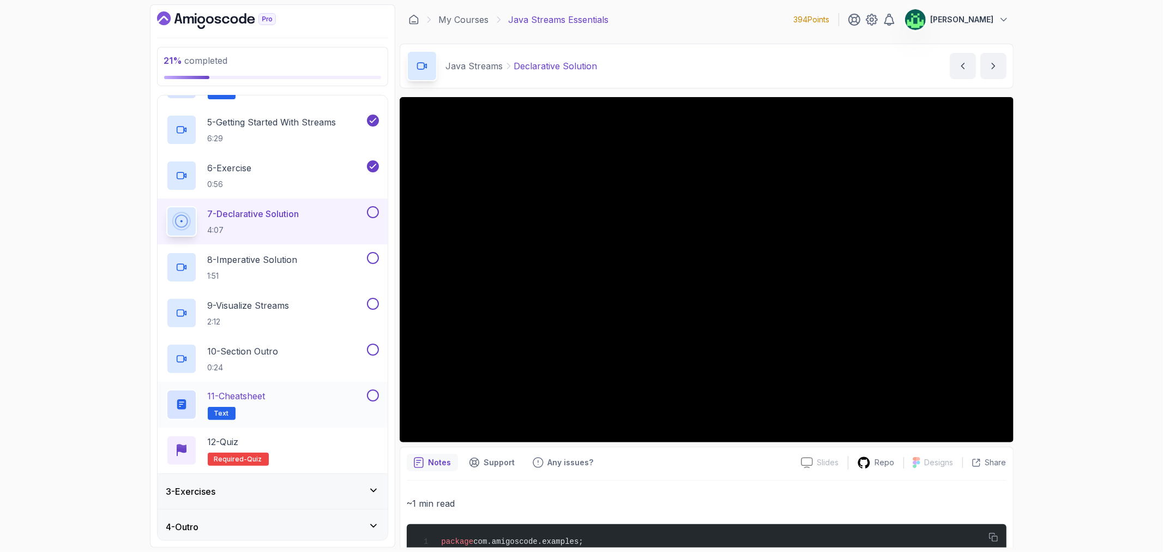
scroll to position [246, 0]
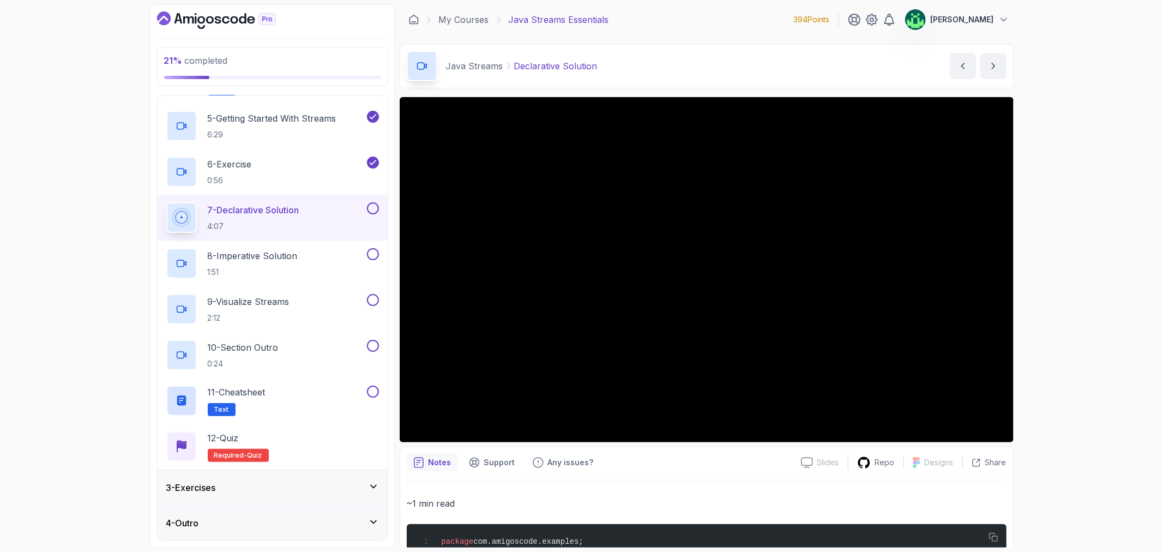
click at [301, 478] on div "3 - Exercises" at bounding box center [273, 487] width 230 height 35
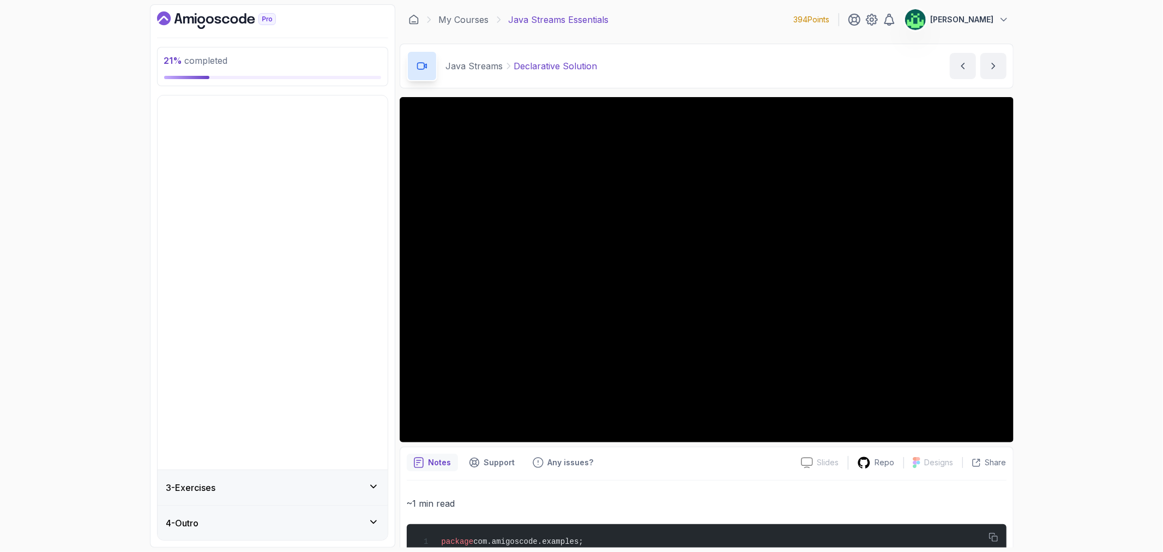
scroll to position [0, 0]
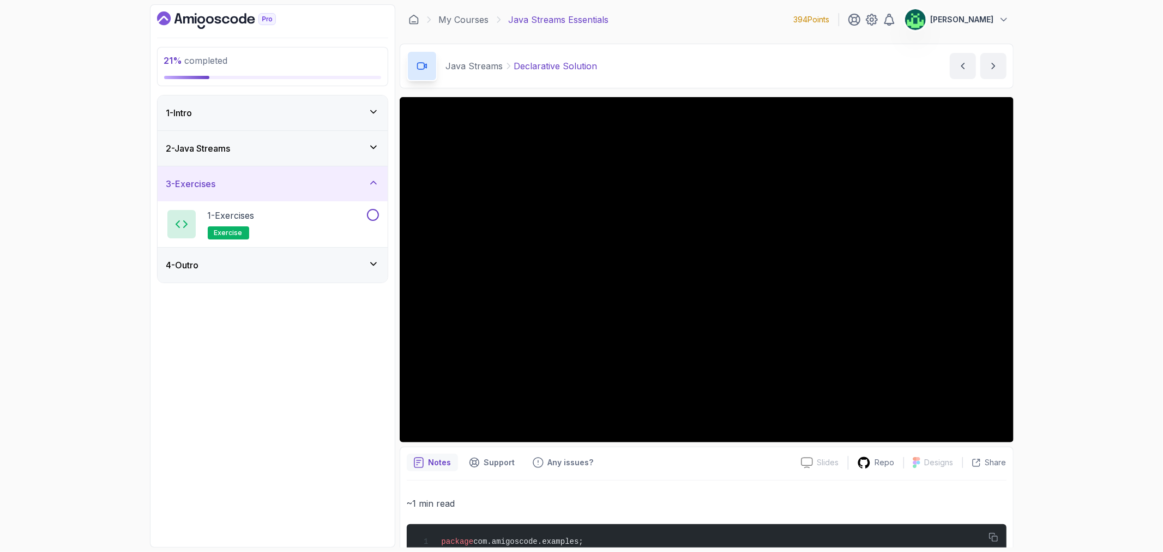
click at [333, 151] on div "2 - Java Streams" at bounding box center [272, 148] width 213 height 13
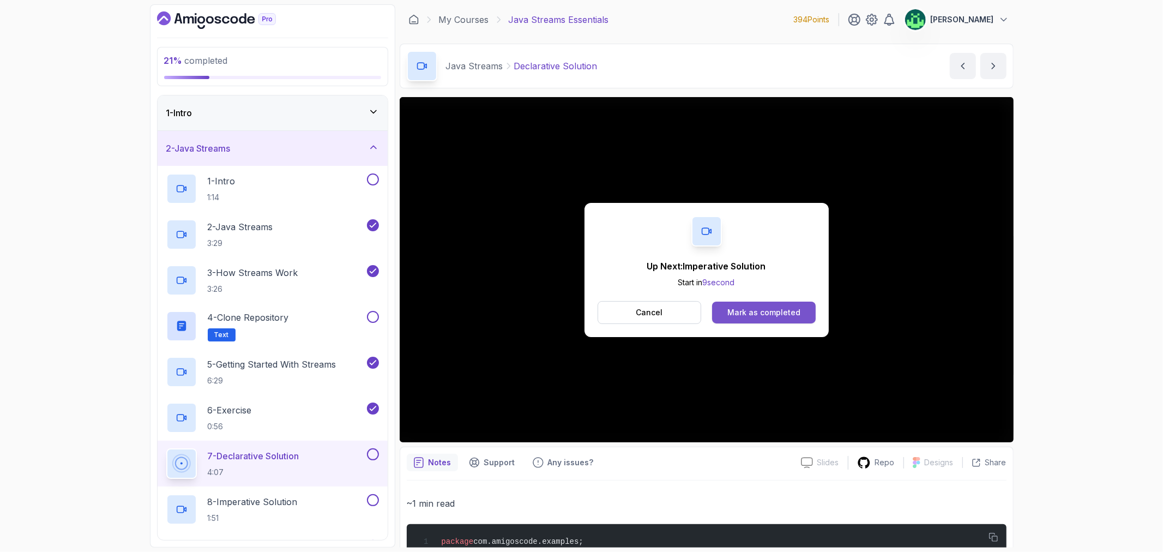
click at [773, 313] on div "Mark as completed" at bounding box center [764, 312] width 73 height 11
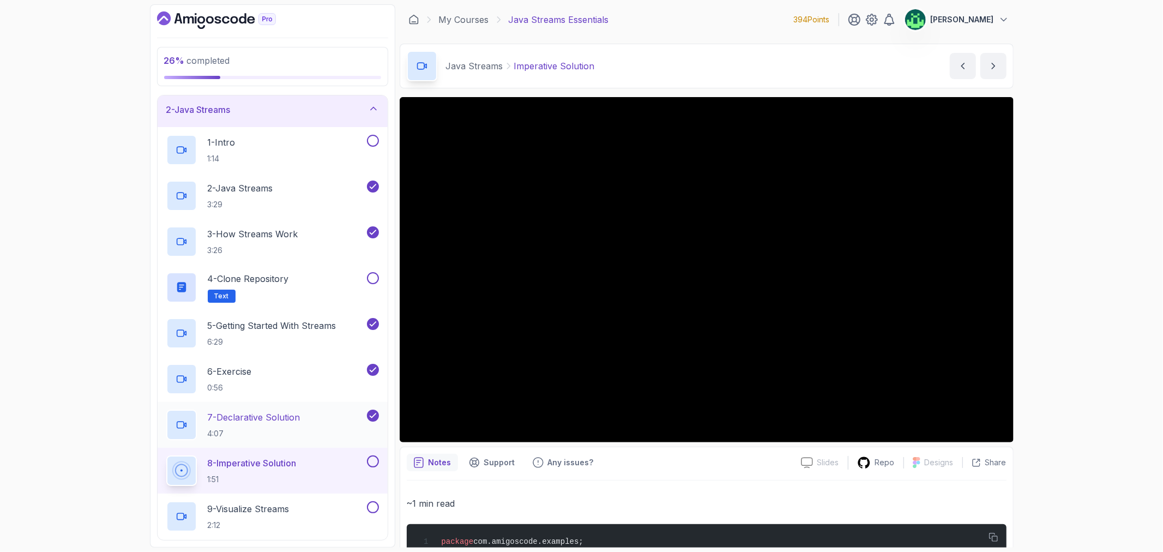
scroll to position [61, 0]
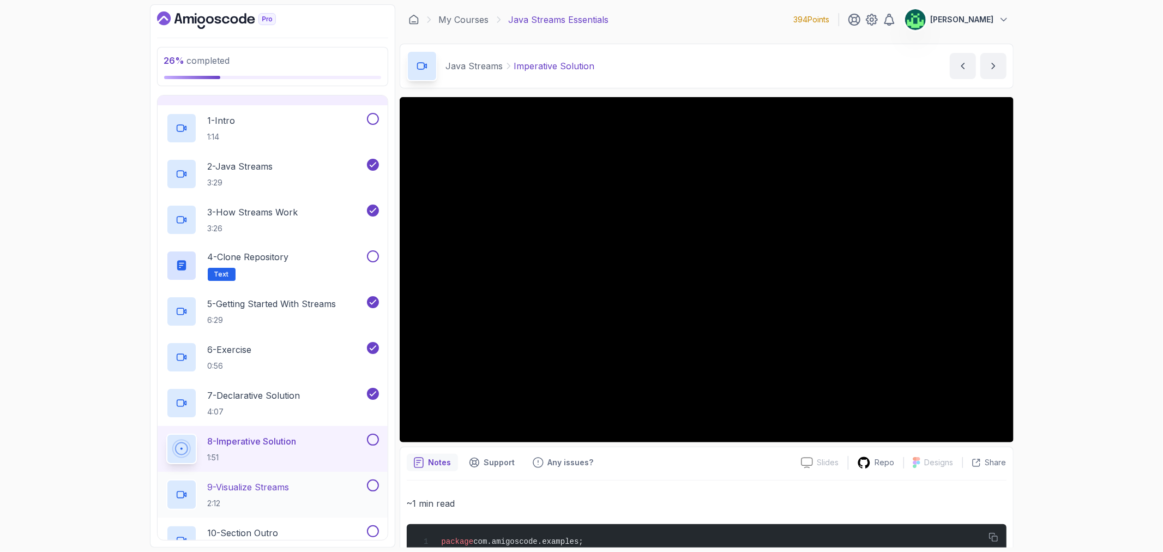
click at [277, 494] on h2 "9 - Visualize Streams 2:12" at bounding box center [249, 495] width 82 height 28
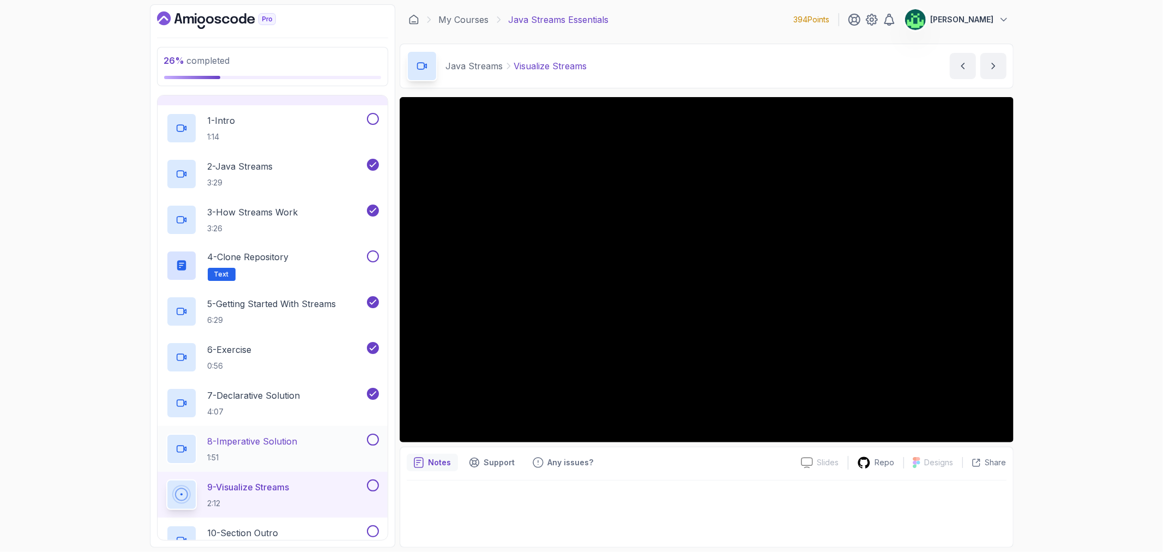
click at [315, 448] on div "8 - Imperative Solution 1:51" at bounding box center [265, 449] width 199 height 31
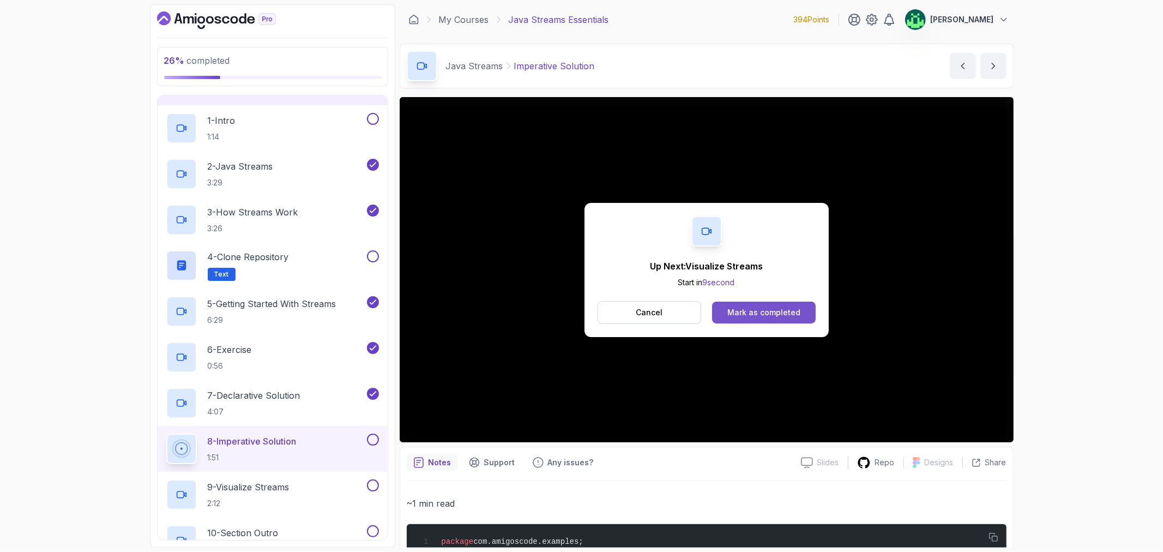
click at [753, 317] on div "Mark as completed" at bounding box center [764, 312] width 73 height 11
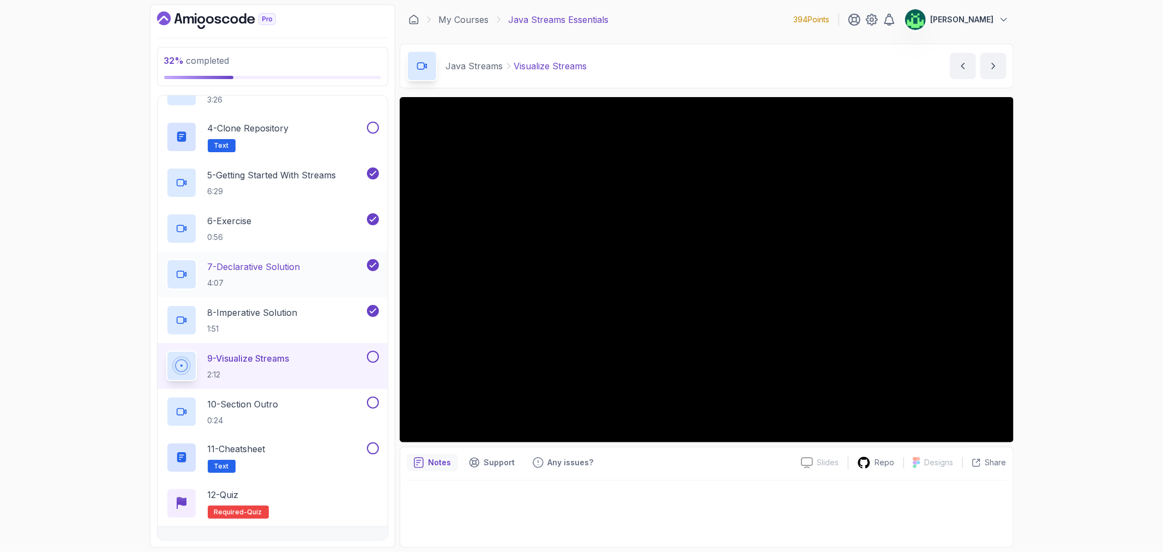
scroll to position [242, 0]
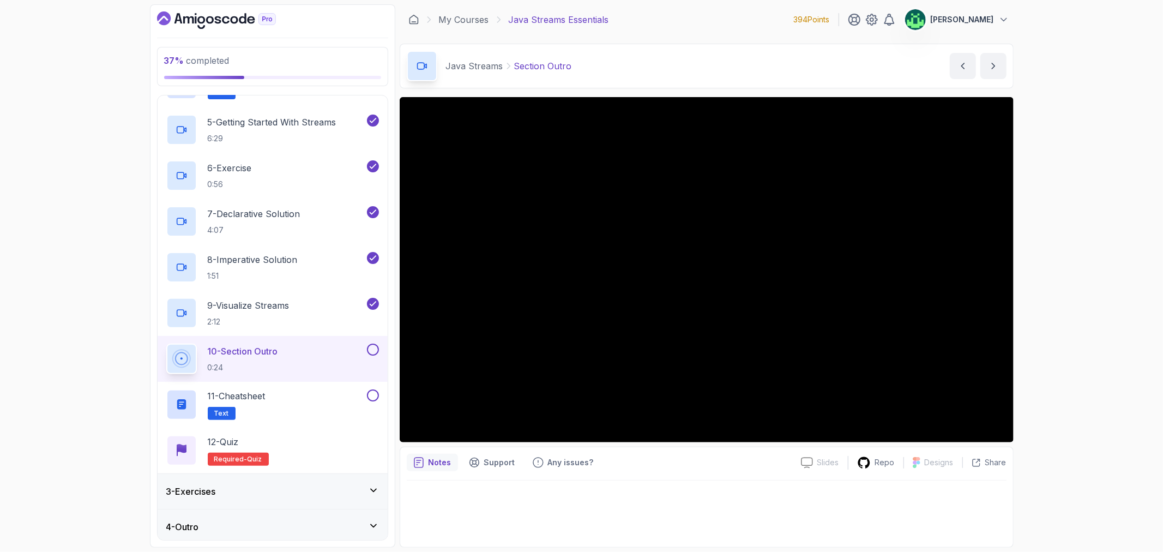
click at [298, 498] on div "3 - Exercises" at bounding box center [273, 491] width 230 height 35
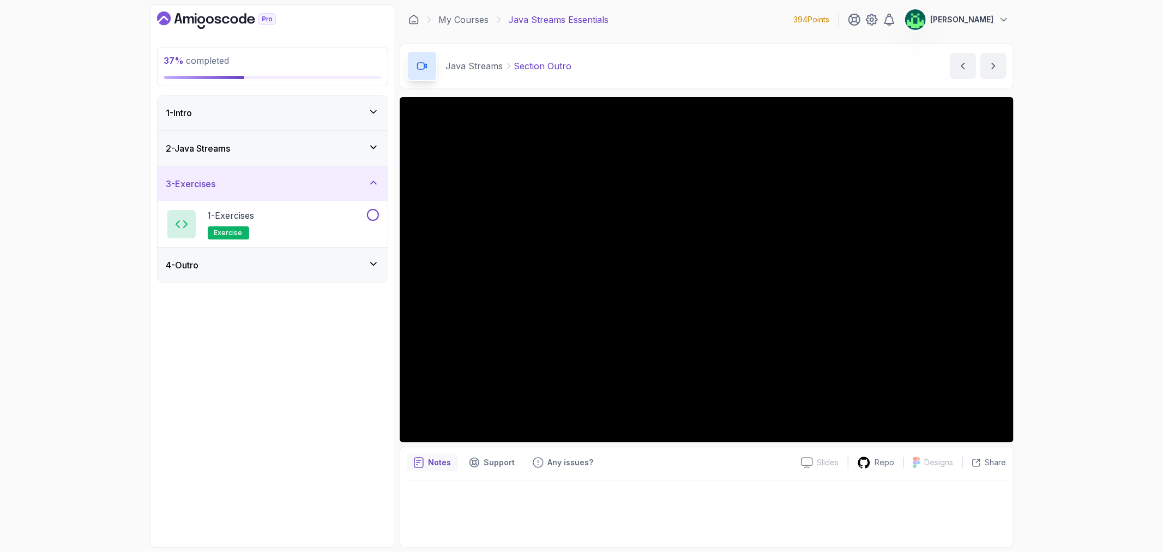
click at [323, 259] on div "4 - Outro" at bounding box center [272, 265] width 213 height 13
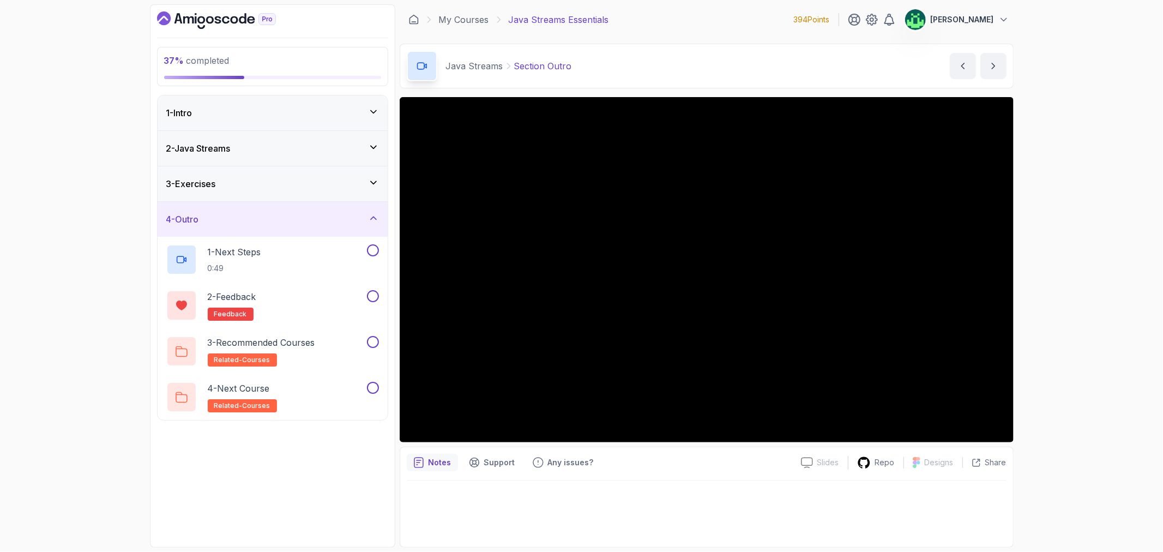
click at [364, 226] on div "4 - Outro" at bounding box center [272, 219] width 213 height 13
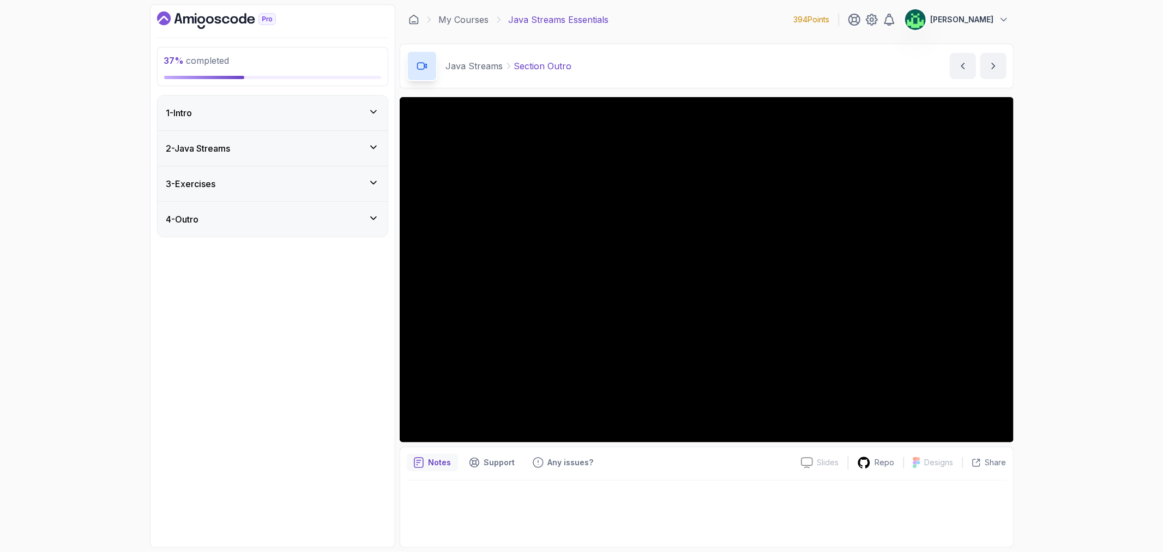
click at [369, 181] on icon at bounding box center [373, 182] width 11 height 11
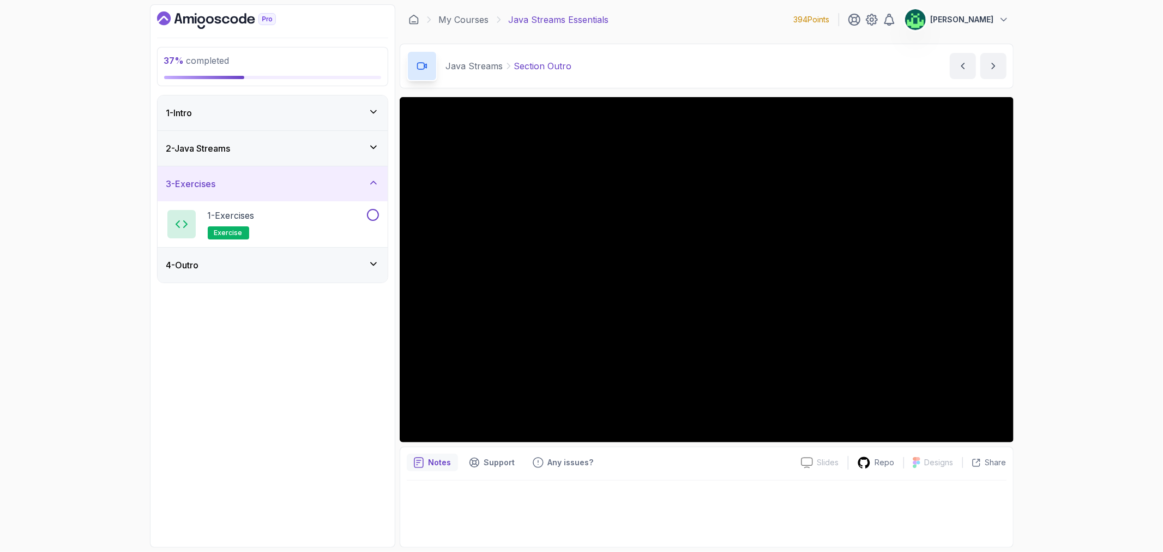
click at [371, 149] on icon at bounding box center [373, 147] width 11 height 11
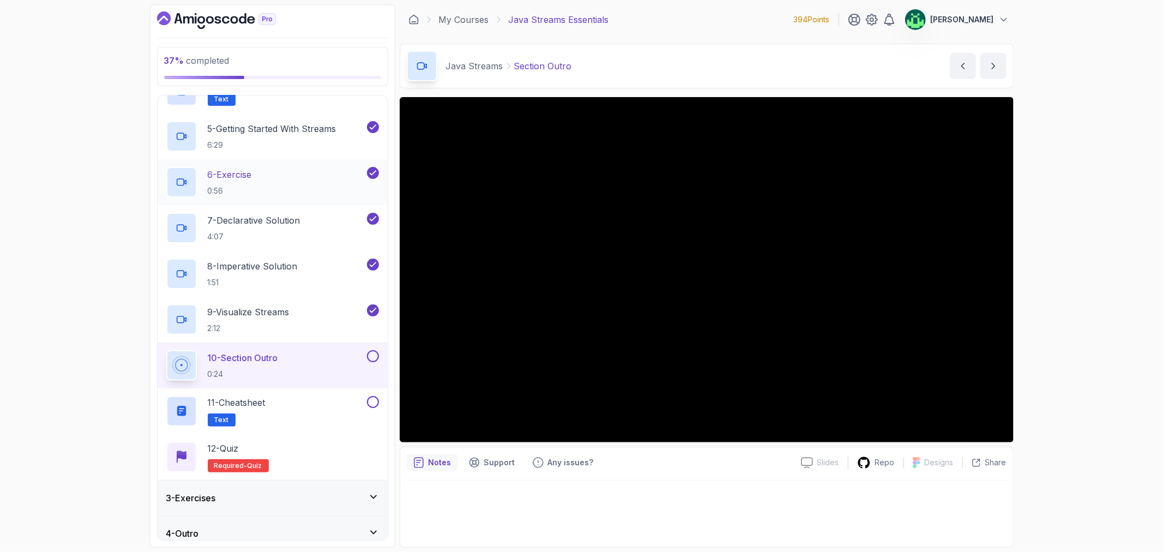
scroll to position [246, 0]
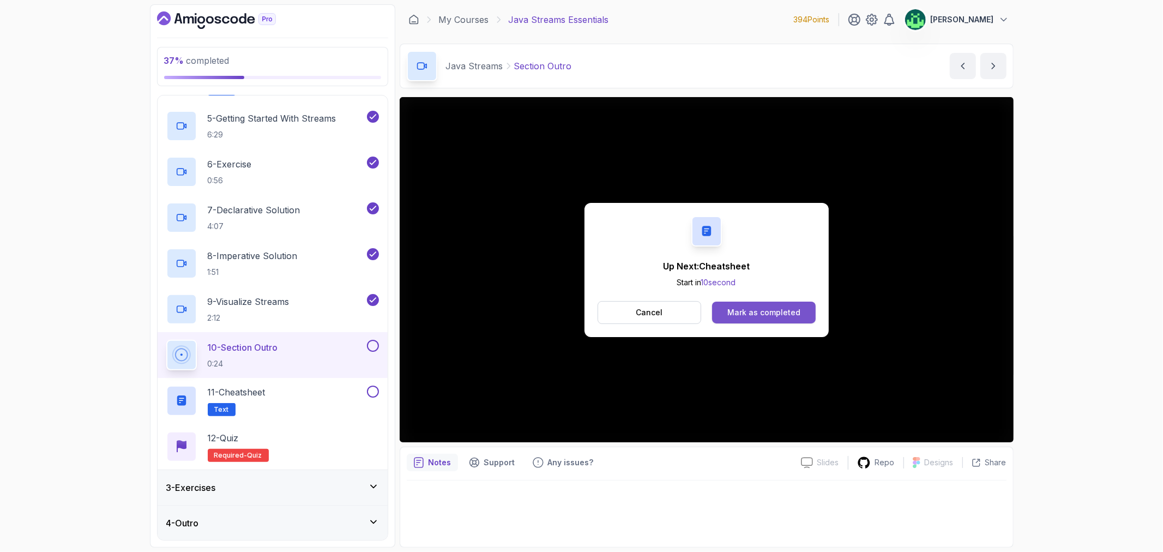
click at [777, 319] on button "Mark as completed" at bounding box center [763, 313] width 103 height 22
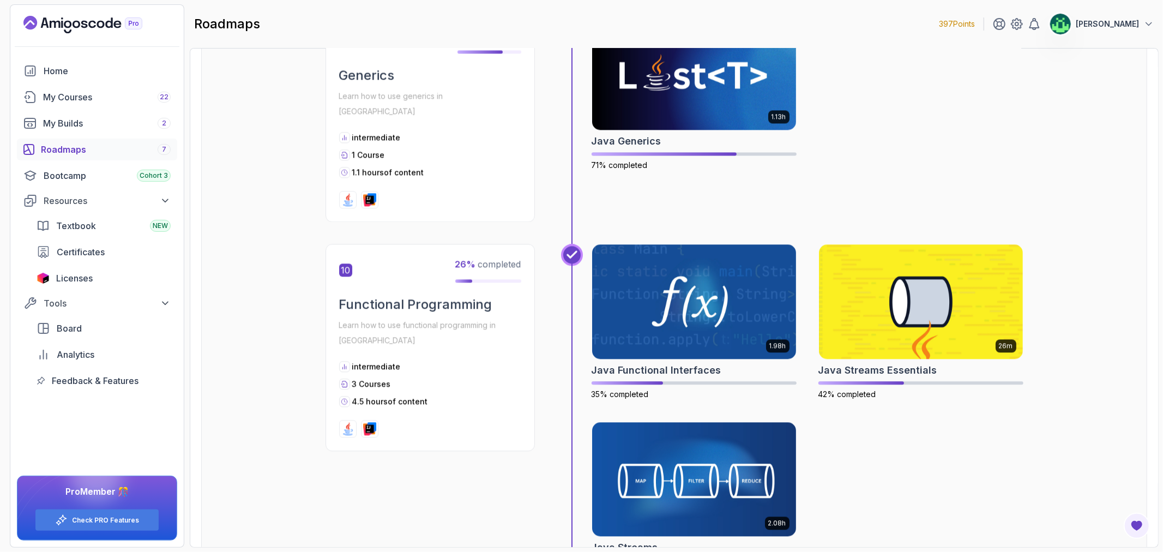
scroll to position [2303, 0]
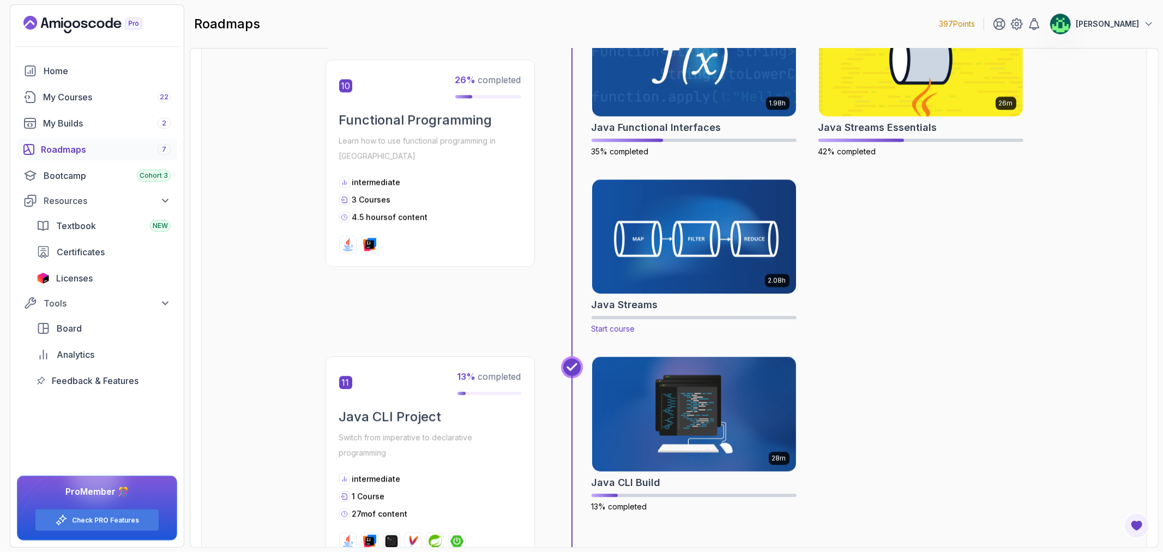
click at [726, 218] on img at bounding box center [694, 236] width 214 height 120
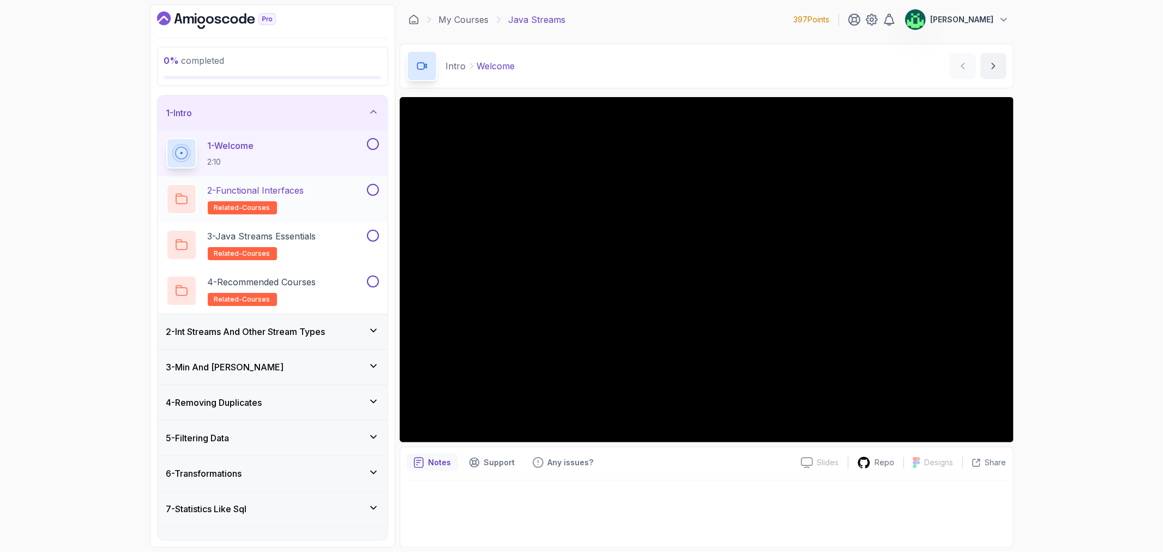
click at [302, 199] on h2 "2 - Functional Interfaces related-courses" at bounding box center [256, 199] width 97 height 31
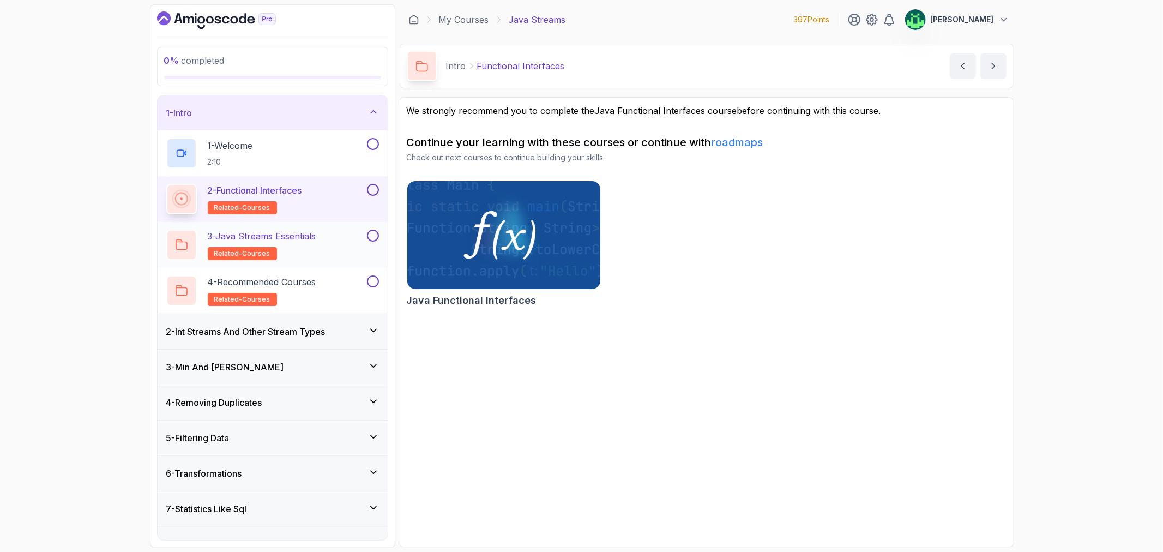
click at [302, 235] on p "3 - Java Streams Essentials" at bounding box center [262, 236] width 109 height 13
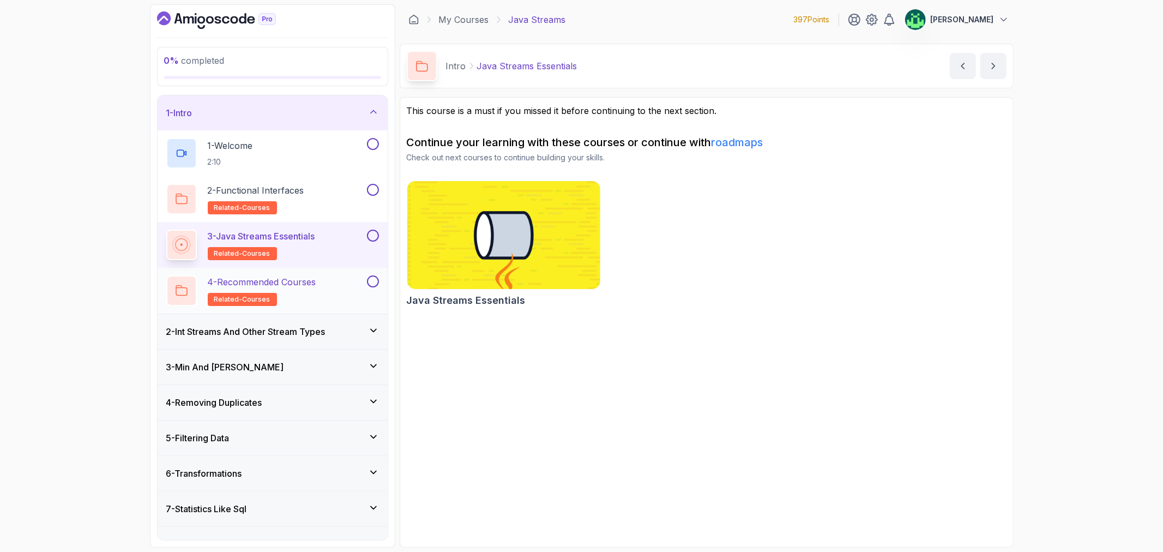
click at [303, 290] on h2 "4 - Recommended Courses related-courses" at bounding box center [262, 290] width 109 height 31
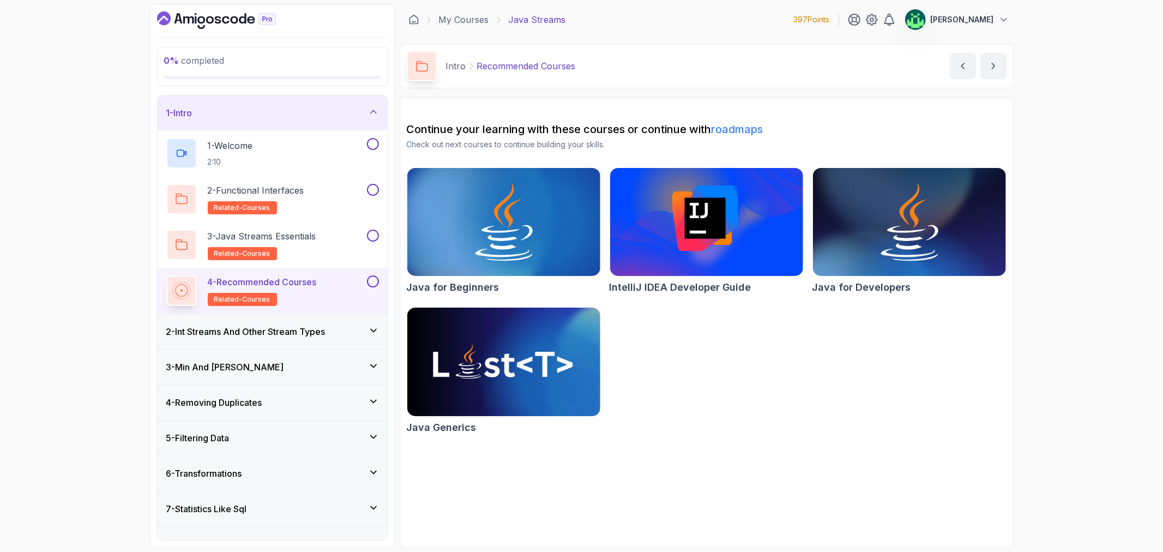
click at [314, 117] on div "1 - Intro" at bounding box center [272, 112] width 213 height 13
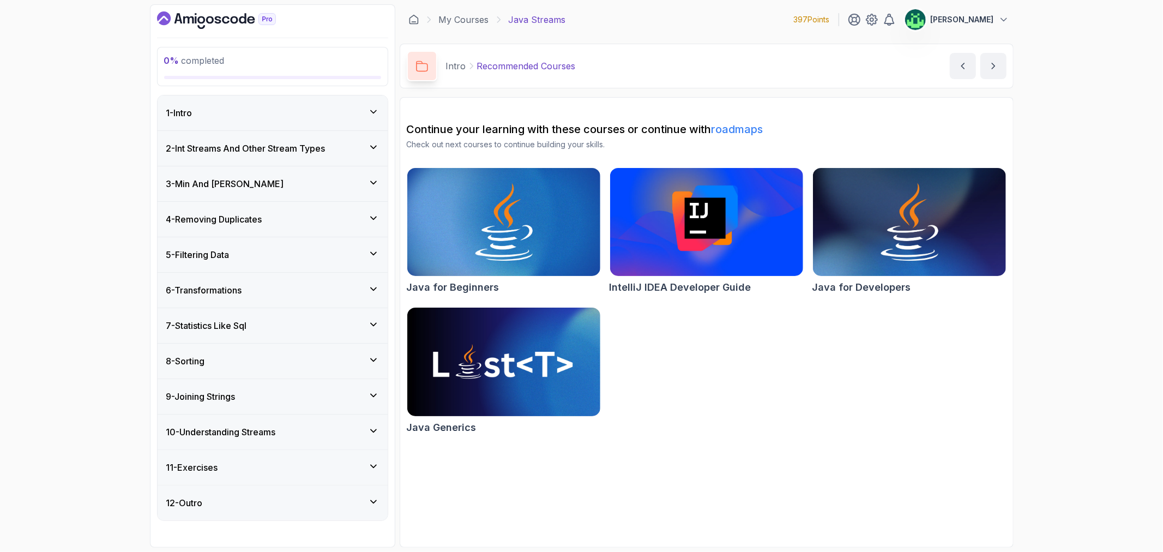
click at [315, 151] on h3 "2 - Int Streams And Other Stream Types" at bounding box center [245, 148] width 159 height 13
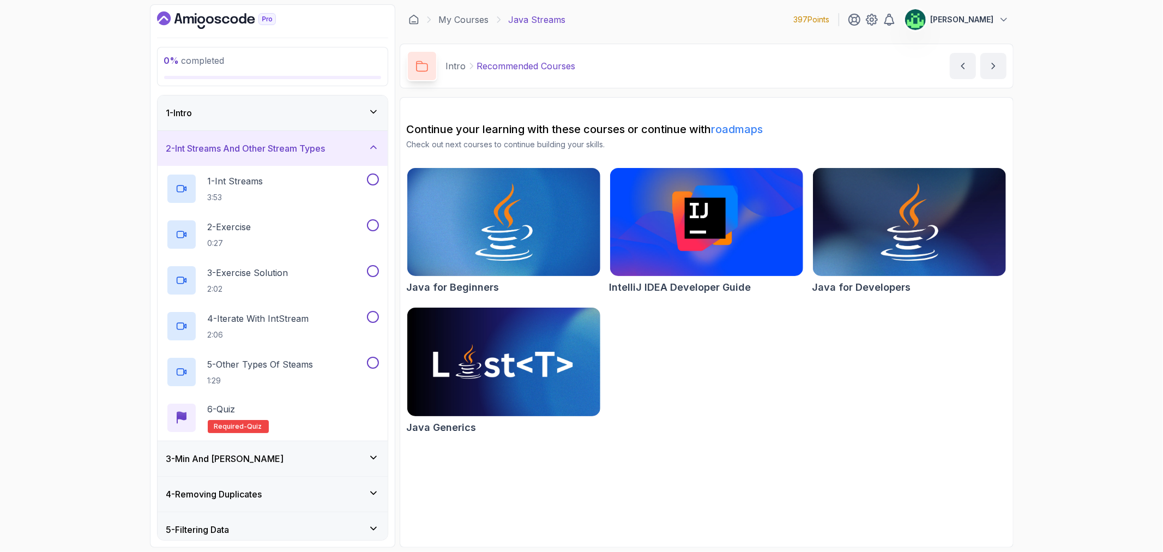
click at [305, 456] on div "3 - Min And [PERSON_NAME]" at bounding box center [272, 458] width 213 height 13
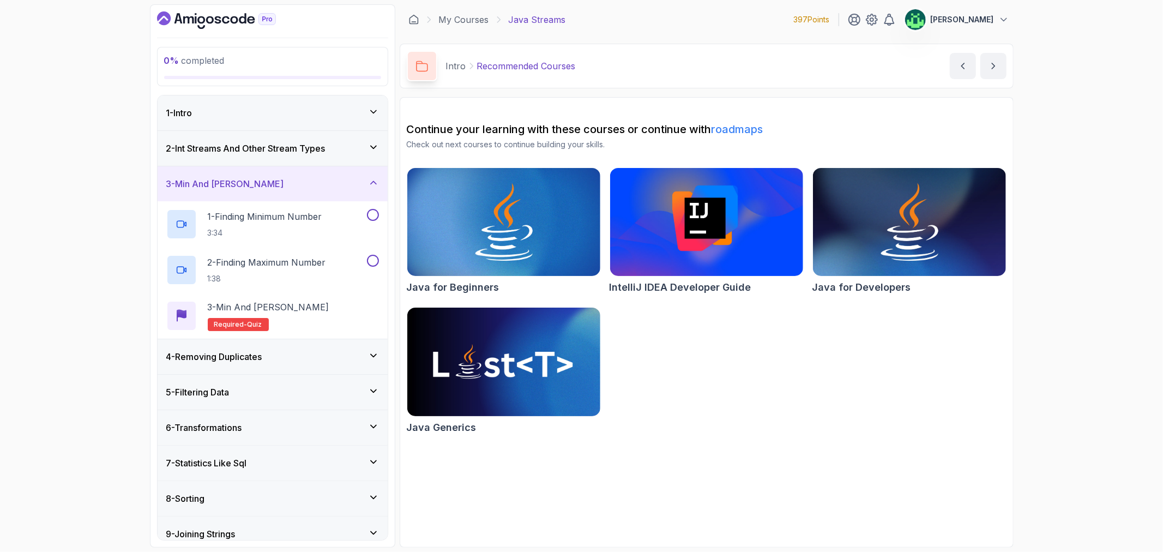
click at [309, 363] on div "4 - Removing Duplicates" at bounding box center [273, 356] width 230 height 35
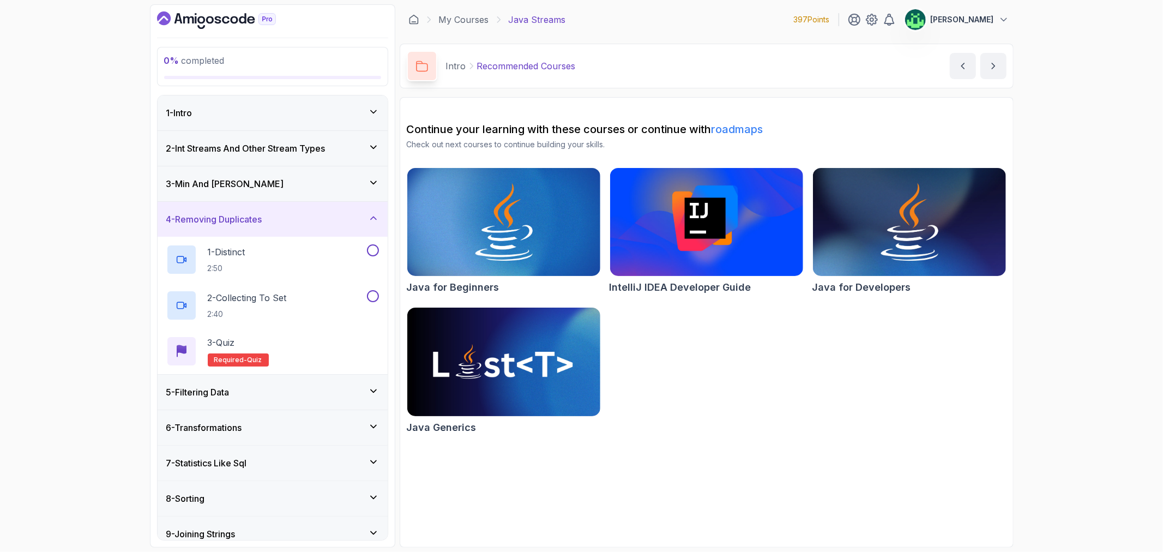
click at [302, 387] on div "5 - Filtering Data" at bounding box center [272, 392] width 213 height 13
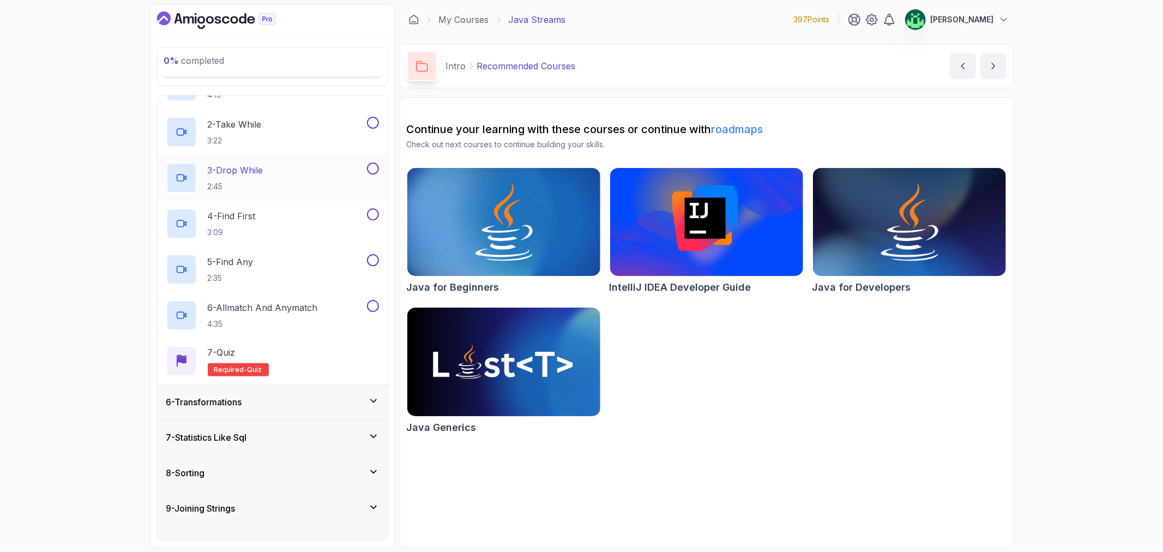
scroll to position [242, 0]
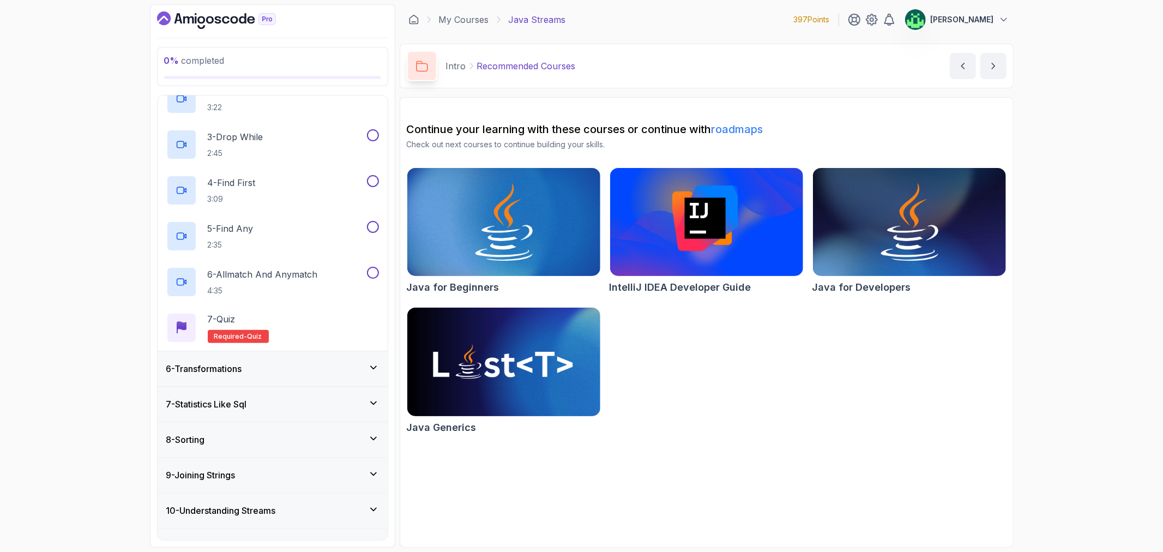
click at [325, 371] on div "6 - Transformations" at bounding box center [272, 368] width 213 height 13
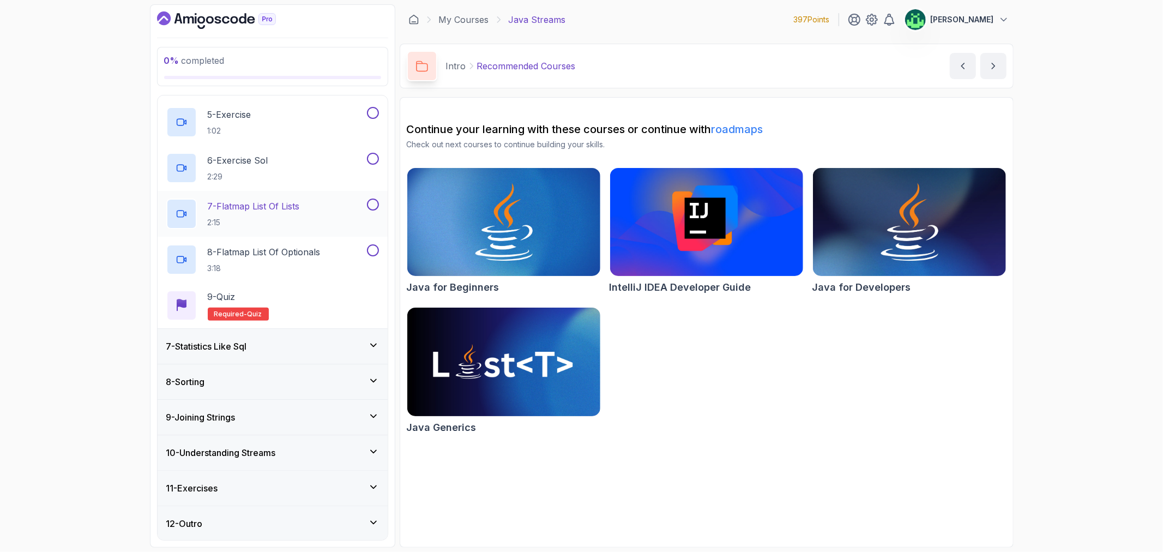
scroll to position [393, 0]
click at [321, 343] on div "7 - Statistics Like Sql" at bounding box center [272, 345] width 213 height 13
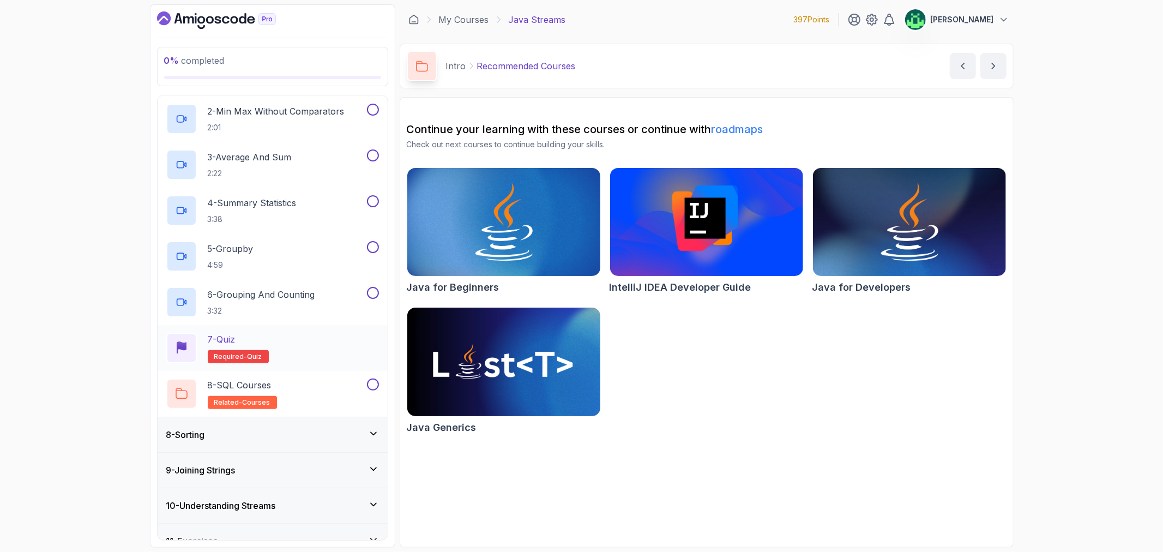
scroll to position [347, 0]
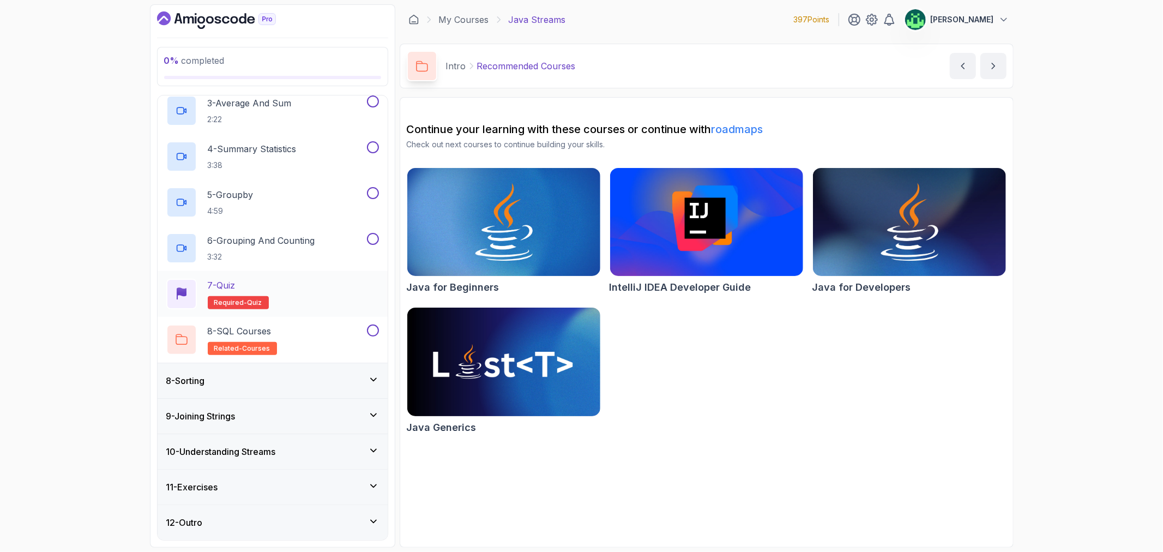
click at [334, 393] on div "8 - Sorting" at bounding box center [273, 380] width 230 height 35
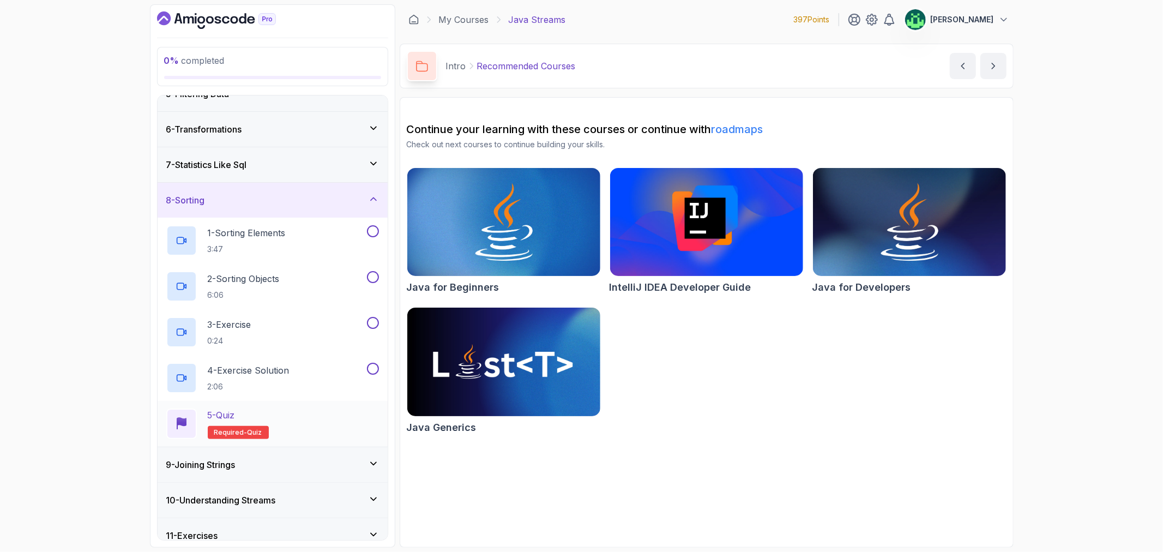
scroll to position [210, 0]
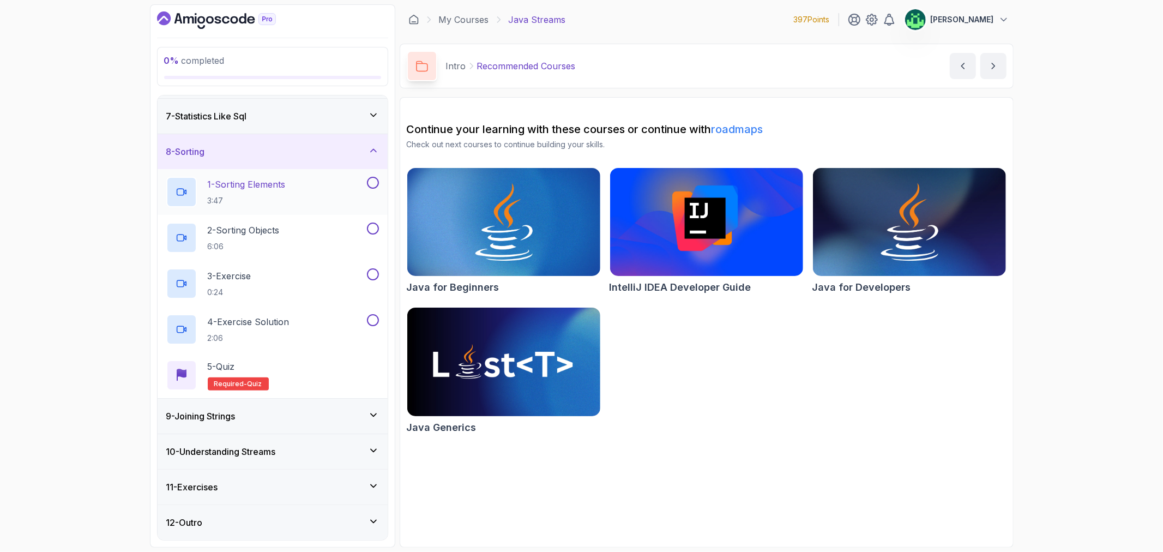
click at [330, 412] on div "9 - Joining Strings" at bounding box center [272, 416] width 213 height 13
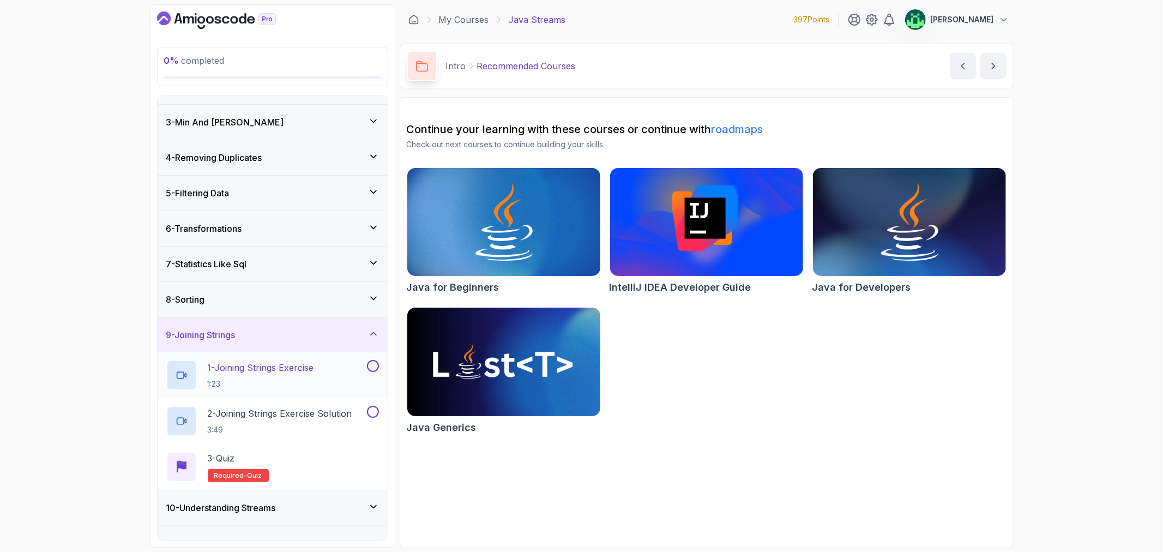
scroll to position [118, 0]
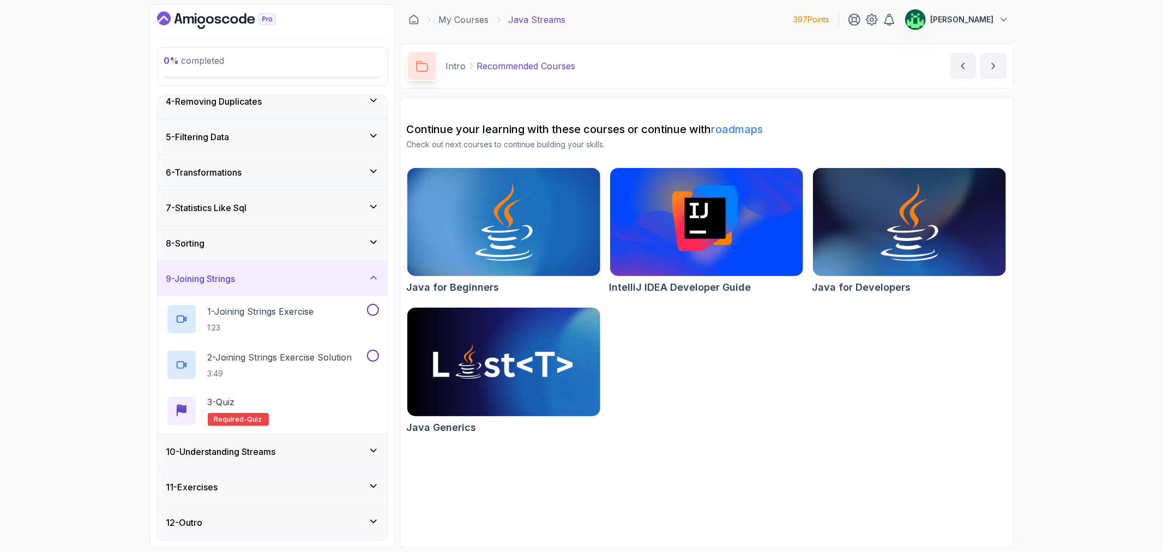
click at [327, 444] on div "10 - Understanding Streams" at bounding box center [273, 451] width 230 height 35
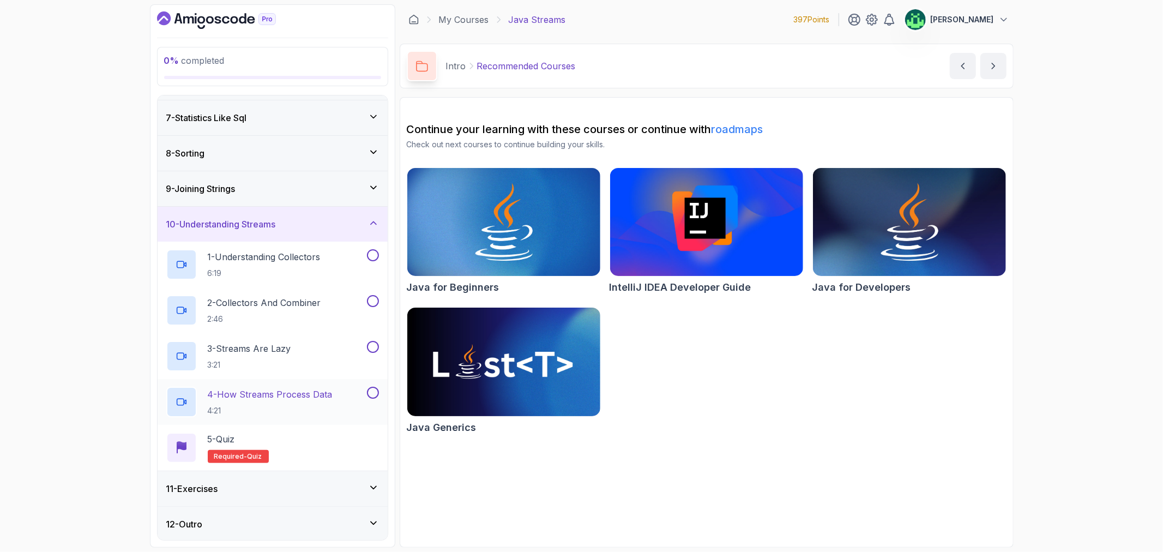
scroll to position [210, 0]
click at [324, 477] on div "11 - Exercises" at bounding box center [273, 487] width 230 height 35
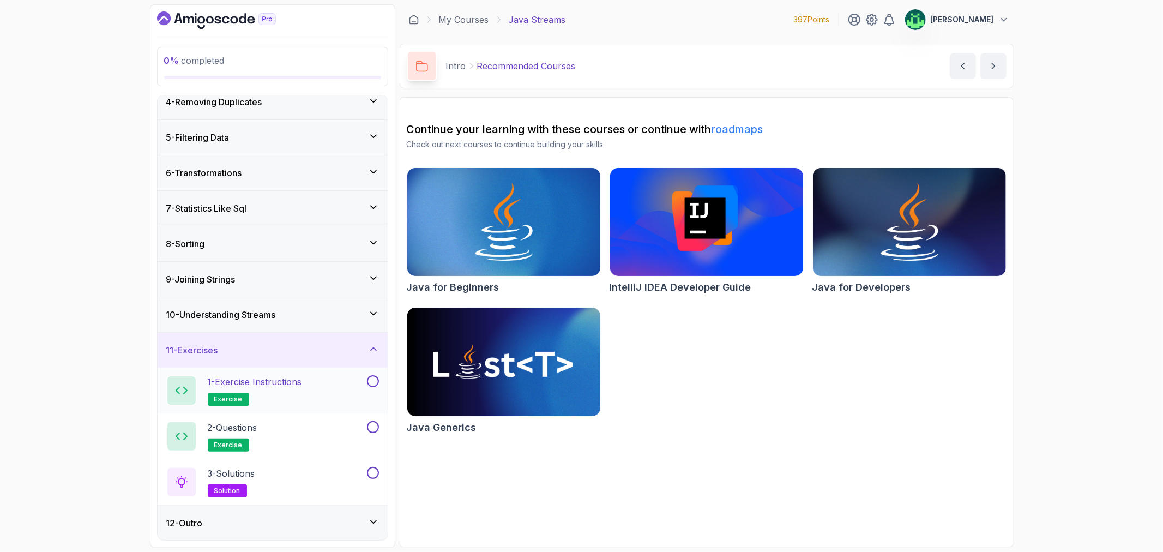
scroll to position [118, 0]
click at [317, 522] on div "12 - Outro" at bounding box center [272, 522] width 213 height 13
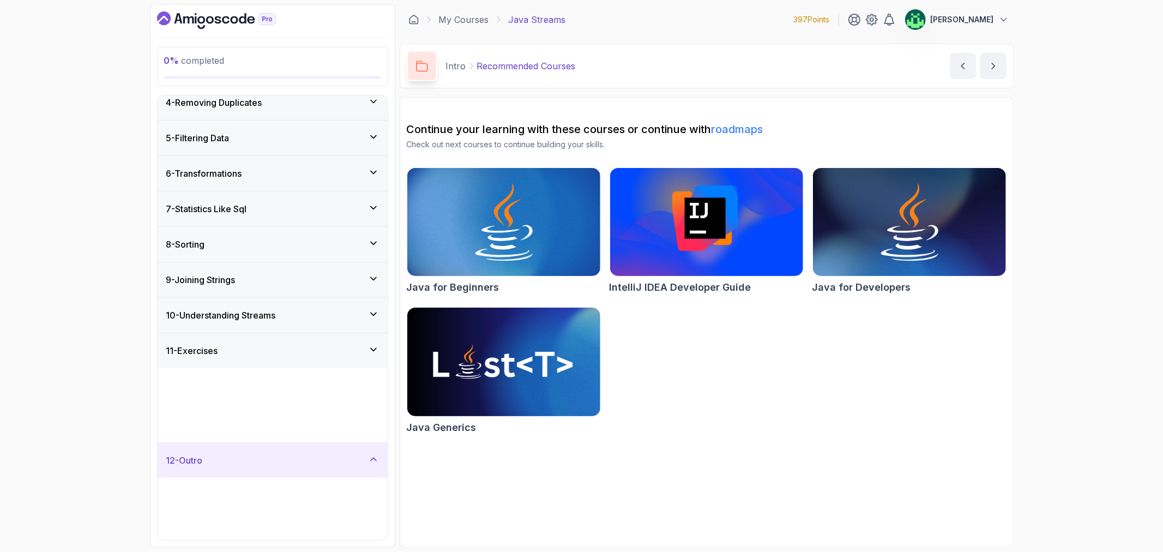
scroll to position [0, 0]
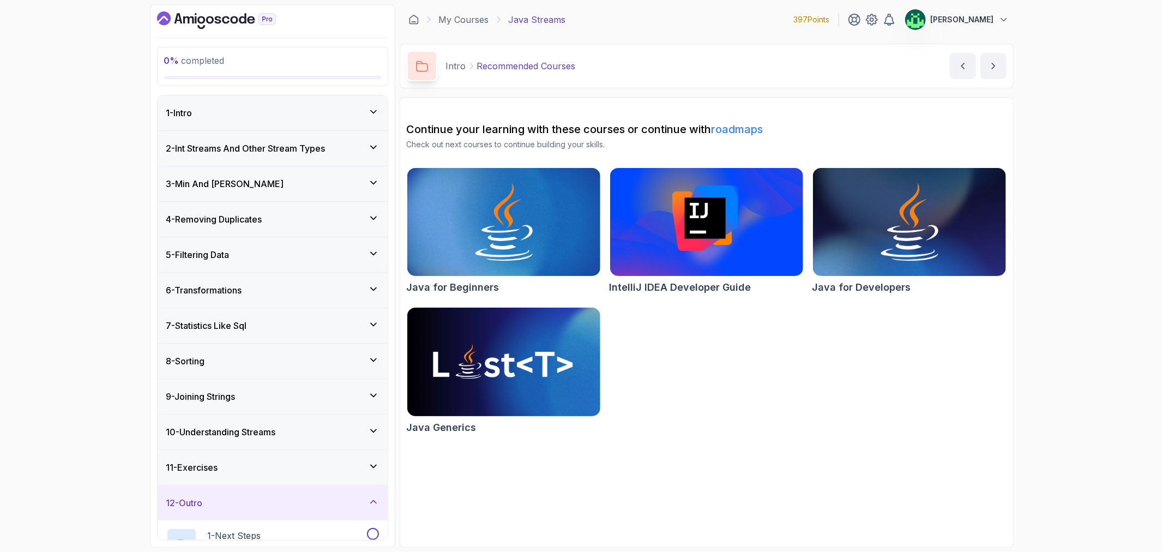
click at [323, 442] on div "10 - Understanding Streams" at bounding box center [273, 432] width 230 height 35
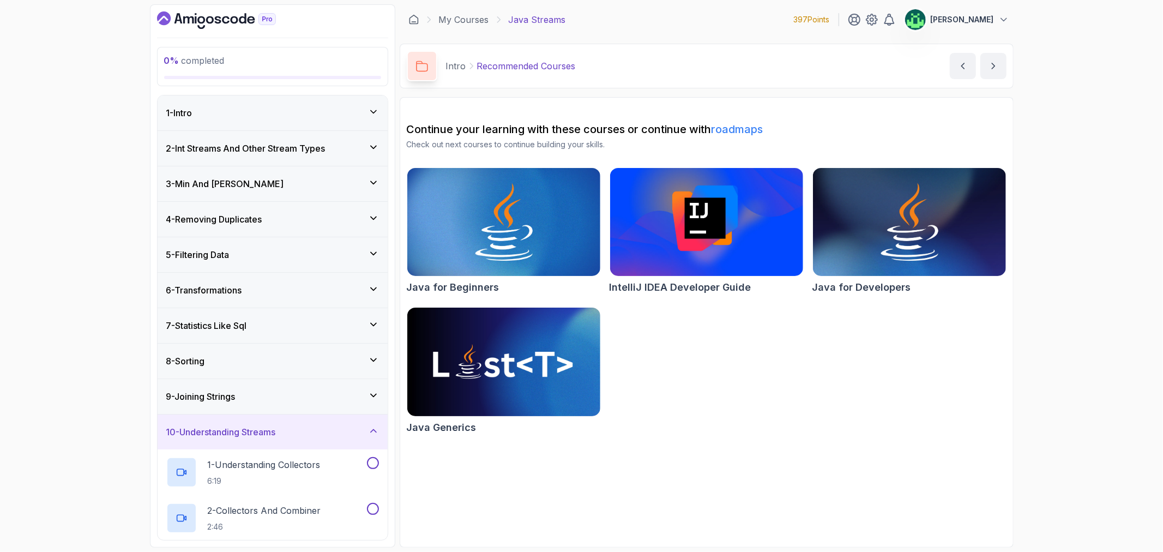
click at [357, 428] on div "10 - Understanding Streams" at bounding box center [272, 431] width 213 height 13
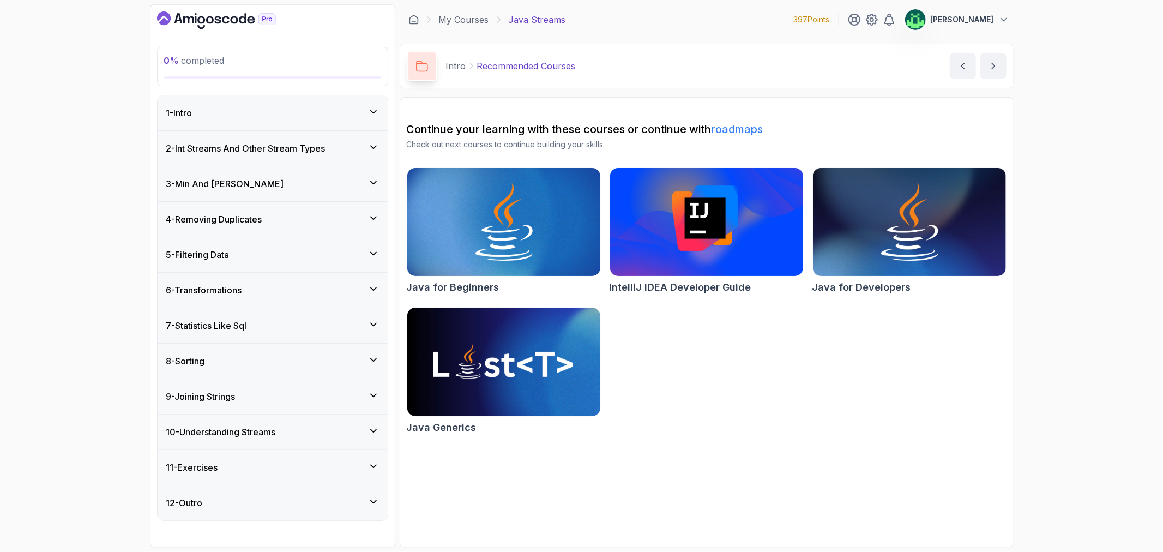
click at [328, 513] on div "12 - Outro" at bounding box center [273, 502] width 230 height 35
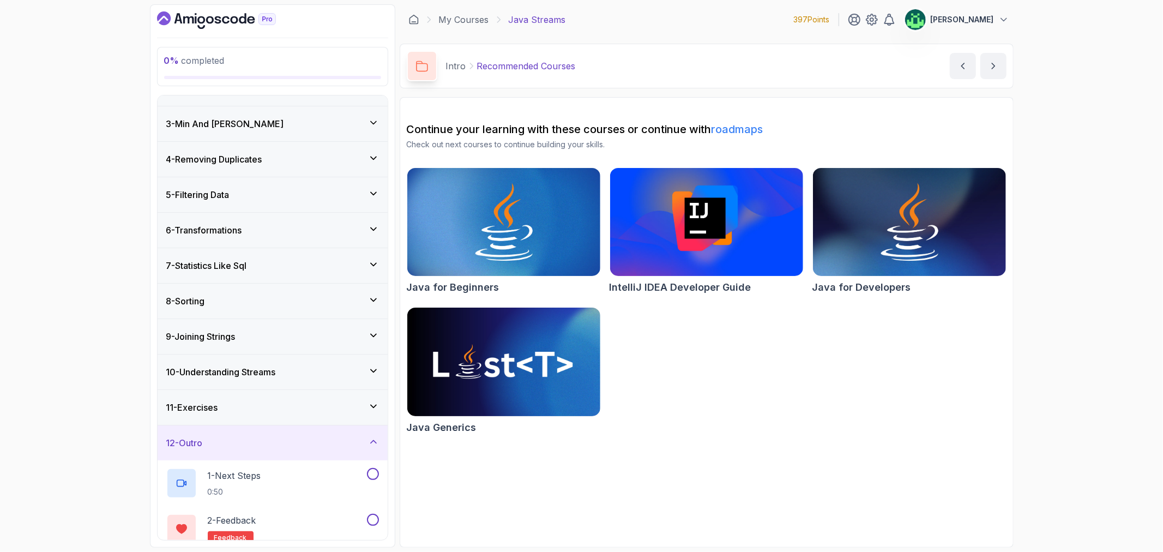
scroll to position [118, 0]
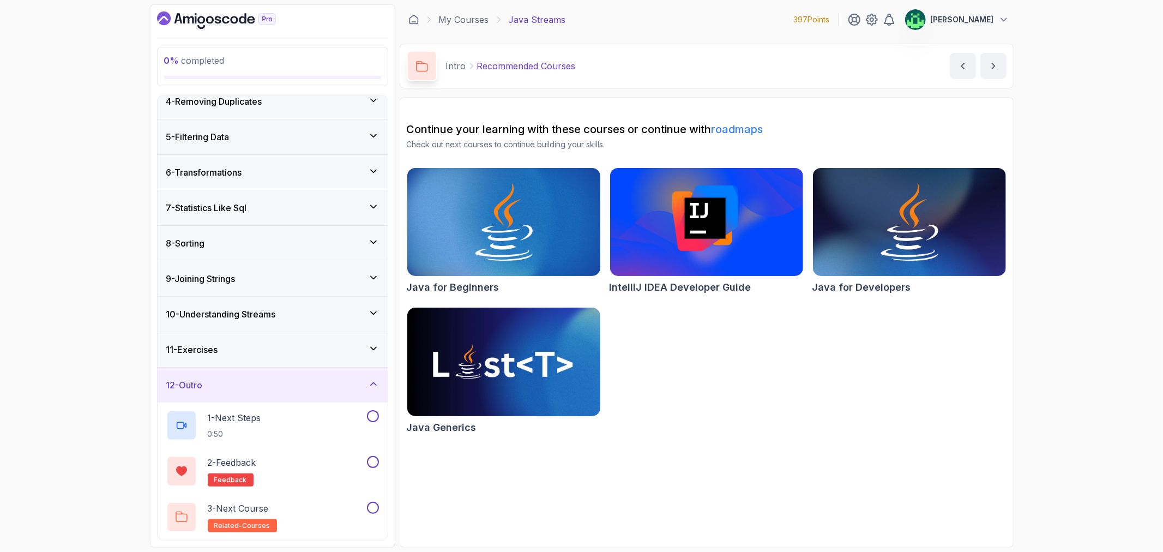
click at [328, 394] on div "12 - Outro" at bounding box center [273, 385] width 230 height 35
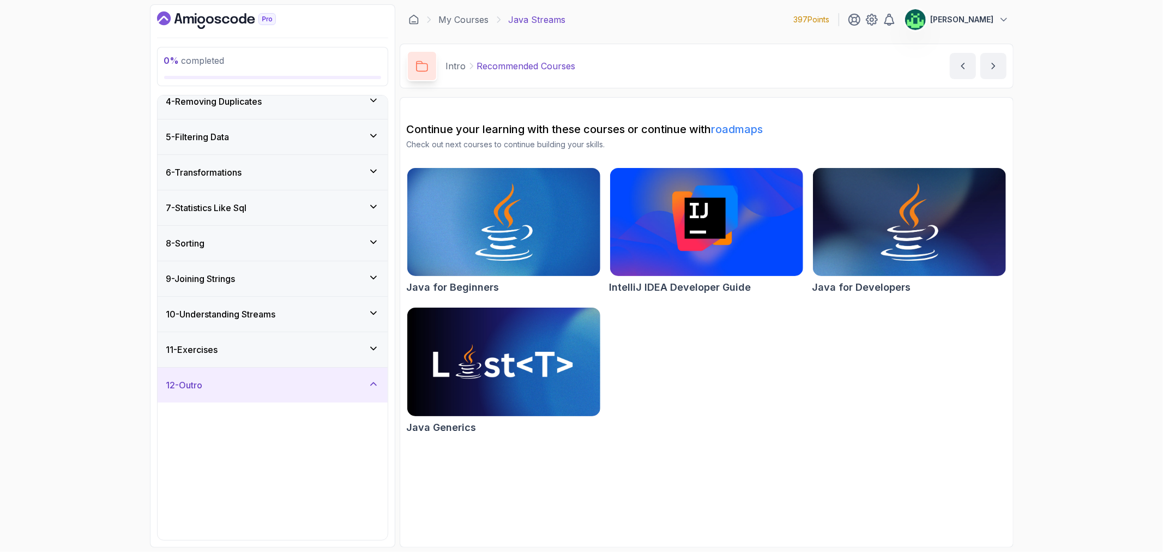
scroll to position [0, 0]
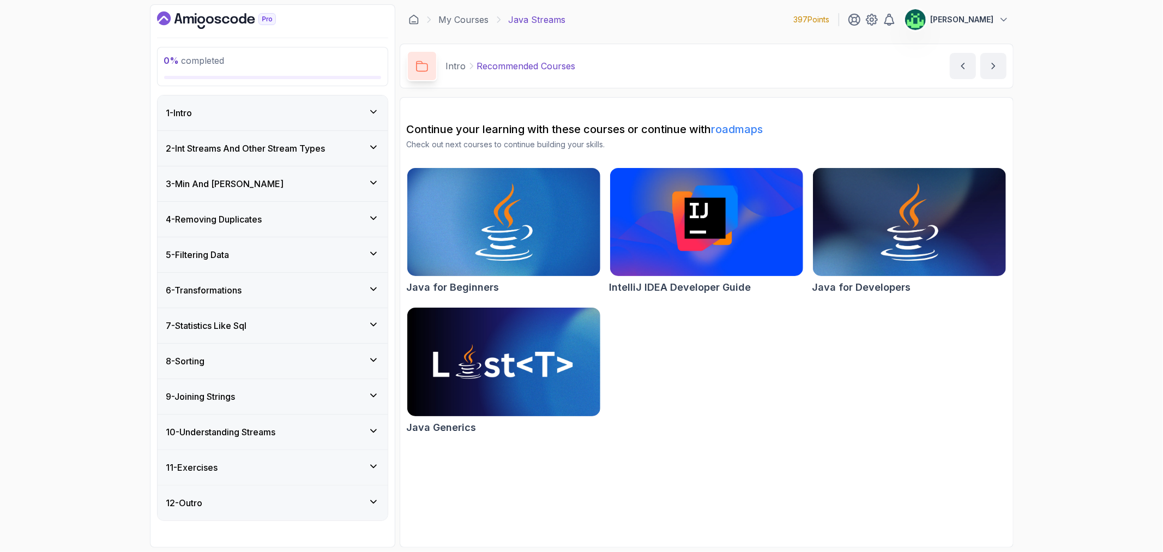
click at [315, 111] on div "1 - Intro" at bounding box center [272, 112] width 213 height 13
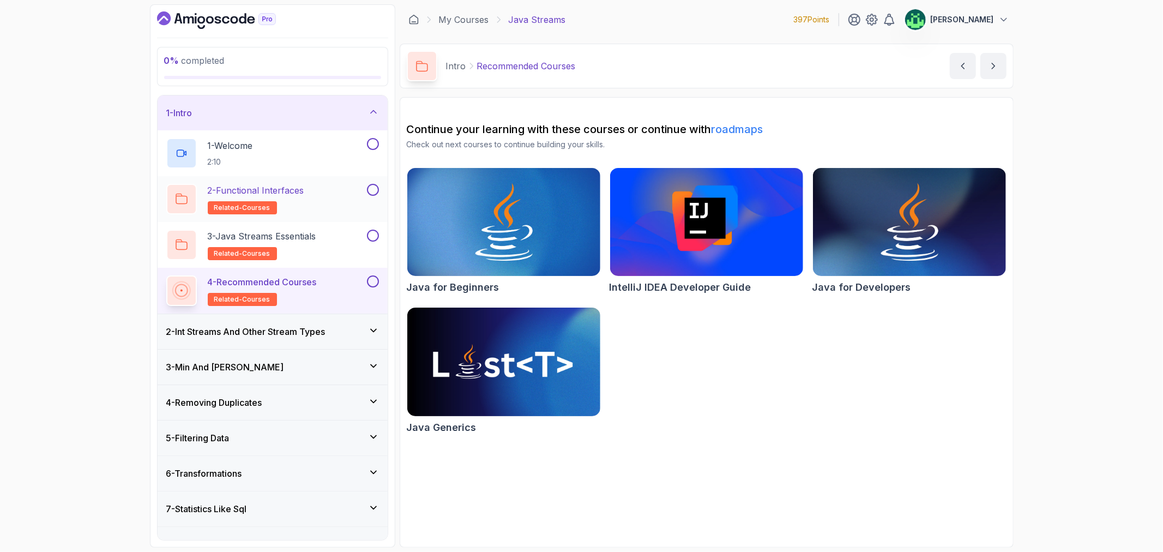
click at [308, 198] on div "2 - Functional Interfaces related-courses" at bounding box center [265, 199] width 199 height 31
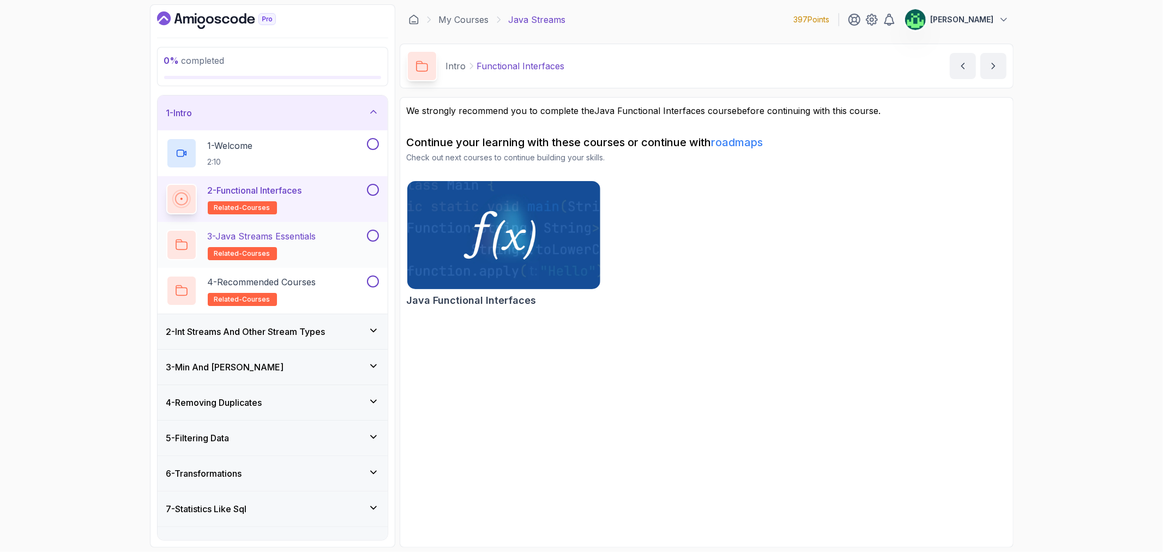
click at [305, 235] on p "3 - Java Streams Essentials" at bounding box center [262, 236] width 109 height 13
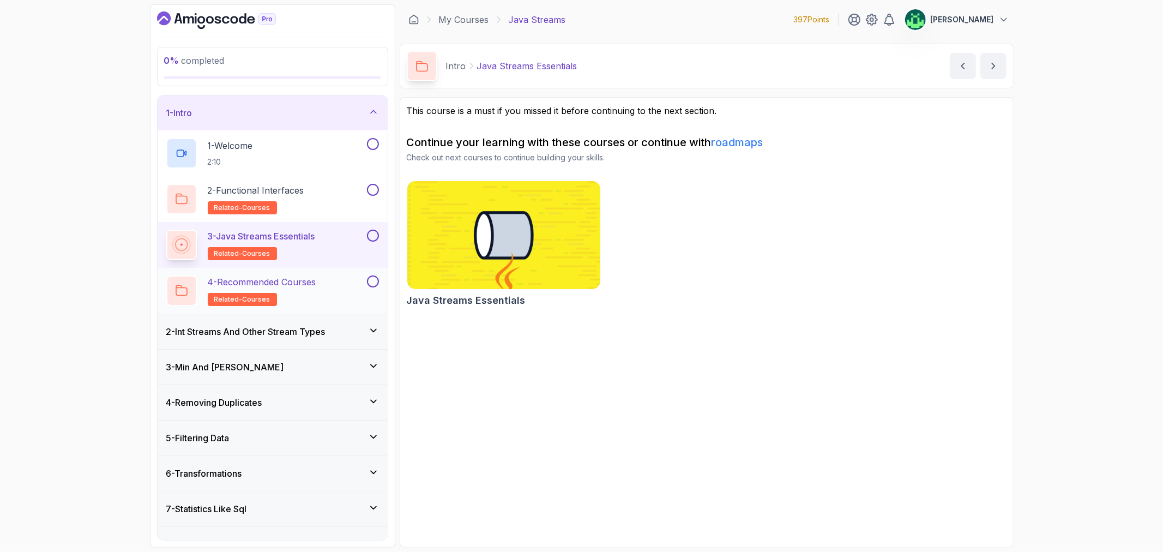
click at [309, 280] on p "4 - Recommended Courses" at bounding box center [262, 281] width 109 height 13
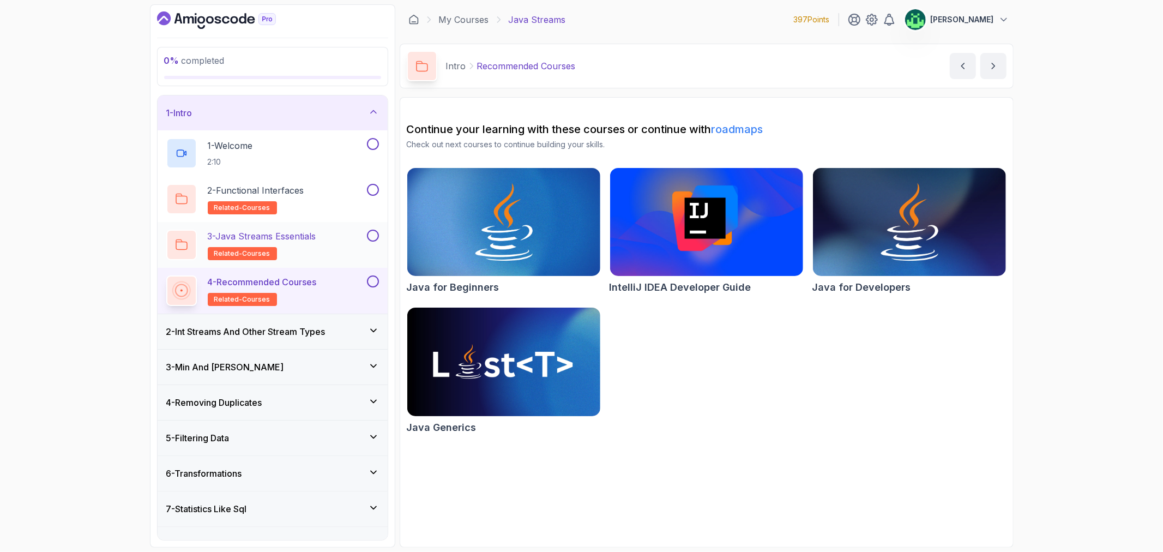
click at [311, 248] on h2 "3 - Java Streams Essentials related-courses" at bounding box center [262, 245] width 109 height 31
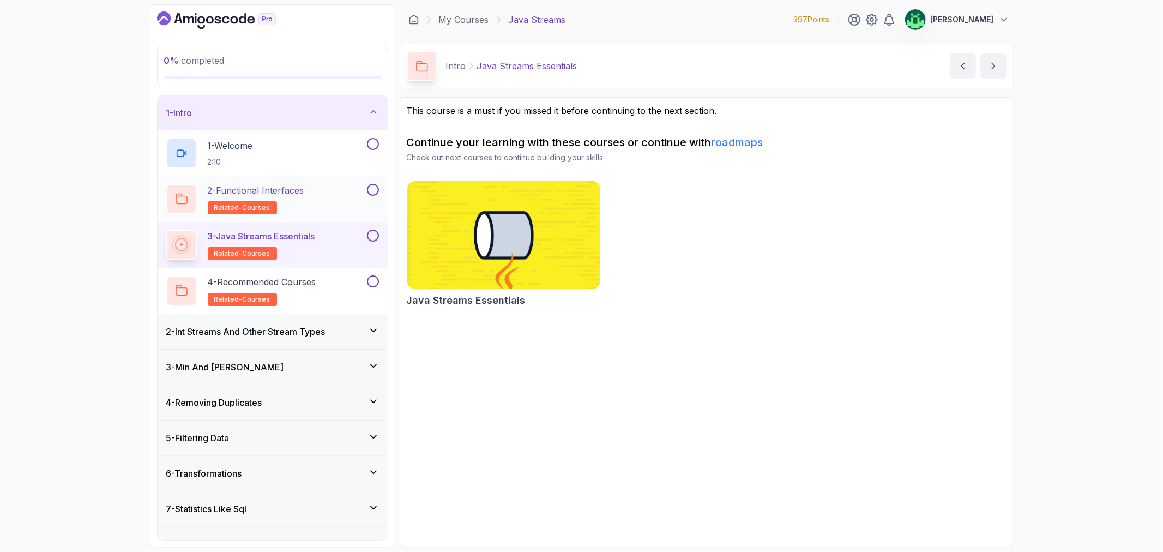
click at [319, 204] on div "2 - Functional Interfaces related-courses" at bounding box center [265, 199] width 199 height 31
